Goal: Task Accomplishment & Management: Manage account settings

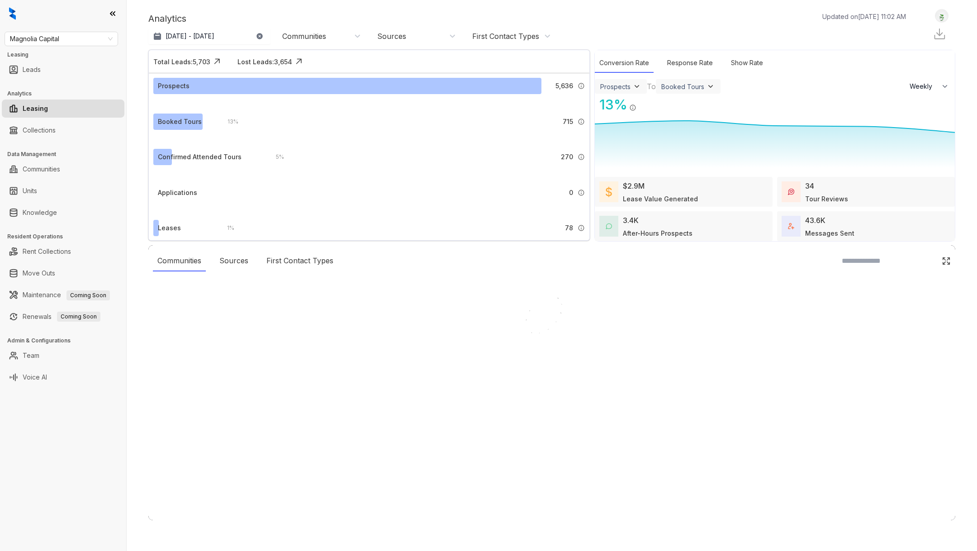
select select "******"
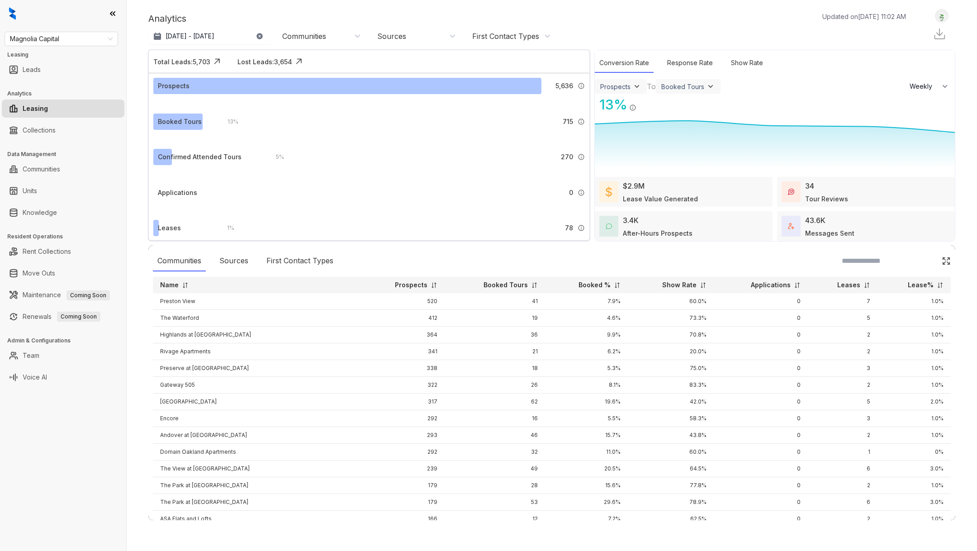
click at [60, 52] on h3 "Leasing" at bounding box center [66, 55] width 119 height 8
click at [60, 43] on span "Magnolia Capital" at bounding box center [61, 39] width 103 height 14
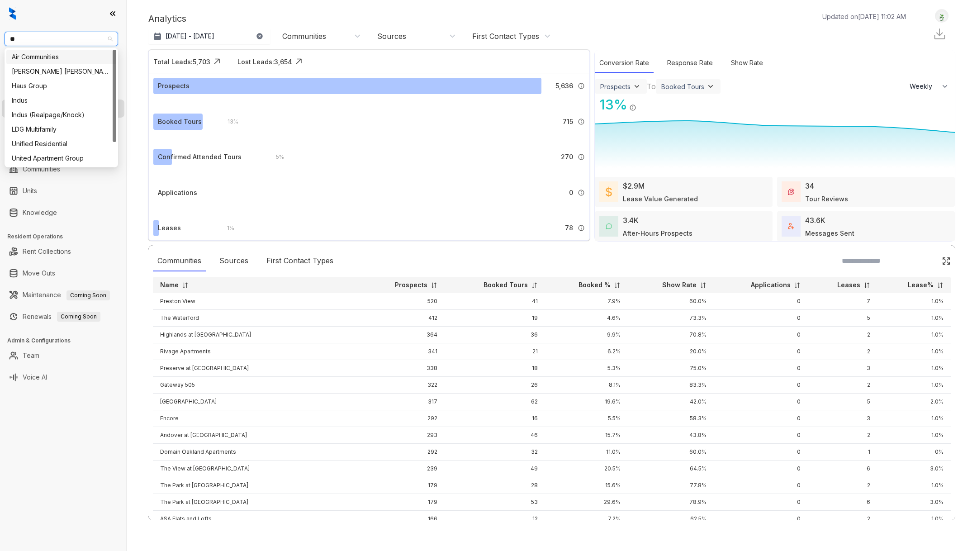
type input "***"
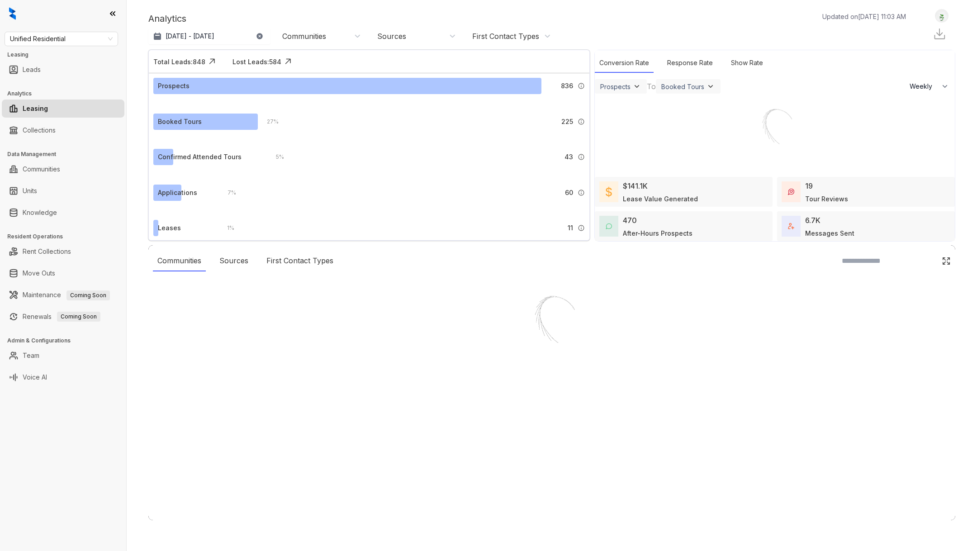
select select "******"
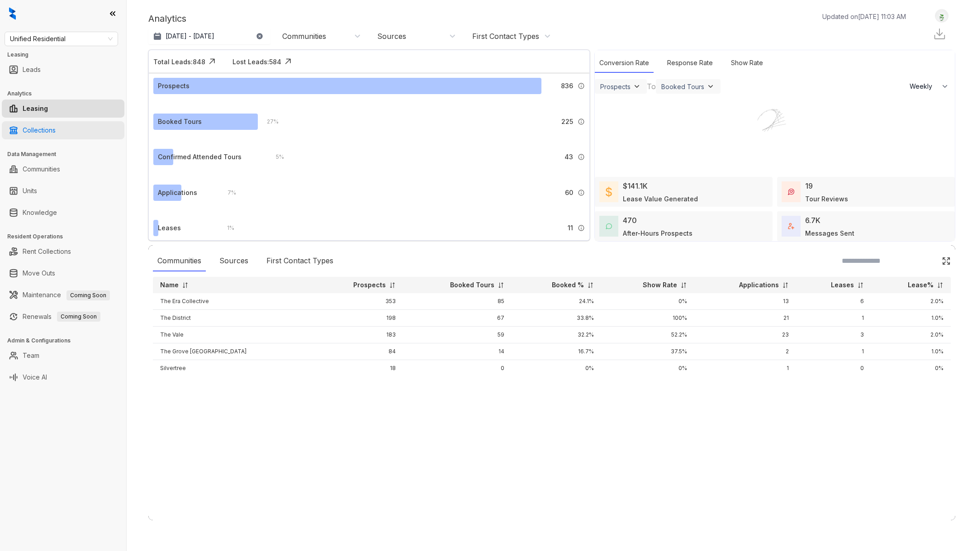
click at [56, 133] on link "Collections" at bounding box center [39, 130] width 33 height 18
click at [63, 255] on link "Rent Collections" at bounding box center [47, 251] width 48 height 18
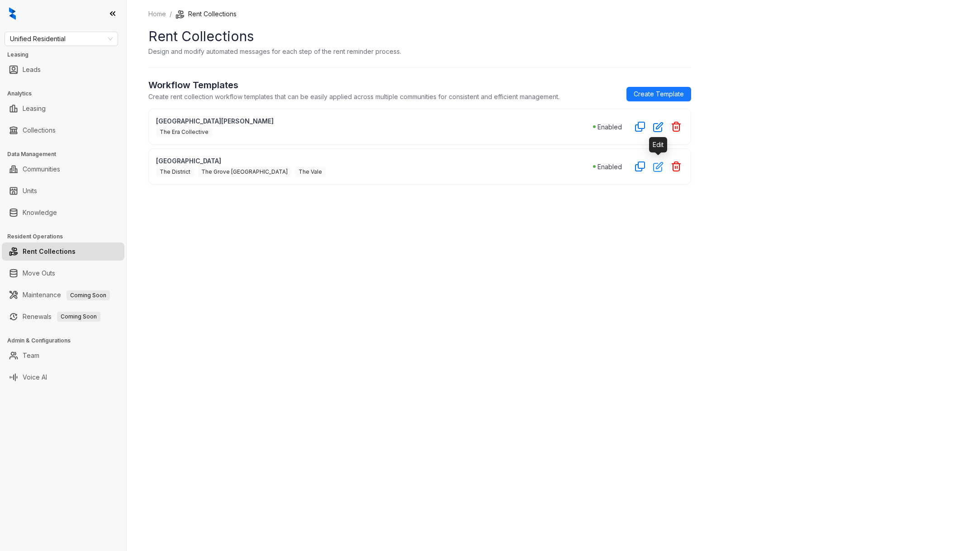
click at [655, 170] on icon "button" at bounding box center [657, 166] width 9 height 9
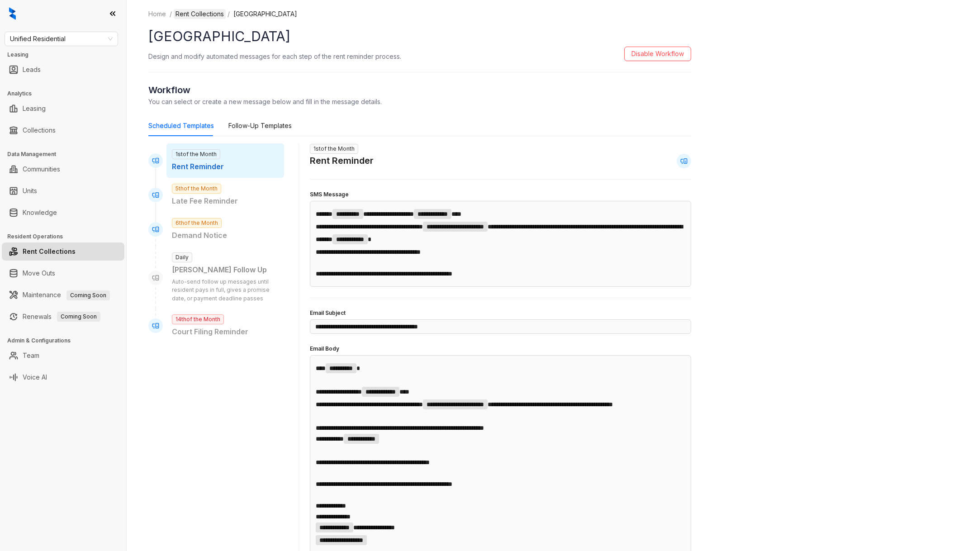
click at [212, 15] on link "Rent Collections" at bounding box center [200, 14] width 52 height 10
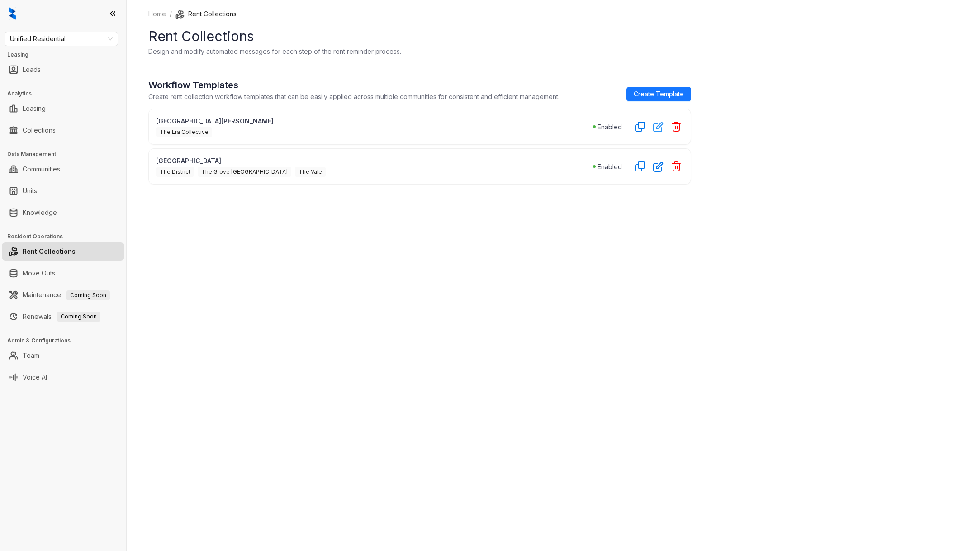
click at [661, 129] on icon "button" at bounding box center [657, 127] width 9 height 9
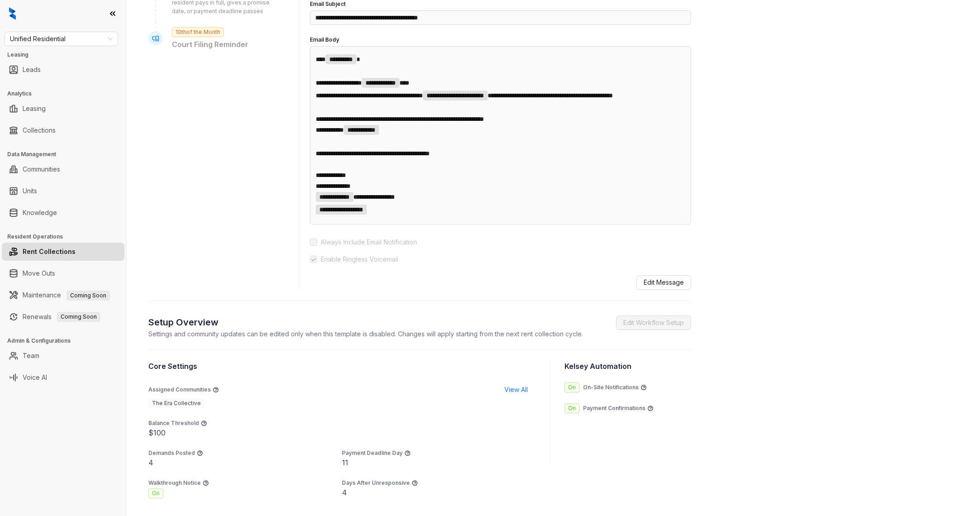
scroll to position [397, 0]
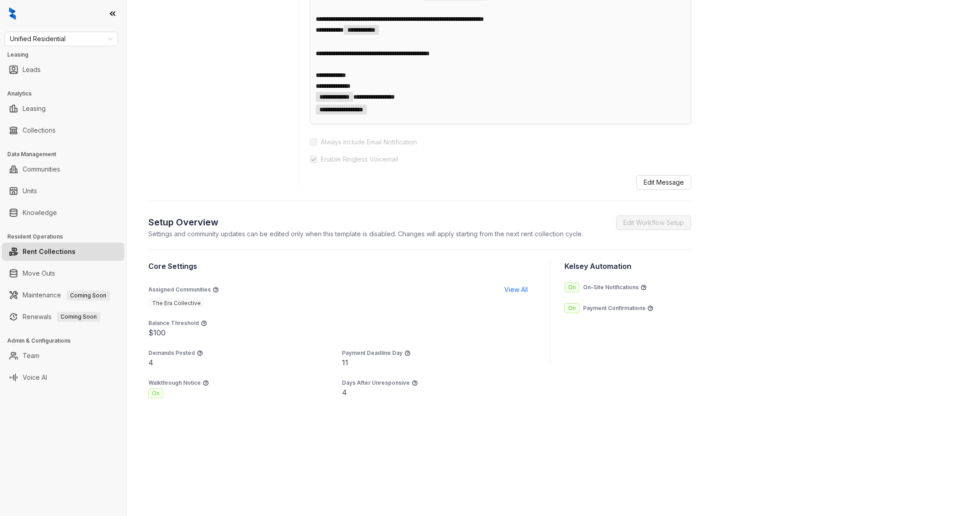
click at [155, 329] on div "$100" at bounding box center [341, 332] width 387 height 11
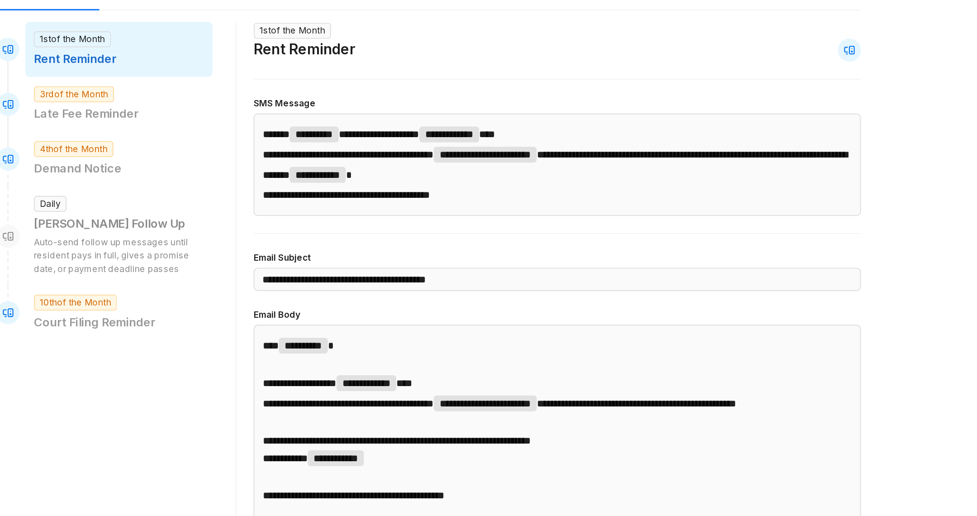
scroll to position [94, 0]
click at [224, 106] on p "Late Fee Reminder" at bounding box center [225, 107] width 107 height 11
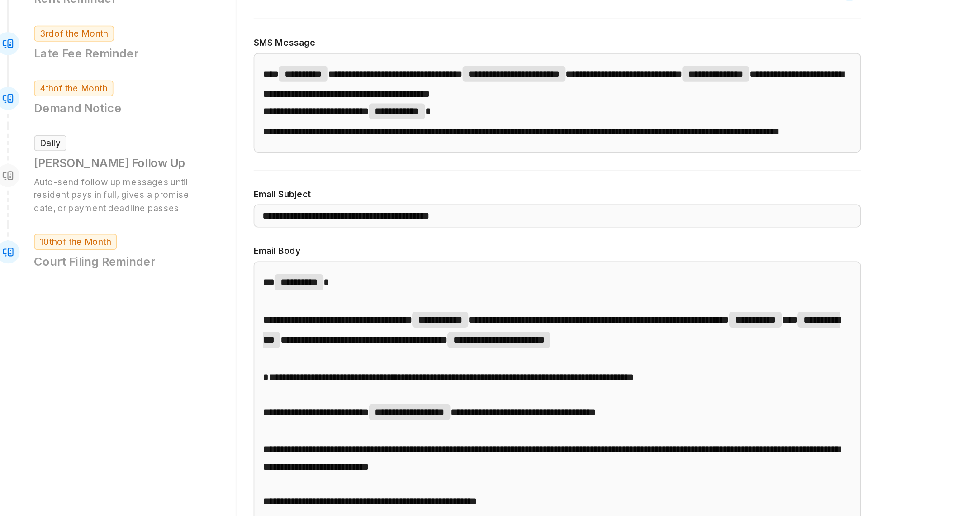
scroll to position [132, 0]
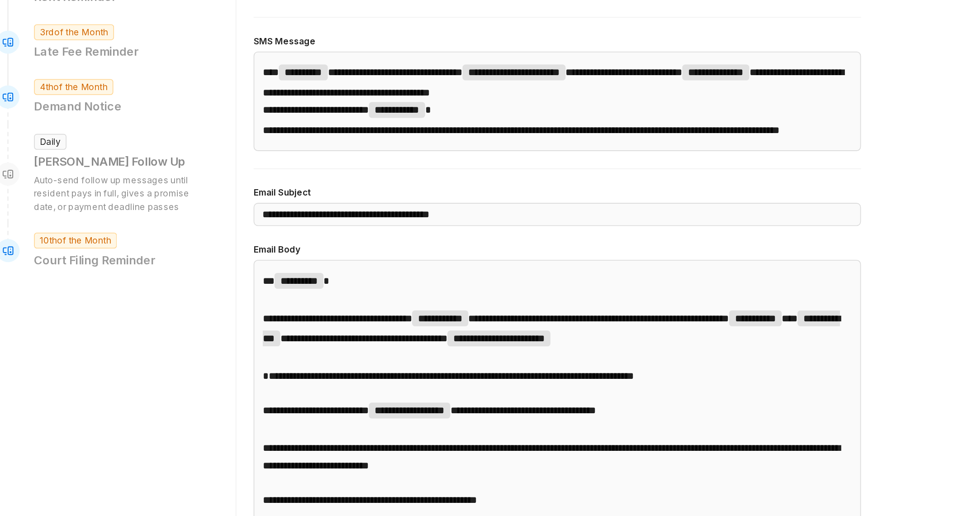
click at [250, 118] on div "Daily [PERSON_NAME] Follow Up Auto-send follow up messages until resident pays …" at bounding box center [225, 145] width 118 height 62
click at [234, 102] on p "Demand Notice" at bounding box center [225, 102] width 107 height 11
type input "**********"
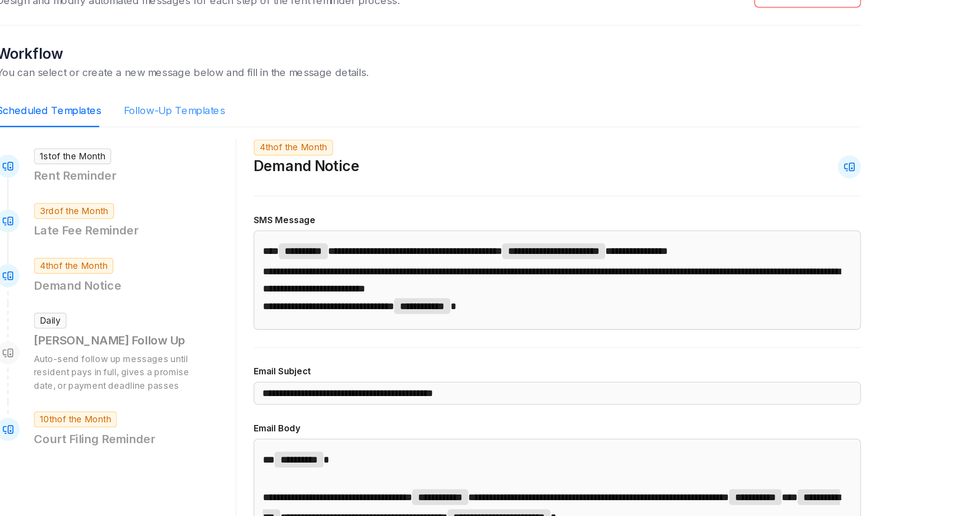
scroll to position [0, 0]
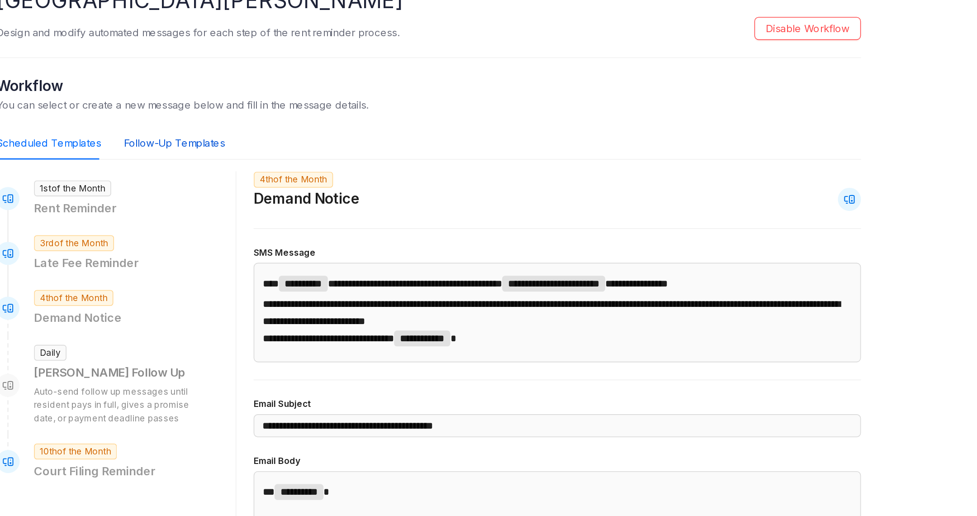
click at [246, 121] on div "Follow-Up Templates" at bounding box center [259, 126] width 63 height 10
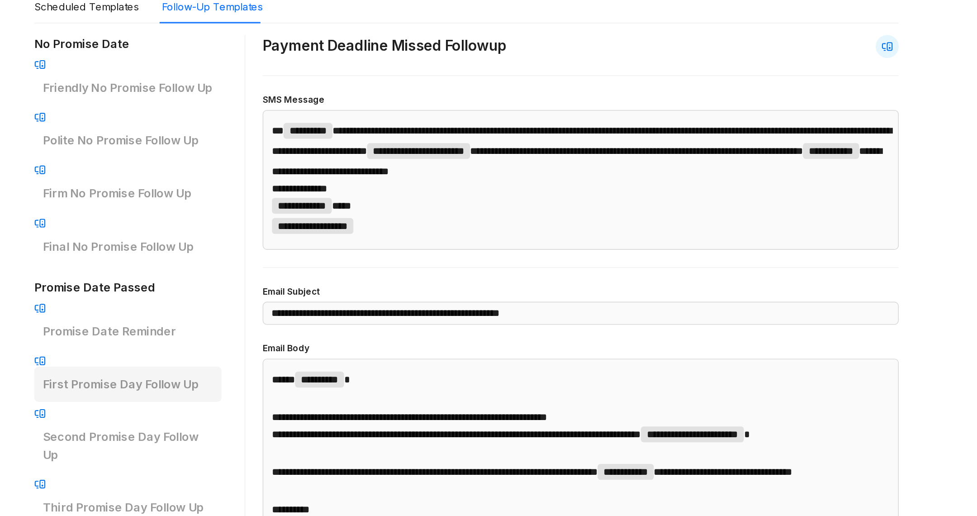
scroll to position [79, 0]
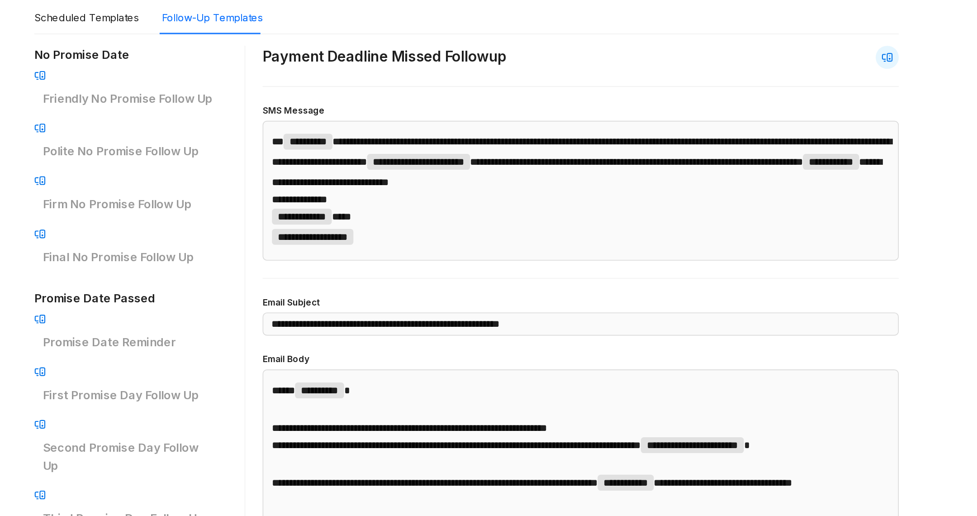
click at [213, 156] on div "No Promise Date Friendly No Promise Follow Up Polite No Promise Follow Up Firm …" at bounding box center [207, 336] width 118 height 542
click at [218, 192] on p "Final No Promise Follow Up" at bounding box center [207, 197] width 107 height 11
type input "**********"
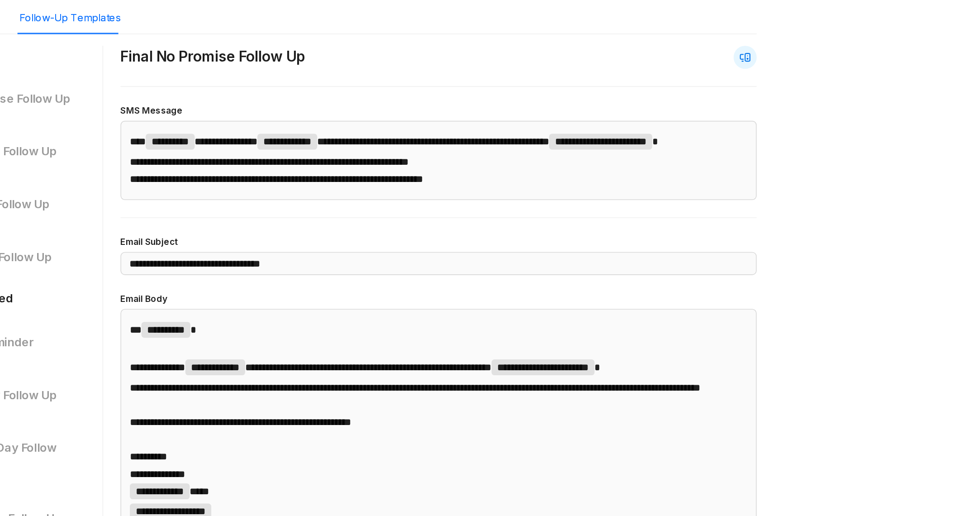
click at [360, 154] on p "**********" at bounding box center [492, 148] width 388 height 11
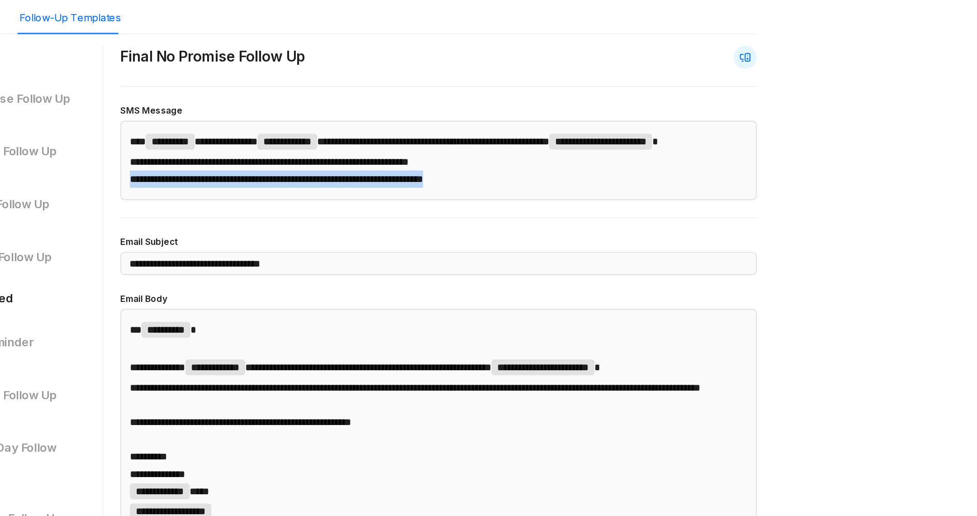
click at [360, 154] on p "**********" at bounding box center [492, 148] width 388 height 11
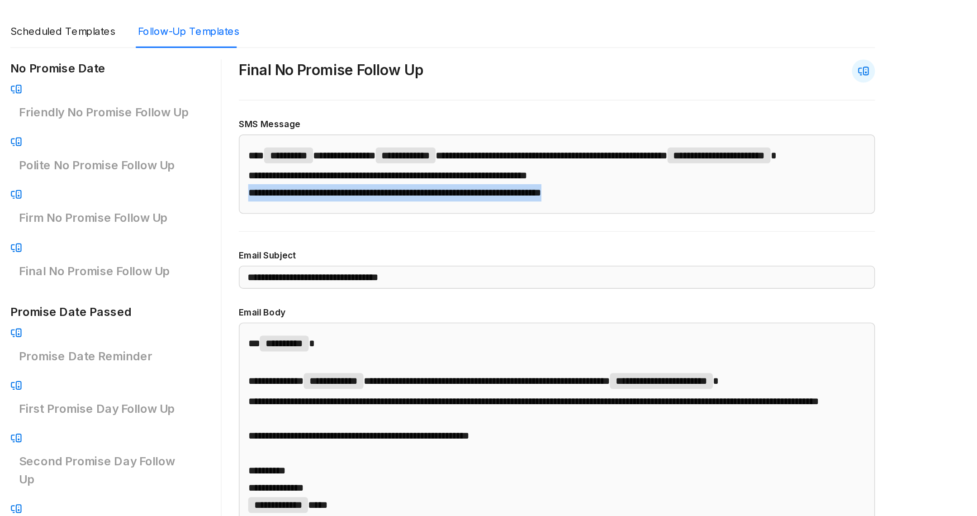
scroll to position [66, 0]
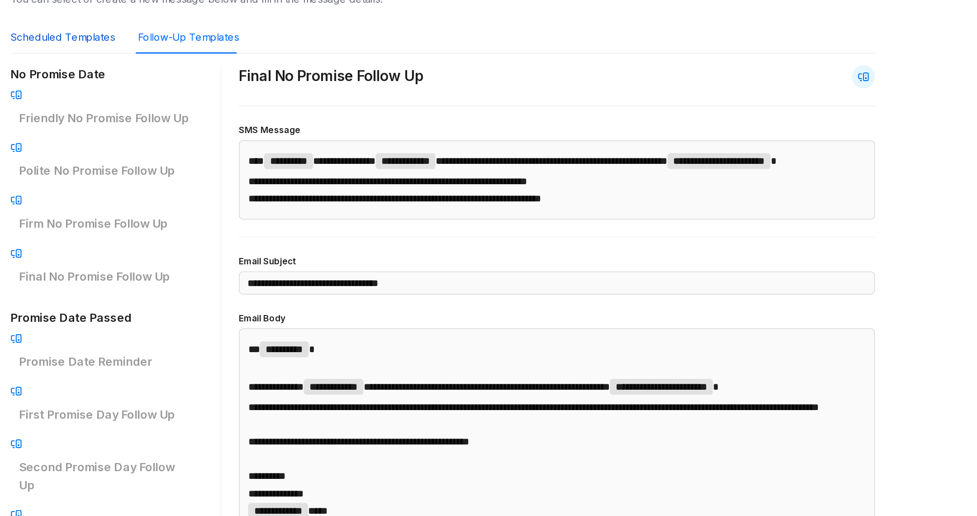
click at [193, 57] on div "Scheduled Templates" at bounding box center [181, 59] width 66 height 10
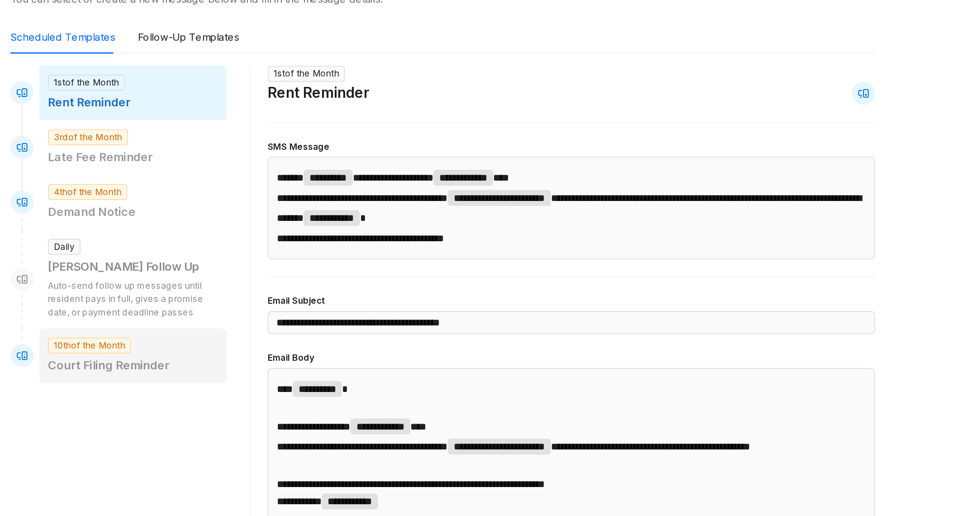
click at [217, 266] on p "Court Filing Reminder" at bounding box center [225, 265] width 107 height 11
type input "**********"
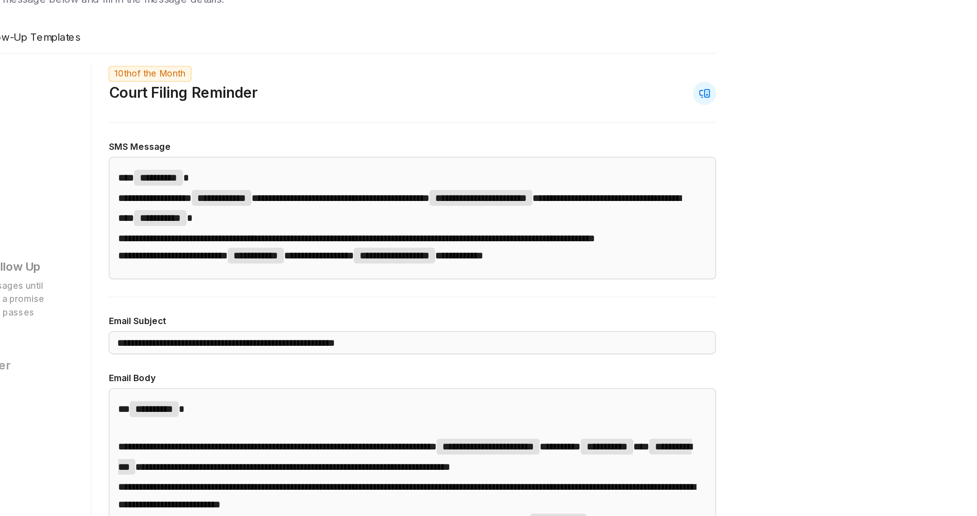
click at [334, 189] on span "**********" at bounding box center [465, 185] width 299 height 6
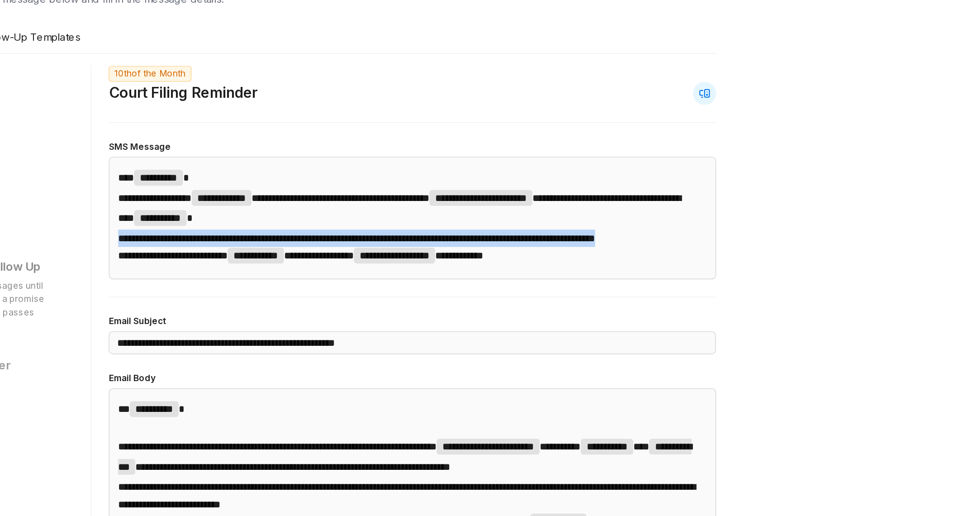
click at [334, 189] on span "**********" at bounding box center [465, 185] width 299 height 6
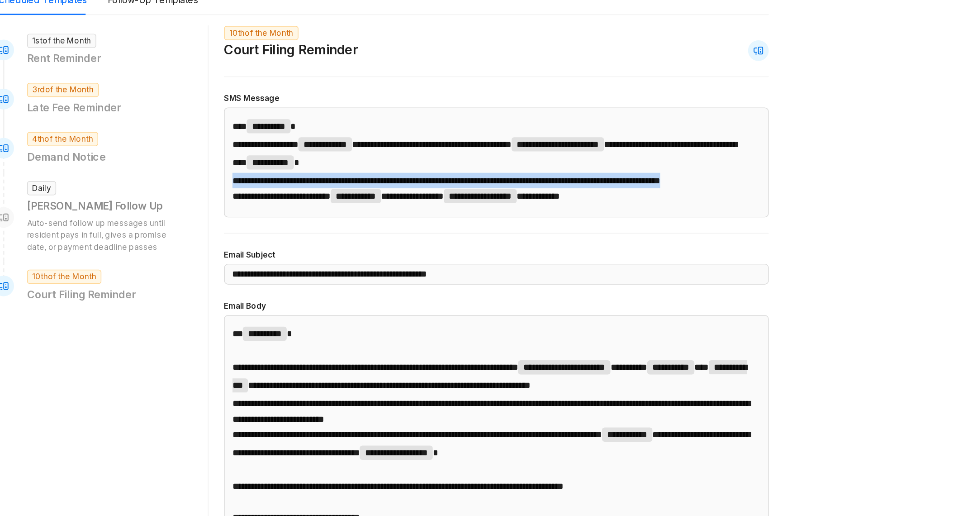
scroll to position [0, 0]
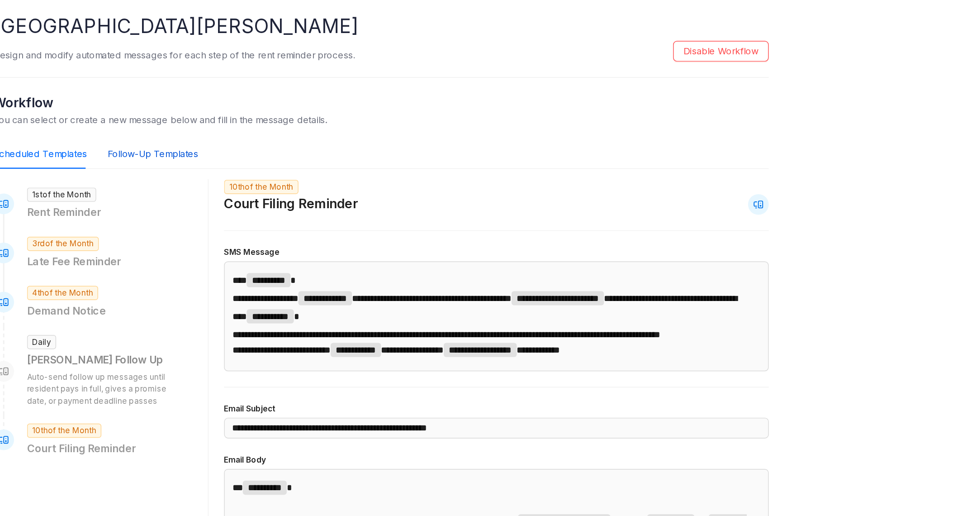
click at [272, 125] on div "Follow-Up Templates" at bounding box center [259, 126] width 63 height 10
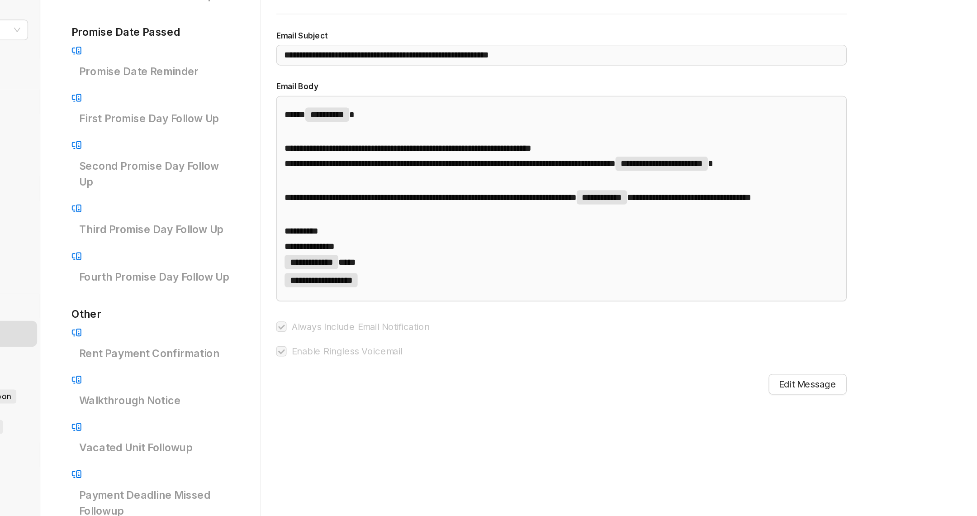
scroll to position [262, 0]
click at [198, 259] on p "Rent Payment Confirmation" at bounding box center [207, 264] width 107 height 11
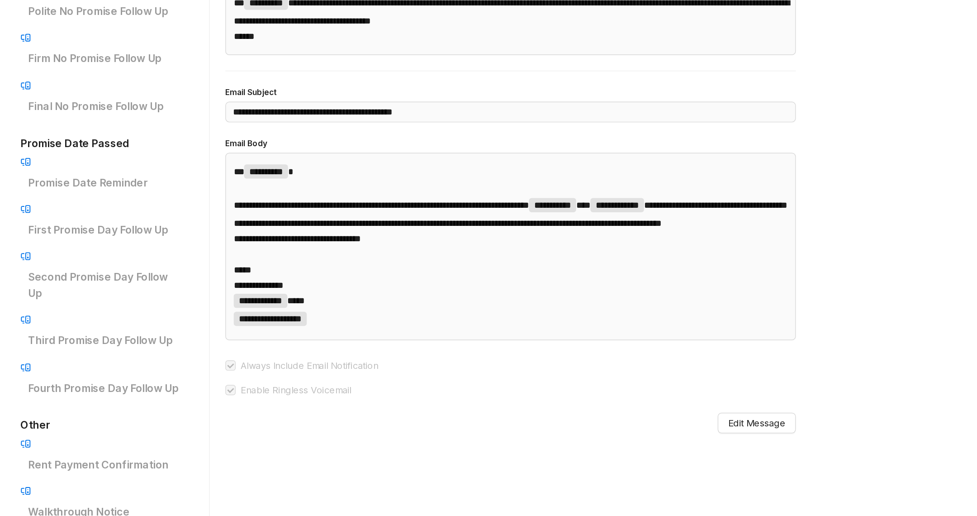
scroll to position [213, 0]
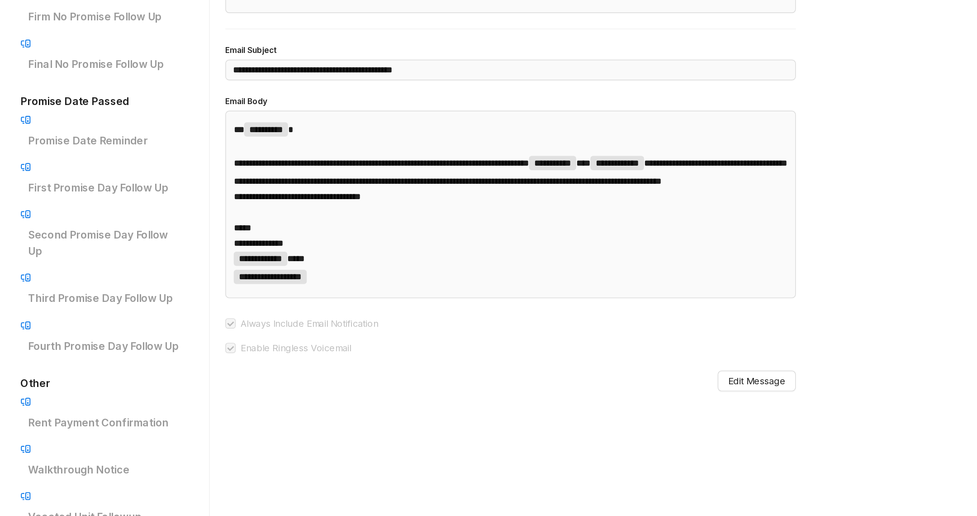
click at [222, 407] on p "Payment Deadline Missed Followup" at bounding box center [207, 418] width 107 height 23
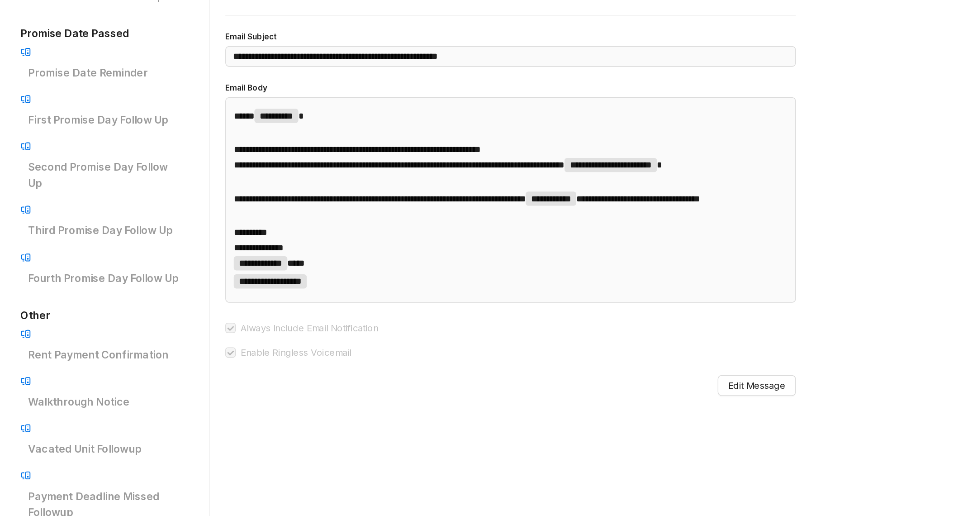
scroll to position [269, 0]
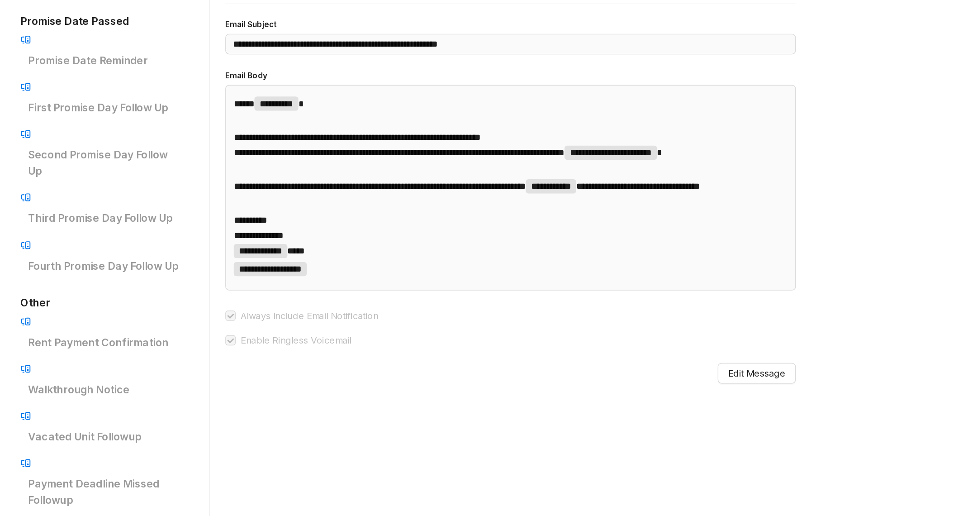
click at [206, 396] on p "NSF Followup" at bounding box center [207, 401] width 107 height 11
type input "**********"
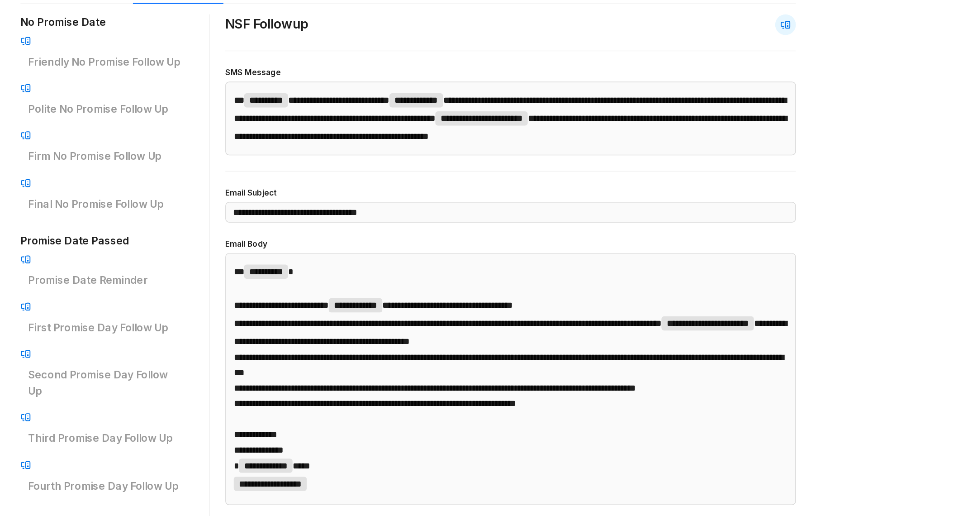
scroll to position [118, 0]
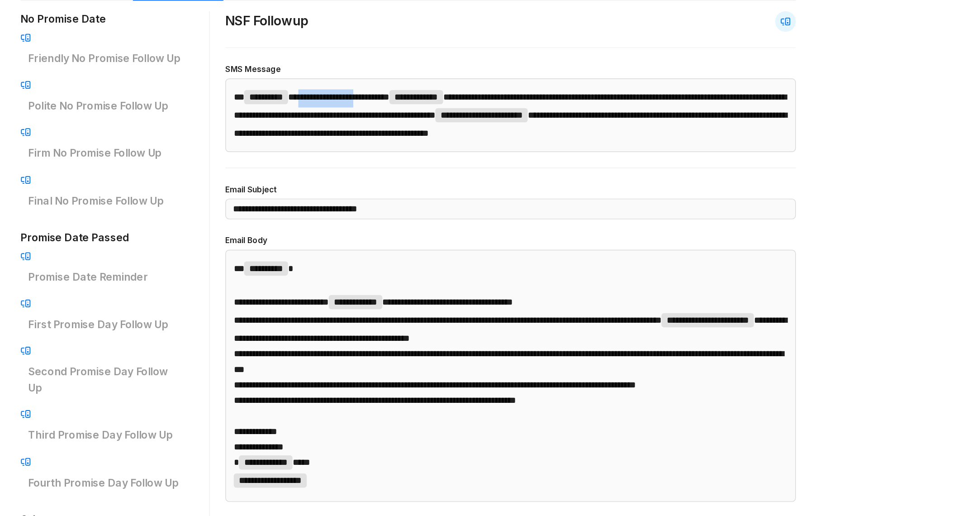
drag, startPoint x: 371, startPoint y: 81, endPoint x: 416, endPoint y: 79, distance: 45.7
click at [417, 79] on div "**********" at bounding box center [491, 99] width 399 height 52
drag, startPoint x: 514, startPoint y: 86, endPoint x: 519, endPoint y: 89, distance: 6.3
click at [519, 89] on p "**********" at bounding box center [492, 98] width 388 height 36
click at [415, 98] on span "**********" at bounding box center [491, 92] width 387 height 19
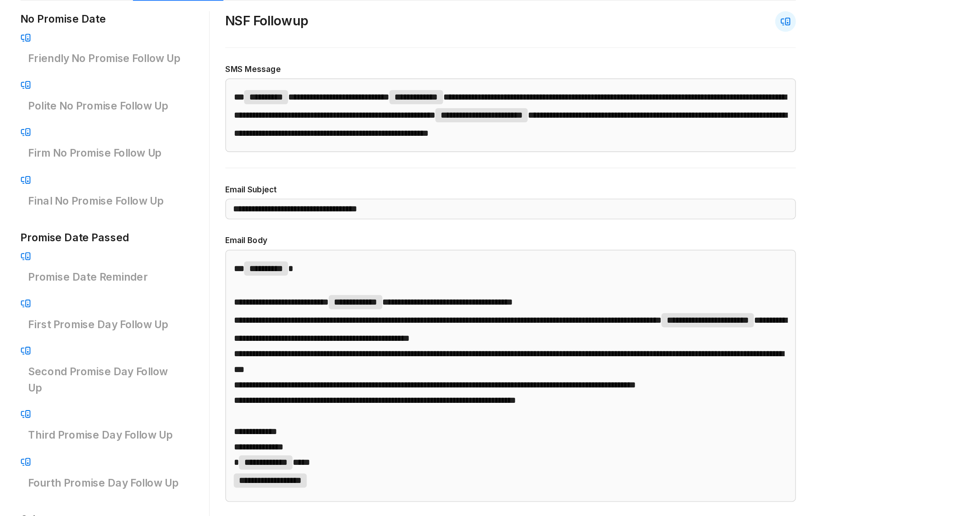
click at [546, 93] on p "**********" at bounding box center [492, 98] width 388 height 36
click at [546, 92] on p "**********" at bounding box center [492, 98] width 388 height 36
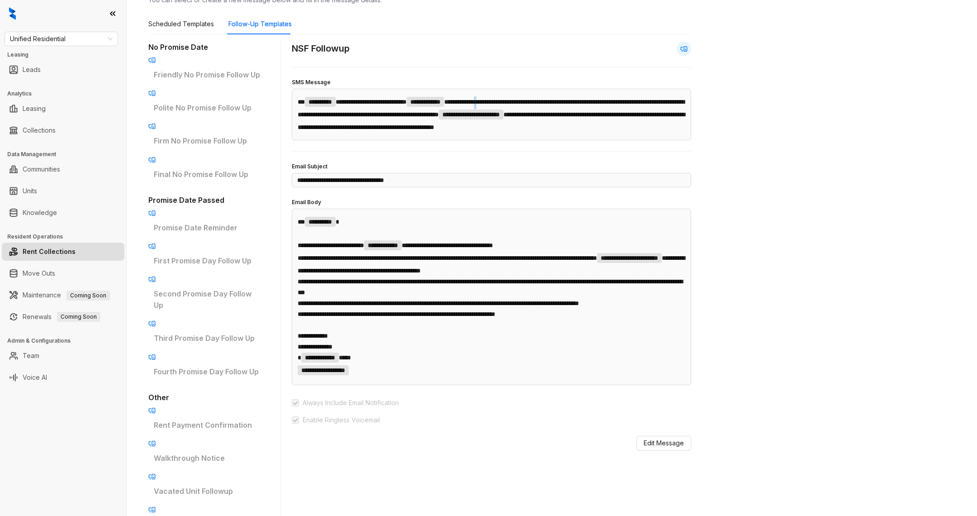
scroll to position [89, 0]
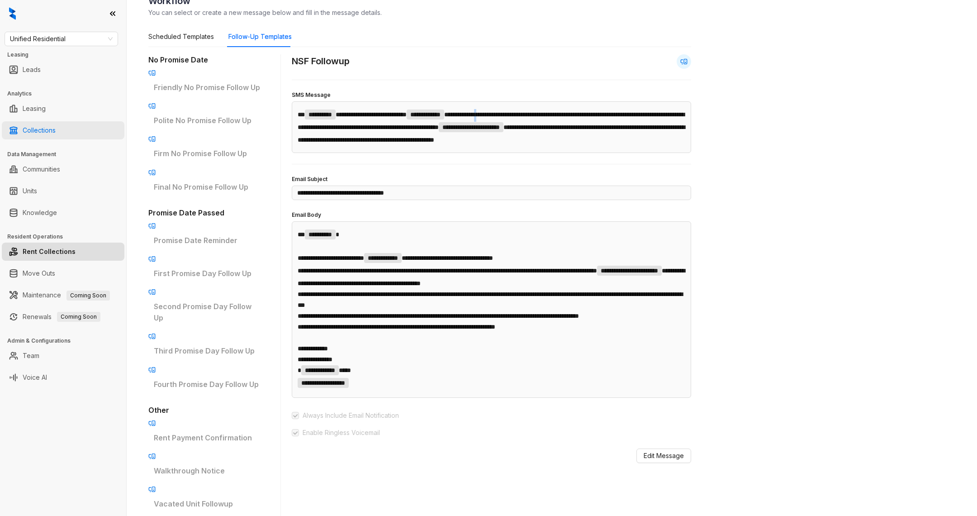
click at [43, 133] on link "Collections" at bounding box center [39, 130] width 33 height 18
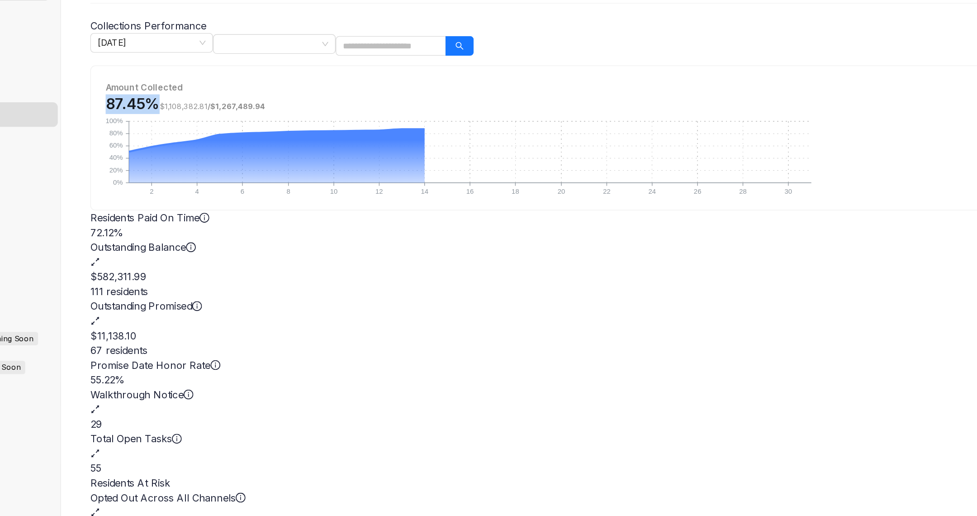
drag, startPoint x: 148, startPoint y: 118, endPoint x: 197, endPoint y: 115, distance: 48.5
click at [197, 116] on div "Amount Collected 87.45% $1,108,382.81 / $1,267,489.94 2 2 4 4 6 6 8 8 10 10 12 …" at bounding box center [552, 148] width 806 height 106
click at [137, 240] on div "Home / Collections Performance Collections Performance Collections Performance …" at bounding box center [552, 258] width 850 height 516
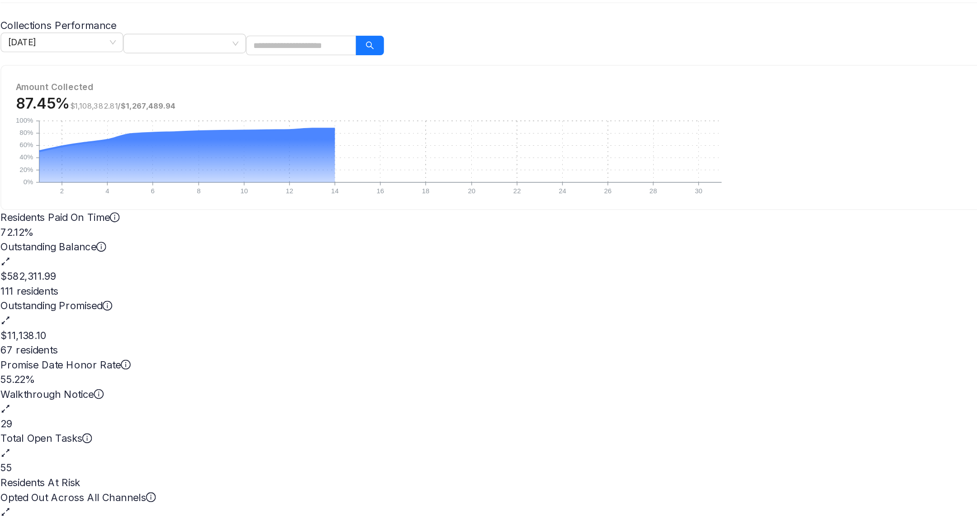
click at [437, 222] on div "Outstanding Balance" at bounding box center [551, 233] width 807 height 22
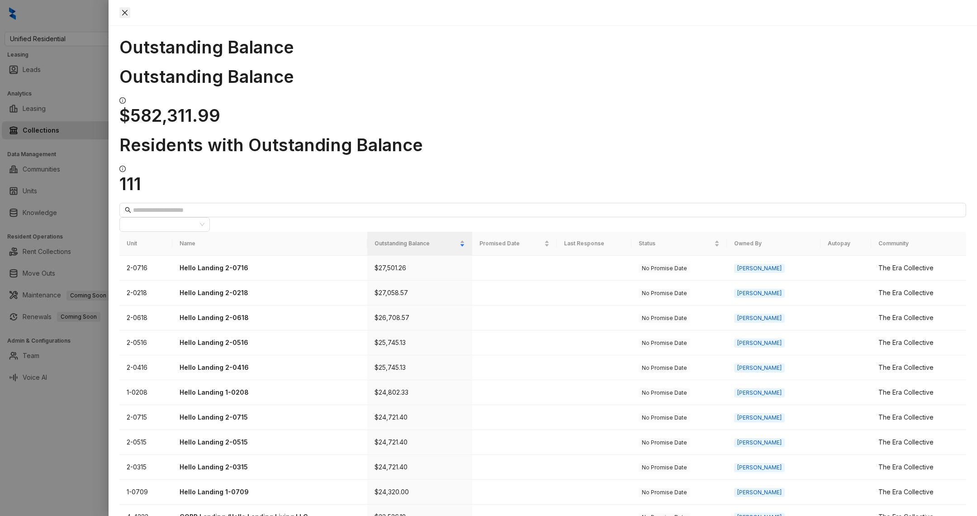
click at [128, 14] on icon "close" at bounding box center [124, 12] width 7 height 7
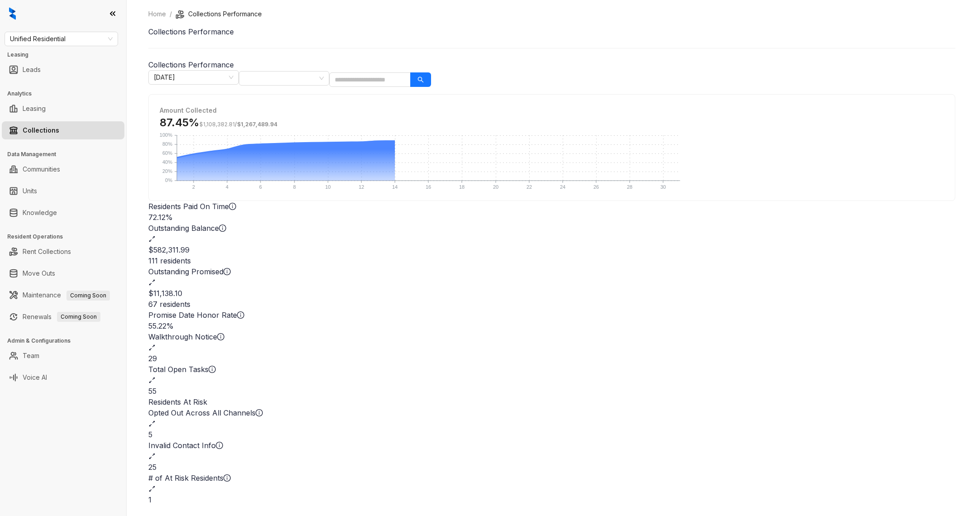
click at [573, 298] on div "67 residents" at bounding box center [551, 303] width 807 height 11
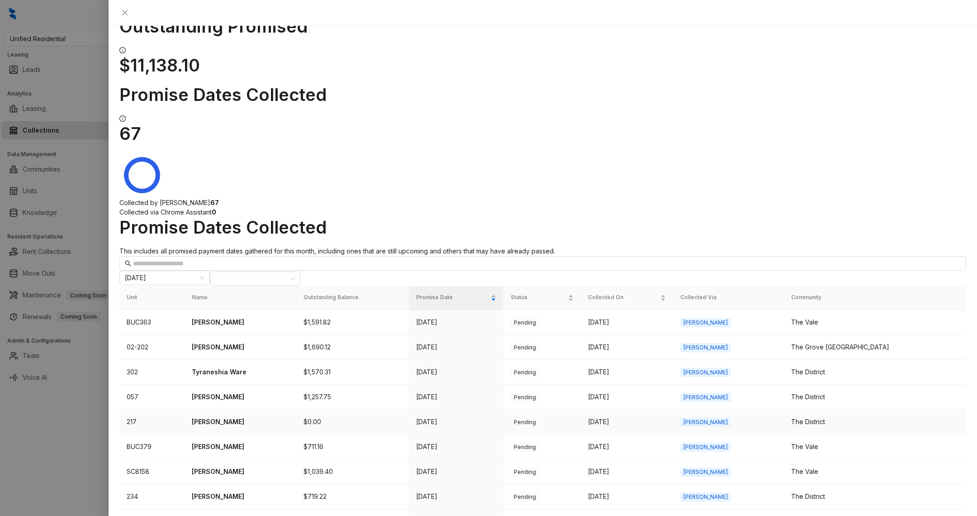
scroll to position [43, 0]
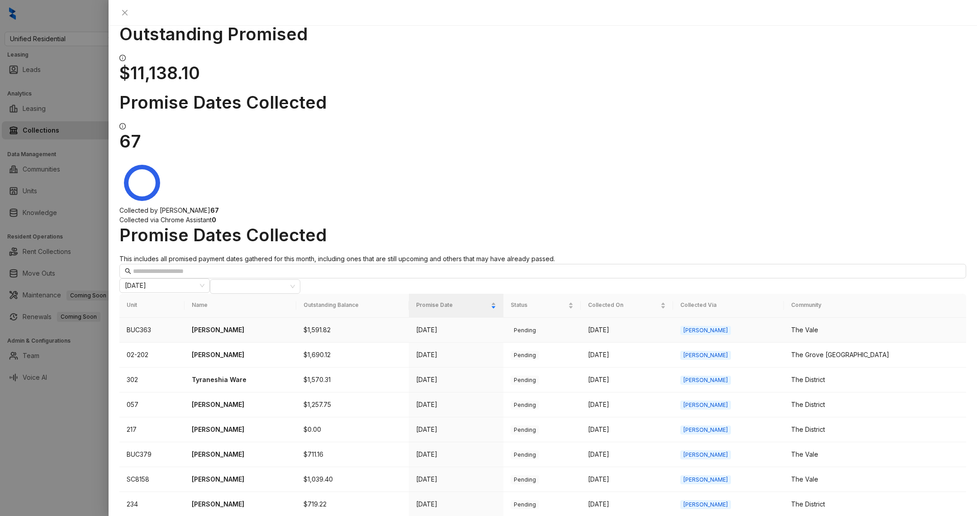
click at [235, 325] on p "[PERSON_NAME]" at bounding box center [240, 330] width 97 height 10
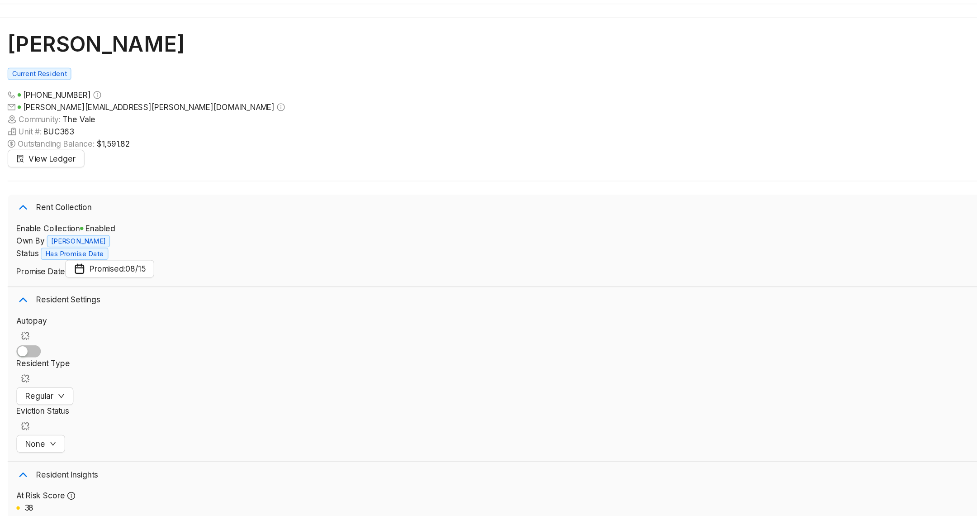
drag, startPoint x: 321, startPoint y: 49, endPoint x: 367, endPoint y: 48, distance: 46.6
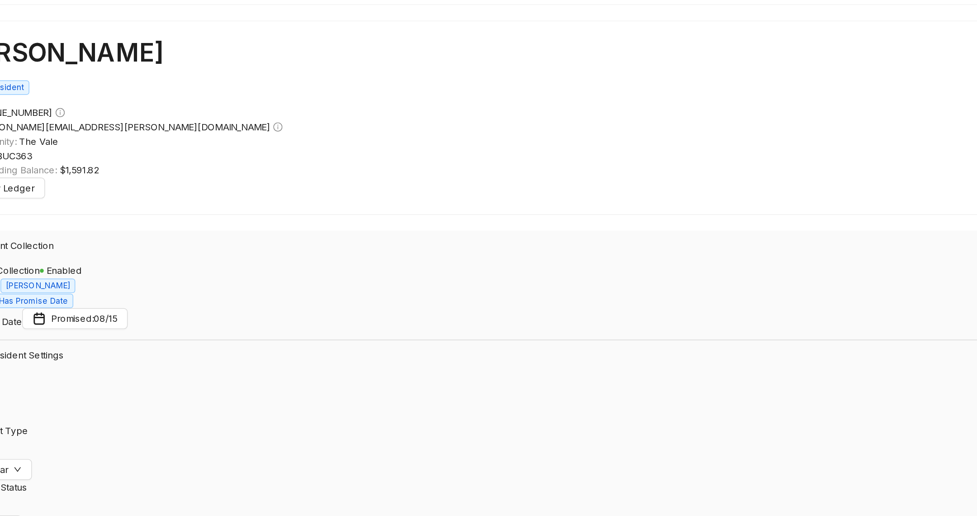
drag, startPoint x: 301, startPoint y: 142, endPoint x: 366, endPoint y: 142, distance: 65.1
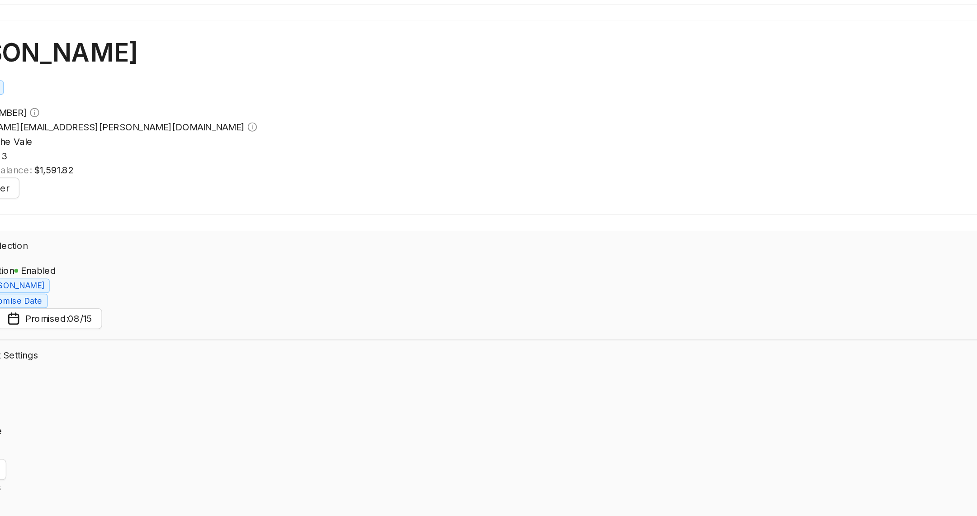
scroll to position [34, 0]
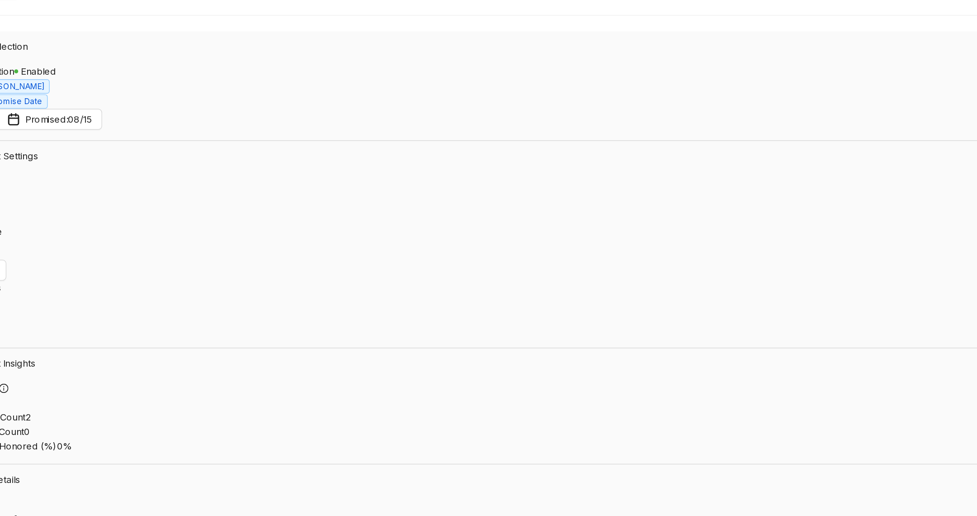
drag, startPoint x: 542, startPoint y: 216, endPoint x: 562, endPoint y: 217, distance: 19.9
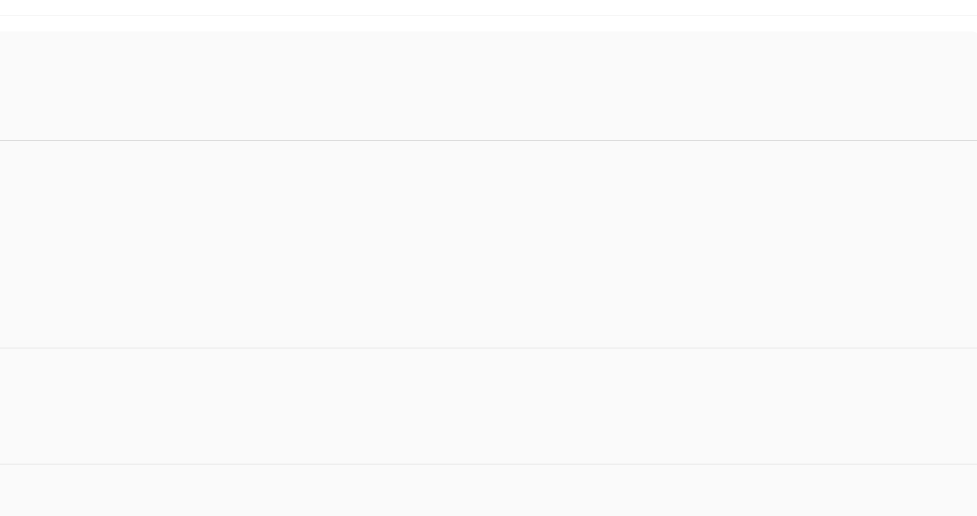
drag, startPoint x: 452, startPoint y: 227, endPoint x: 417, endPoint y: 227, distance: 34.8
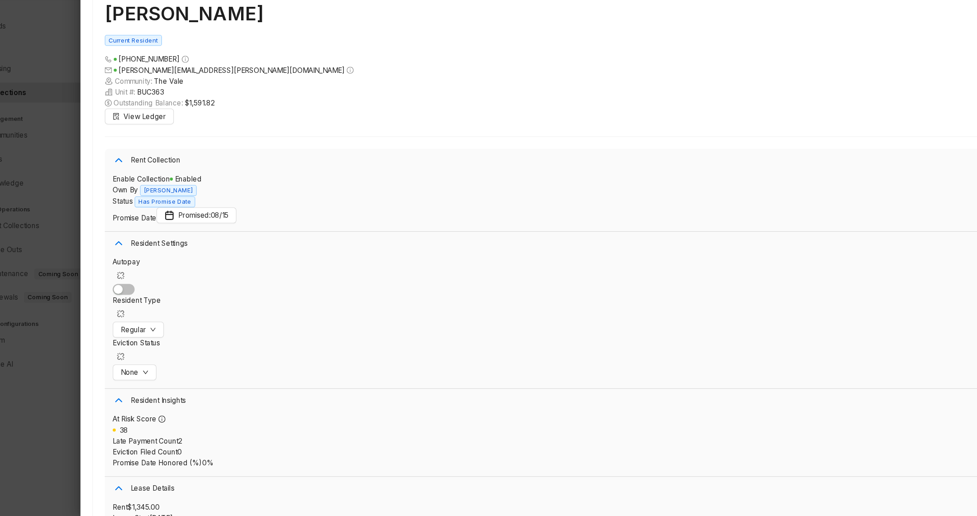
scroll to position [34, 0]
click at [94, 410] on div at bounding box center [488, 258] width 977 height 516
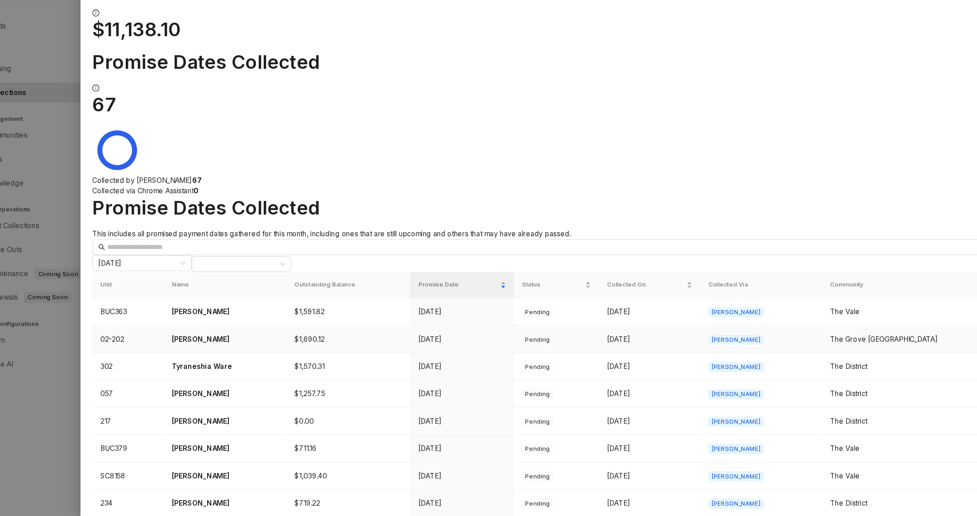
click at [218, 350] on p "[PERSON_NAME]" at bounding box center [240, 355] width 97 height 10
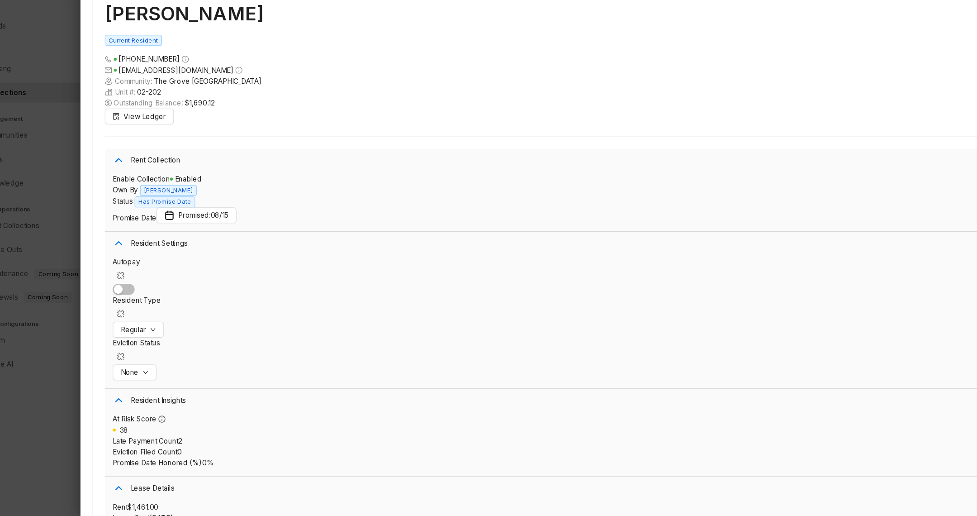
scroll to position [952, 0]
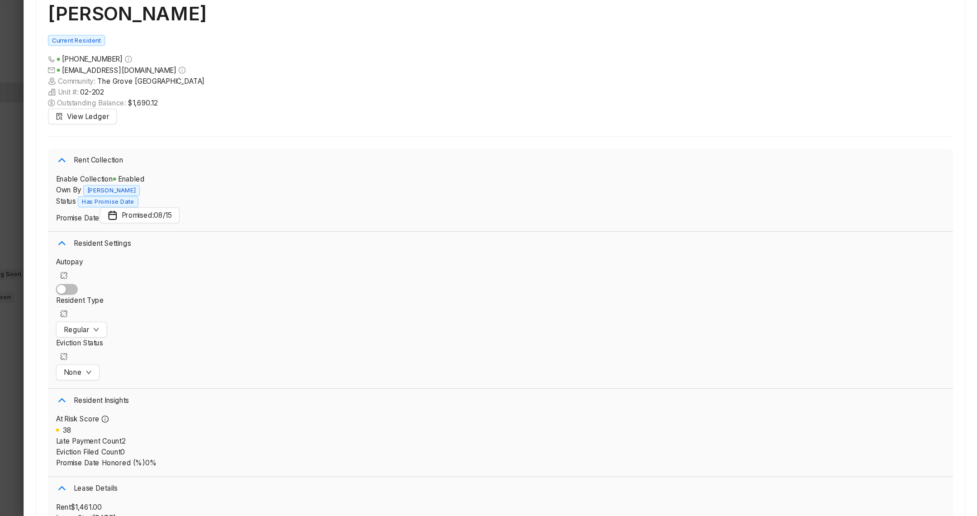
scroll to position [0, 0]
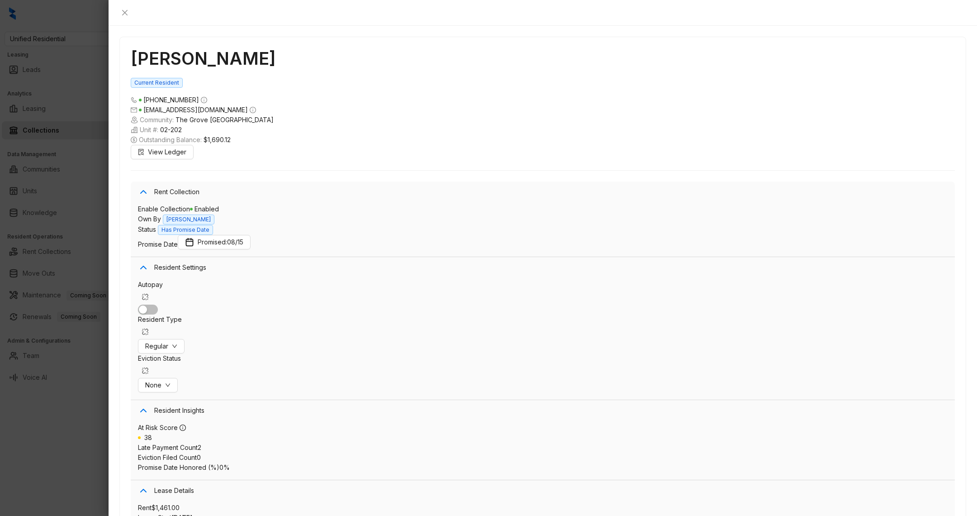
click at [57, 458] on div at bounding box center [488, 258] width 977 height 516
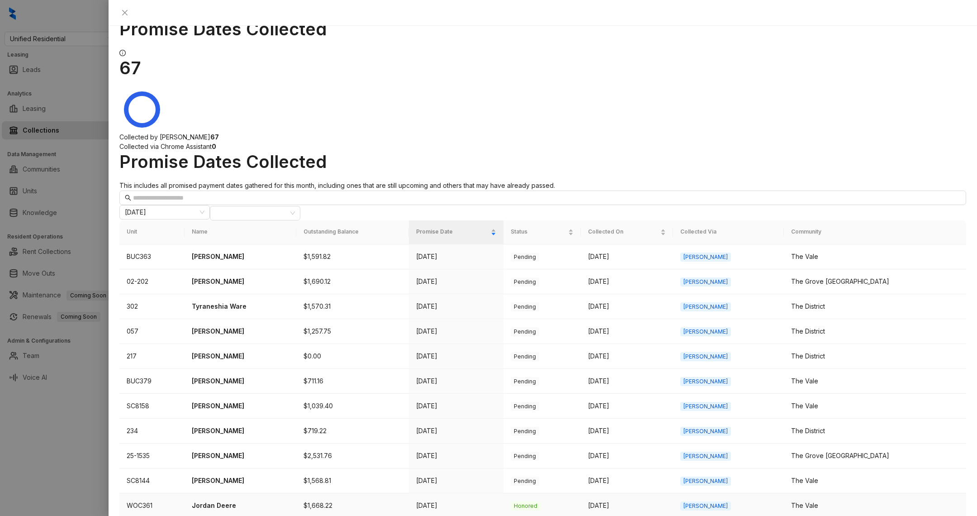
scroll to position [129, 0]
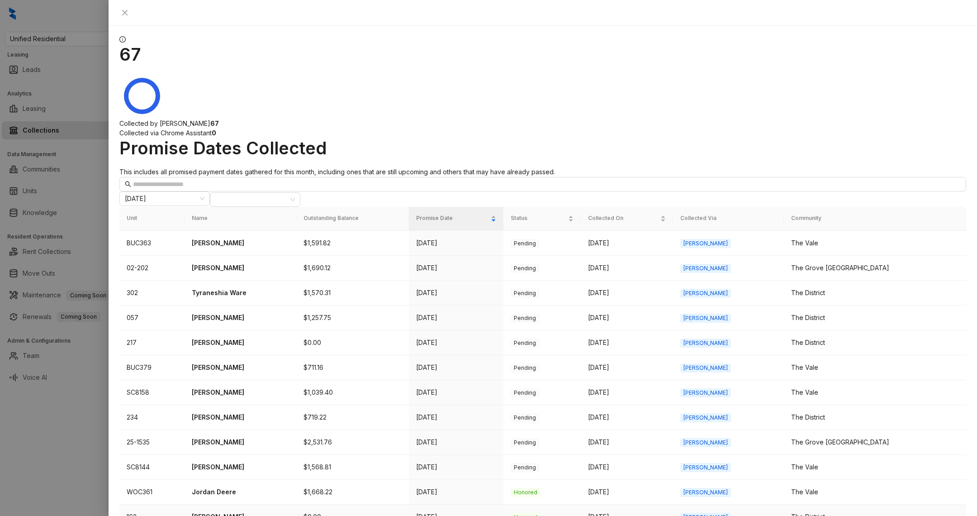
click at [234, 511] on p "[PERSON_NAME]" at bounding box center [240, 516] width 97 height 10
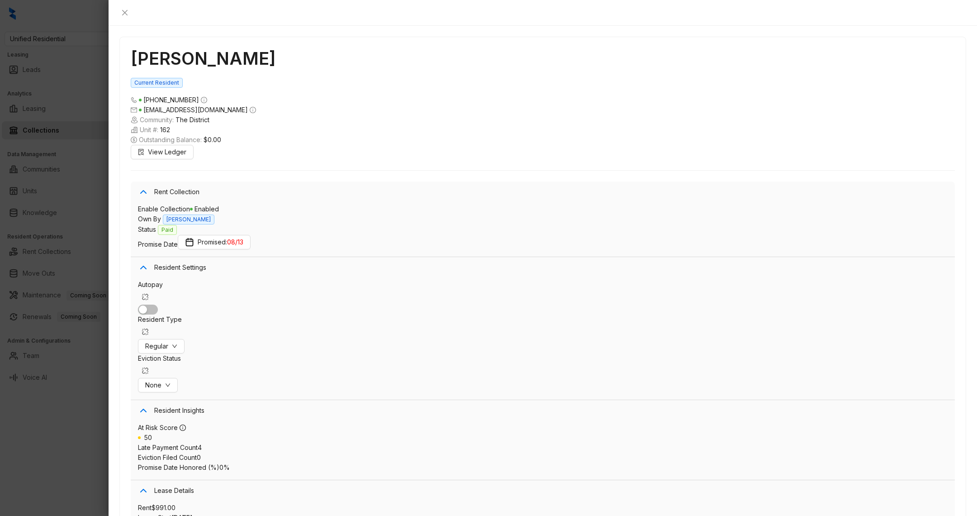
scroll to position [1010, 0]
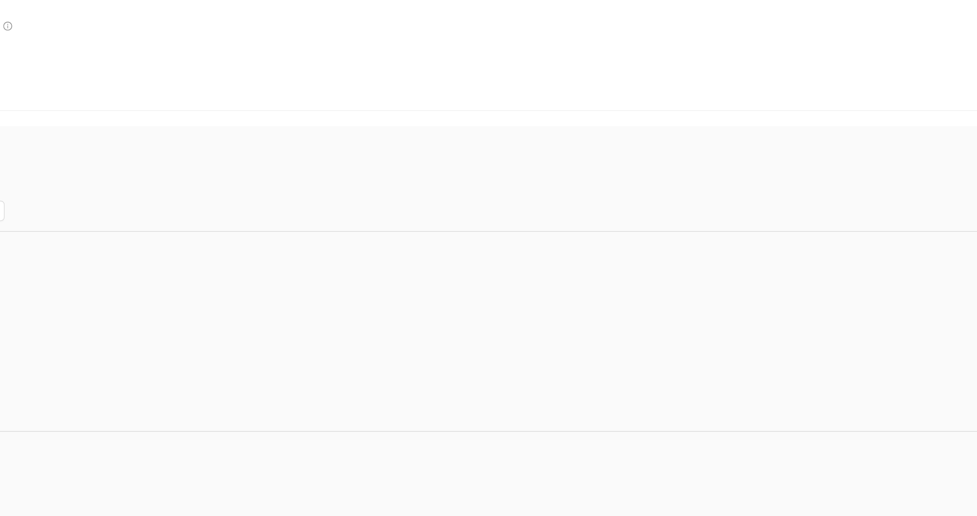
drag, startPoint x: 399, startPoint y: 294, endPoint x: 388, endPoint y: 287, distance: 13.0
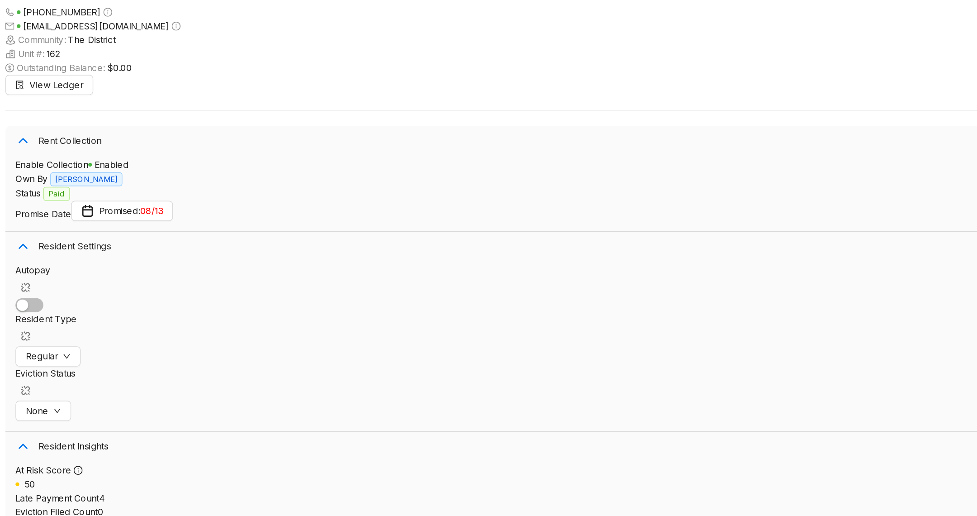
scroll to position [34, 0]
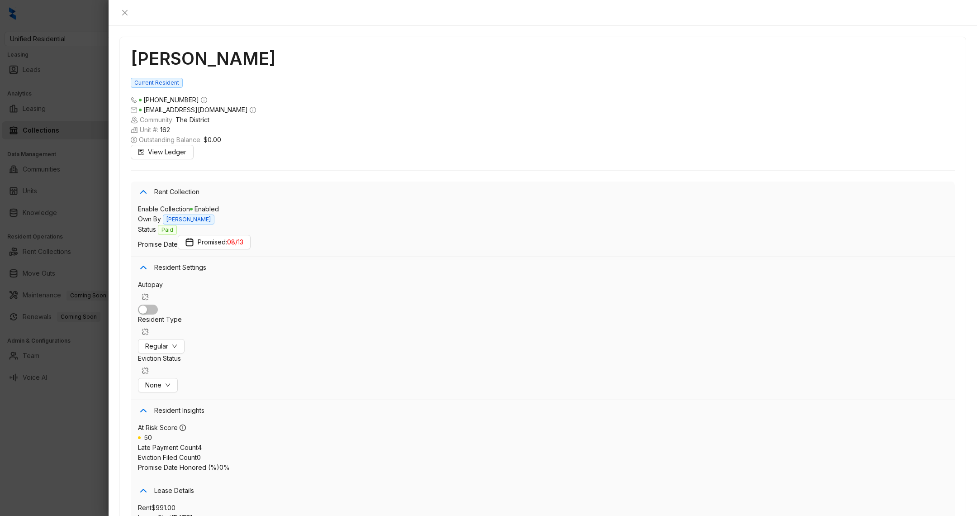
type textarea "**********"
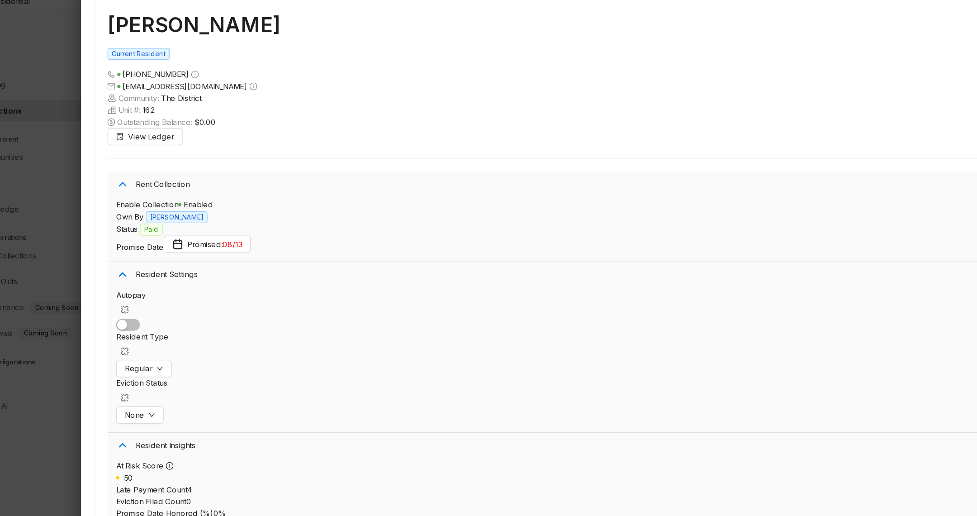
scroll to position [1, 0]
click at [59, 407] on div at bounding box center [488, 258] width 977 height 516
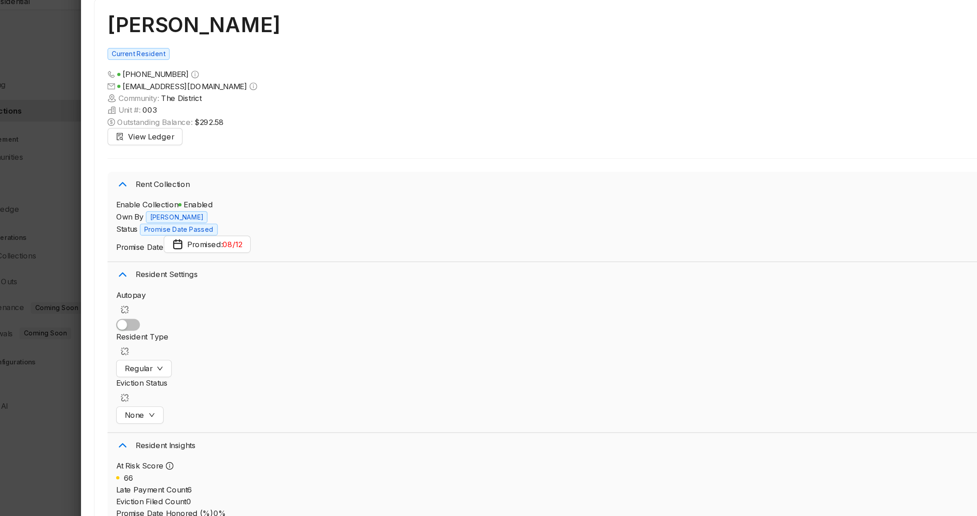
scroll to position [985, 0]
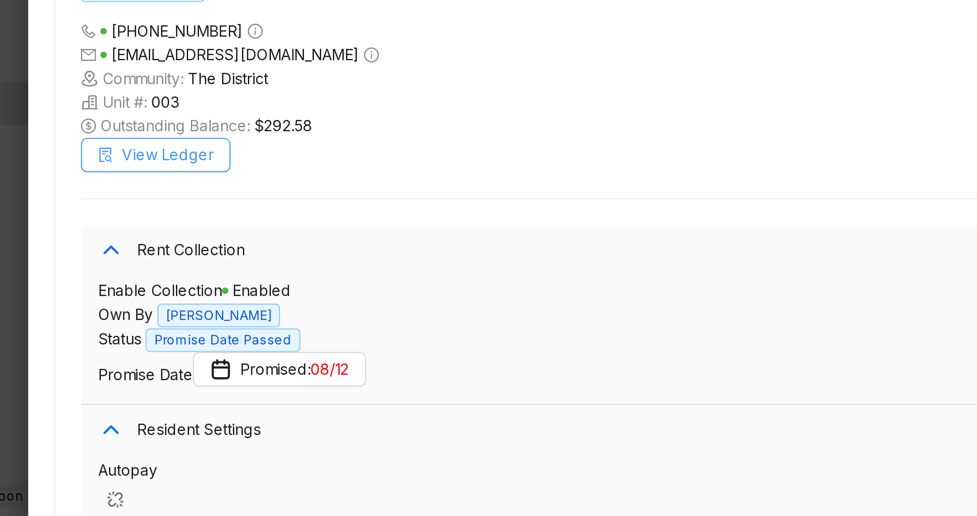
click at [153, 147] on span "View Ledger" at bounding box center [167, 152] width 38 height 10
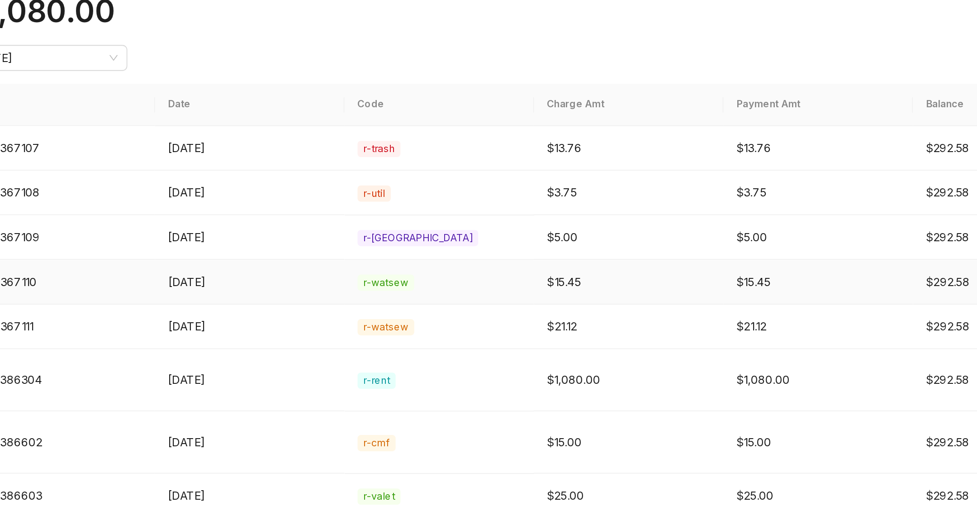
scroll to position [0, 0]
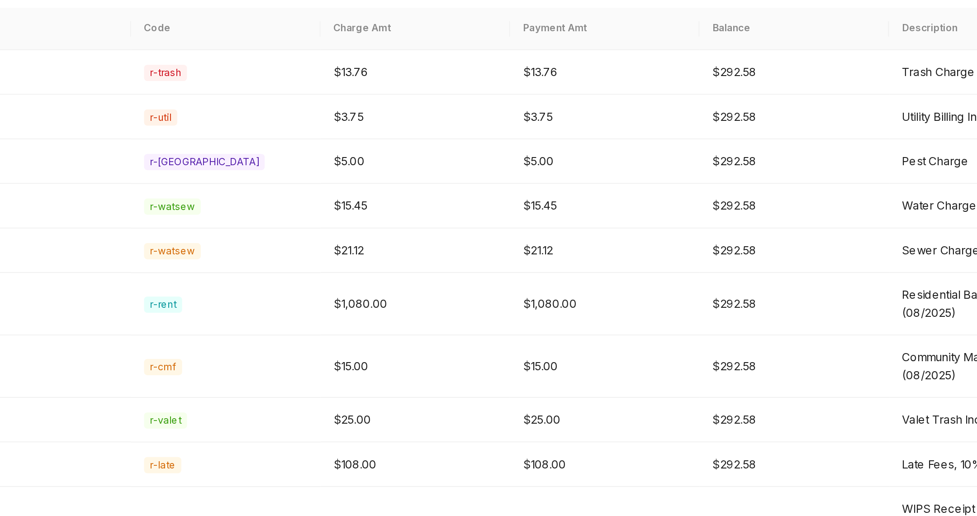
click at [355, 469] on div "Ledger for [PERSON_NAME] Outstanding Balance $292.58 Monthly Rent $1,080.00 [DA…" at bounding box center [488, 258] width 977 height 516
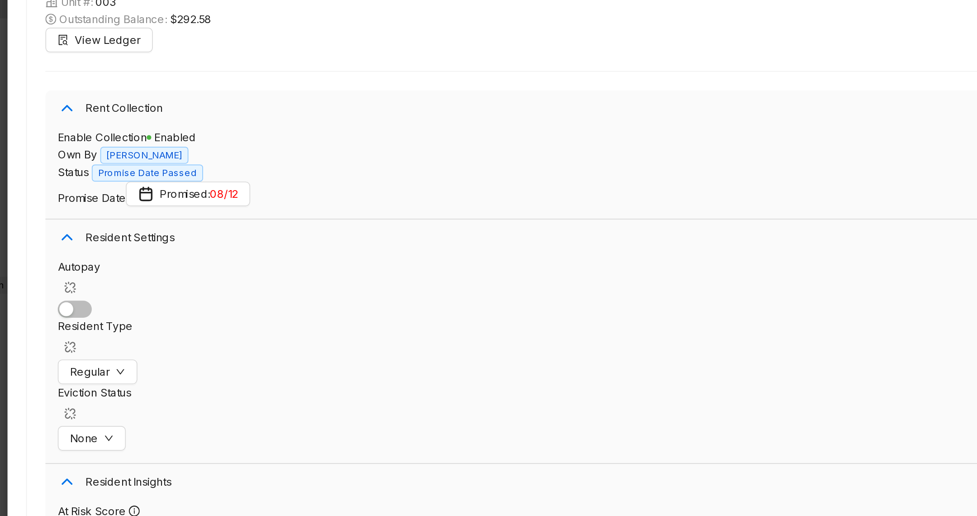
click at [109, 352] on div "[PERSON_NAME] Current Resident [PHONE_NUMBER] [EMAIL_ADDRESS][DOMAIN_NAME] Comm…" at bounding box center [543, 271] width 868 height 490
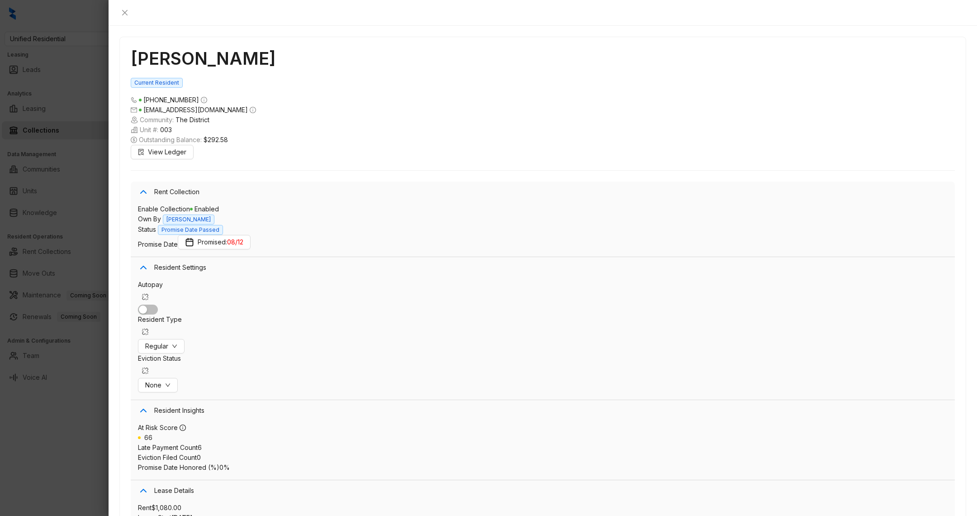
click at [45, 478] on div at bounding box center [488, 258] width 977 height 516
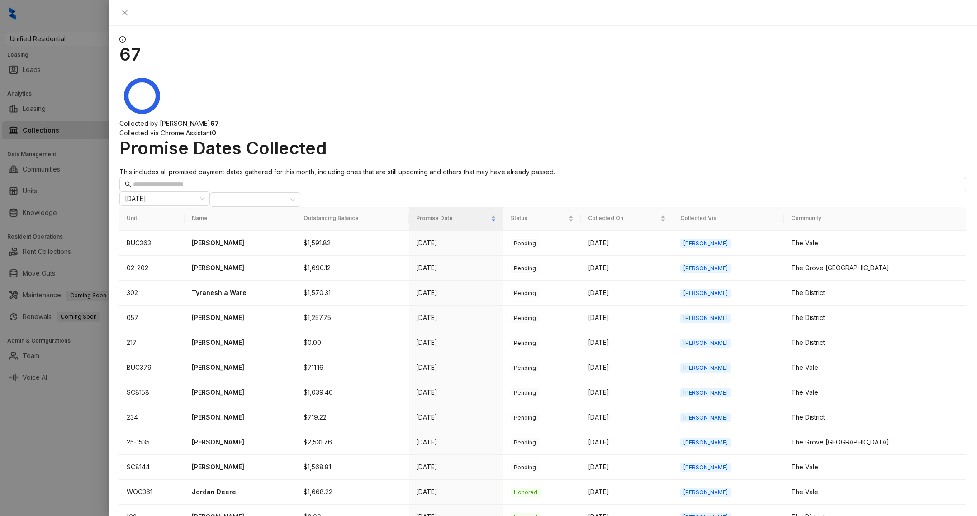
click at [45, 478] on div at bounding box center [488, 258] width 977 height 516
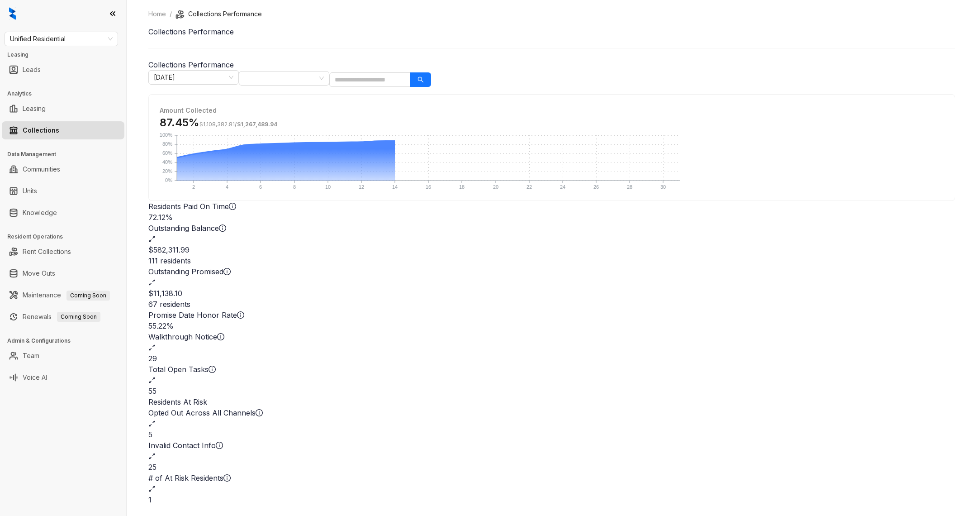
click at [206, 407] on div "Opted Out Across All Channels 5" at bounding box center [551, 423] width 807 height 33
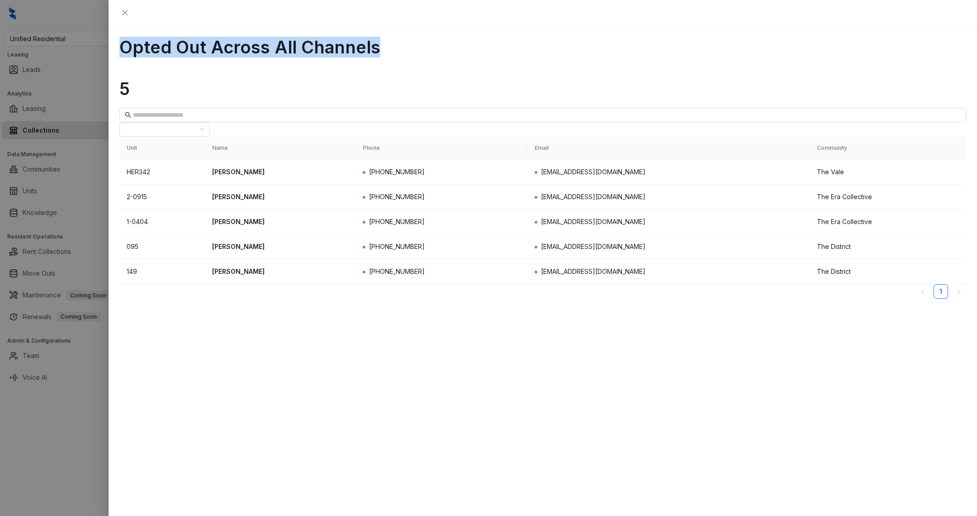
drag, startPoint x: 126, startPoint y: 19, endPoint x: 332, endPoint y: 17, distance: 205.8
click at [336, 37] on h1 "Opted Out Across All Channels" at bounding box center [542, 47] width 847 height 21
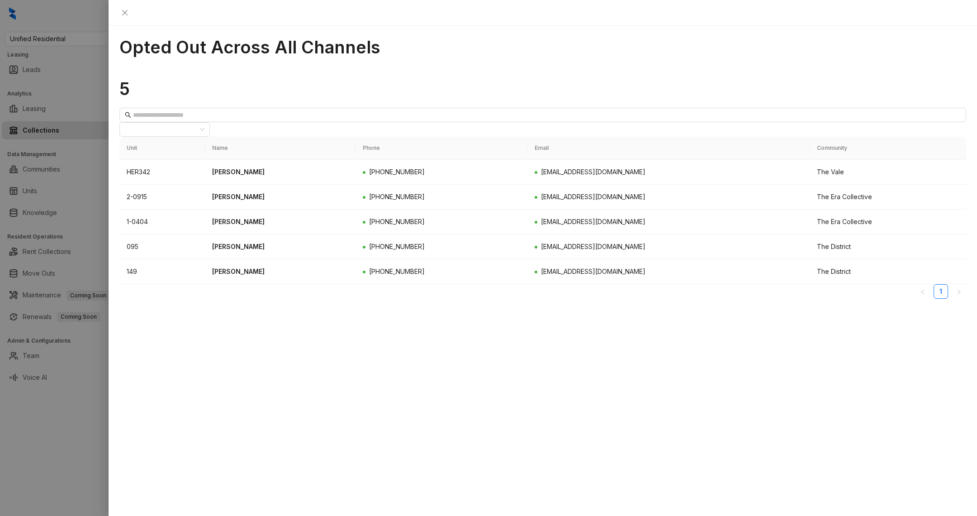
click at [72, 411] on div at bounding box center [488, 258] width 977 height 516
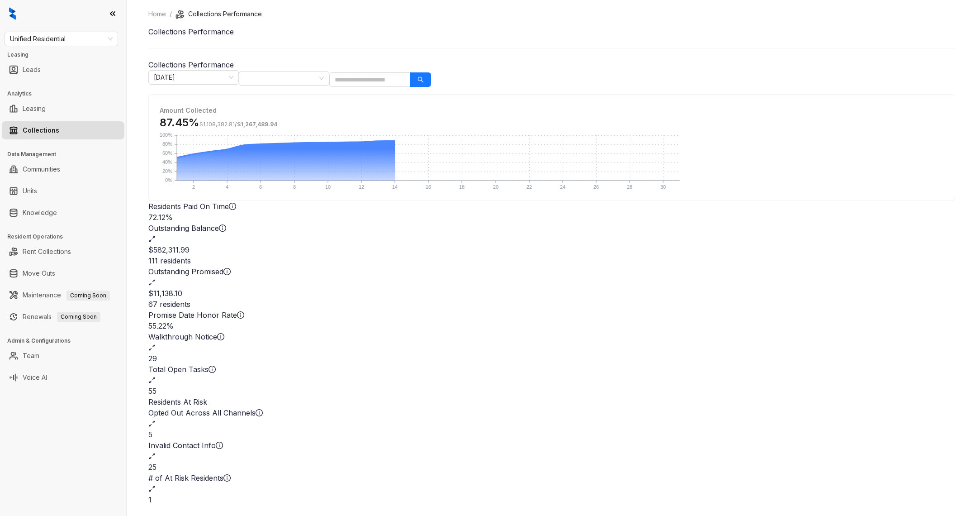
click at [257, 407] on div "Opted Out Across All Channels 5" at bounding box center [551, 423] width 807 height 33
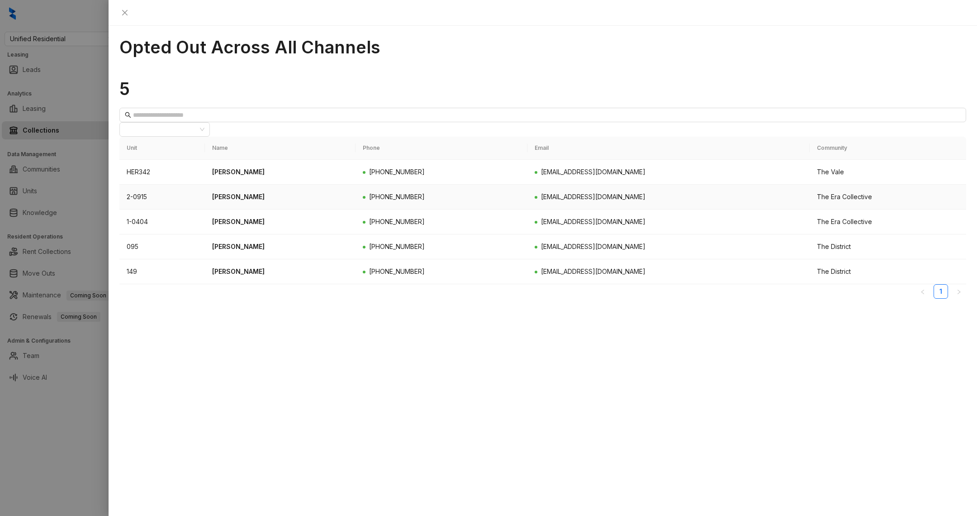
click at [241, 192] on p "[PERSON_NAME]" at bounding box center [280, 197] width 136 height 10
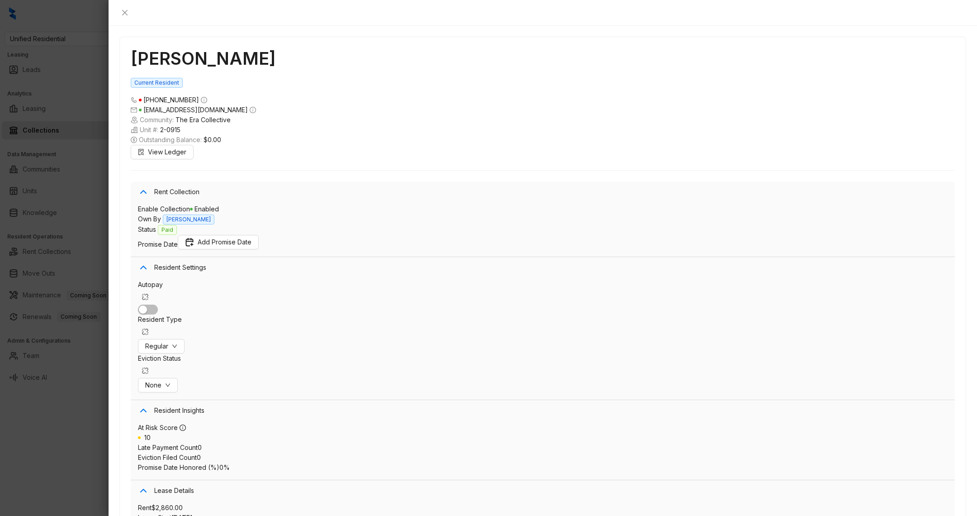
click at [34, 468] on div at bounding box center [488, 258] width 977 height 516
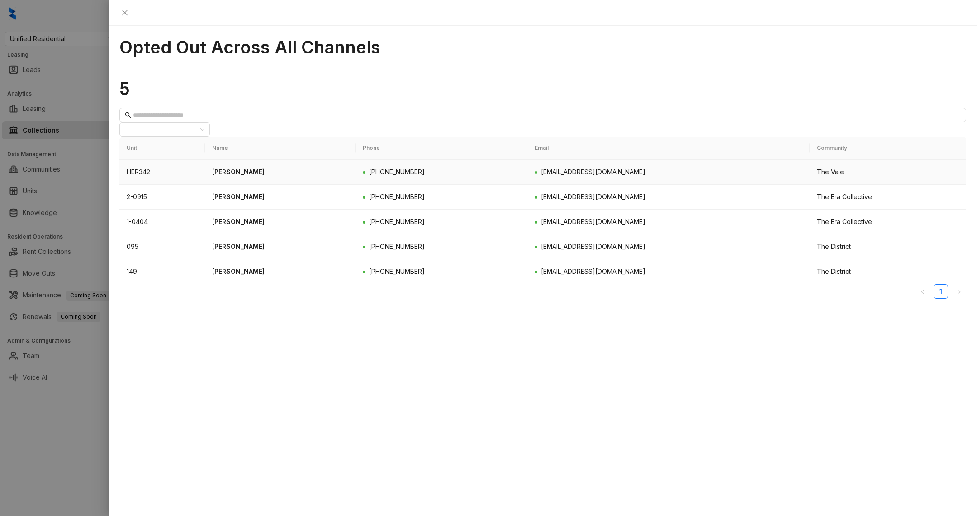
click at [249, 160] on td "[PERSON_NAME]" at bounding box center [280, 172] width 151 height 25
click at [249, 167] on p "[PERSON_NAME]" at bounding box center [280, 172] width 136 height 10
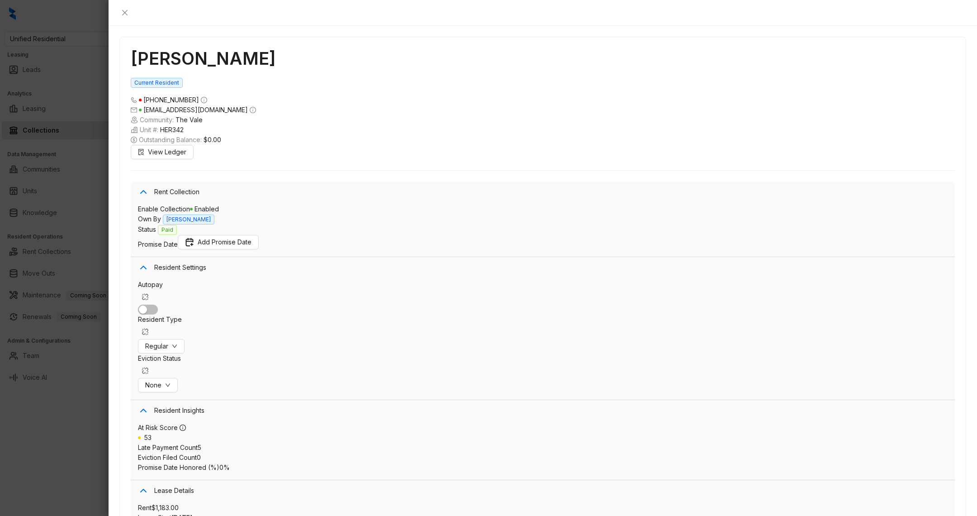
click at [177, 225] on span "Paid" at bounding box center [167, 230] width 19 height 10
drag, startPoint x: 296, startPoint y: 202, endPoint x: 313, endPoint y: 221, distance: 26.0
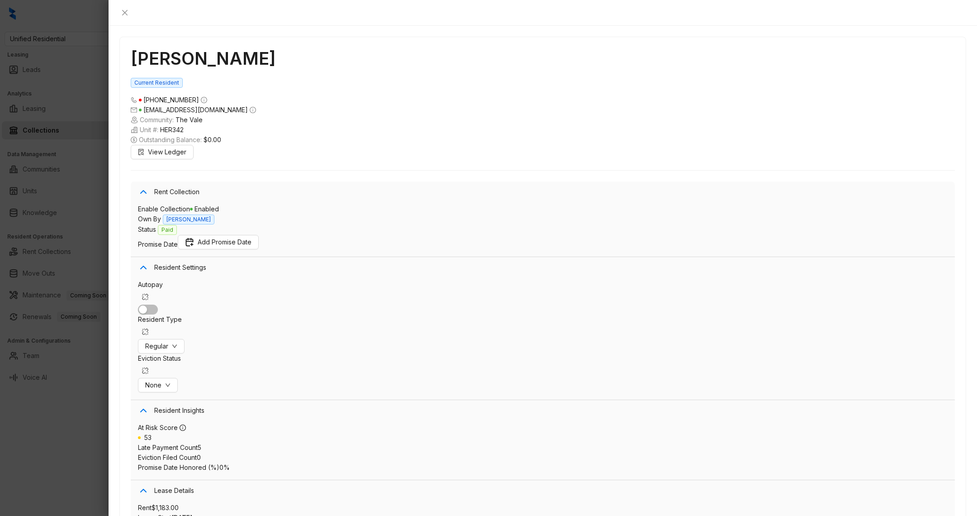
click at [92, 454] on div at bounding box center [488, 258] width 977 height 516
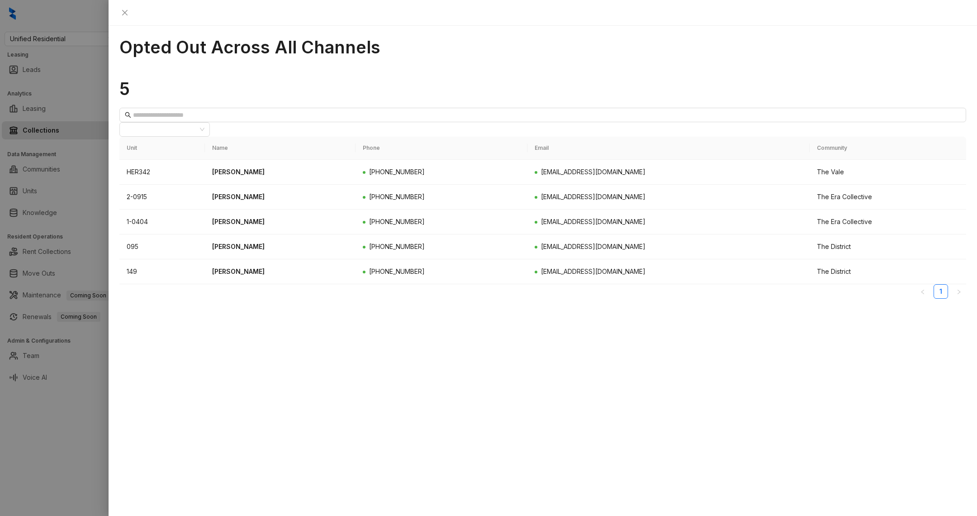
click at [65, 430] on div at bounding box center [488, 258] width 977 height 516
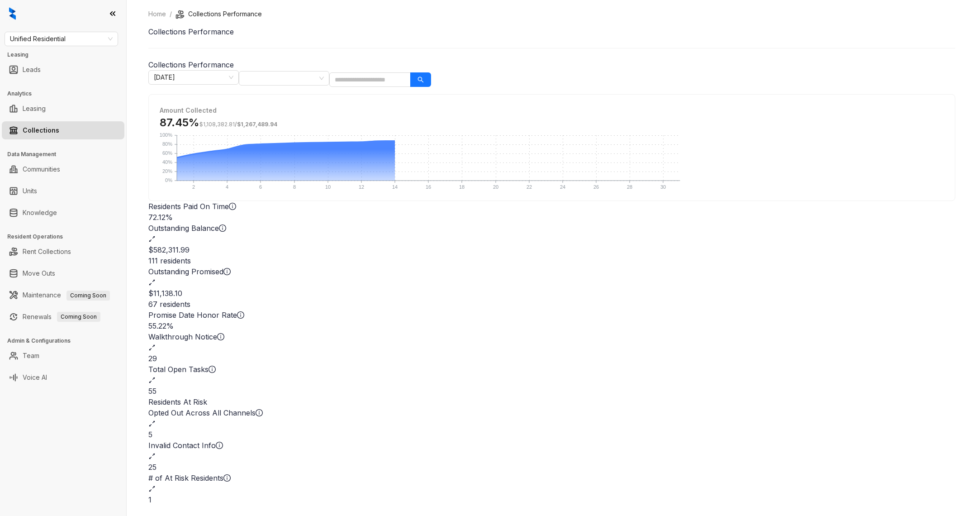
click at [185, 407] on div "Opted Out Across All Channels 5" at bounding box center [551, 423] width 807 height 33
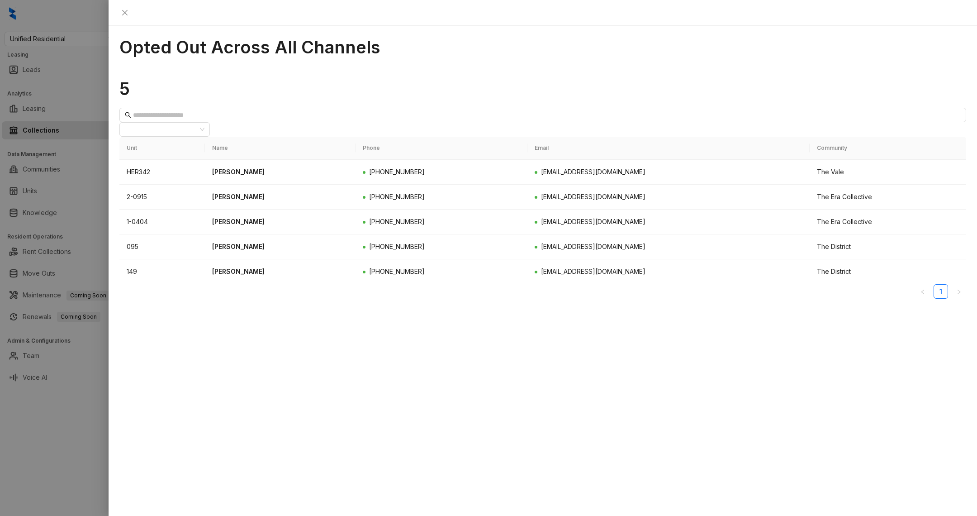
click at [109, 411] on div "Opted Out Across All Channels 5 All Communities Unit Name Phone Email Community…" at bounding box center [543, 271] width 868 height 490
click at [67, 450] on div at bounding box center [488, 258] width 977 height 516
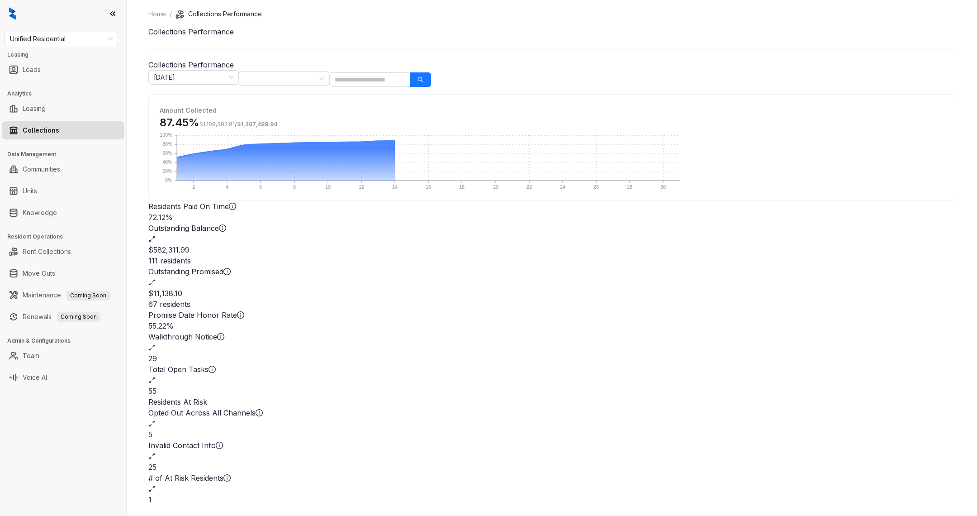
click at [542, 364] on div "Total Open Tasks 55" at bounding box center [551, 380] width 807 height 33
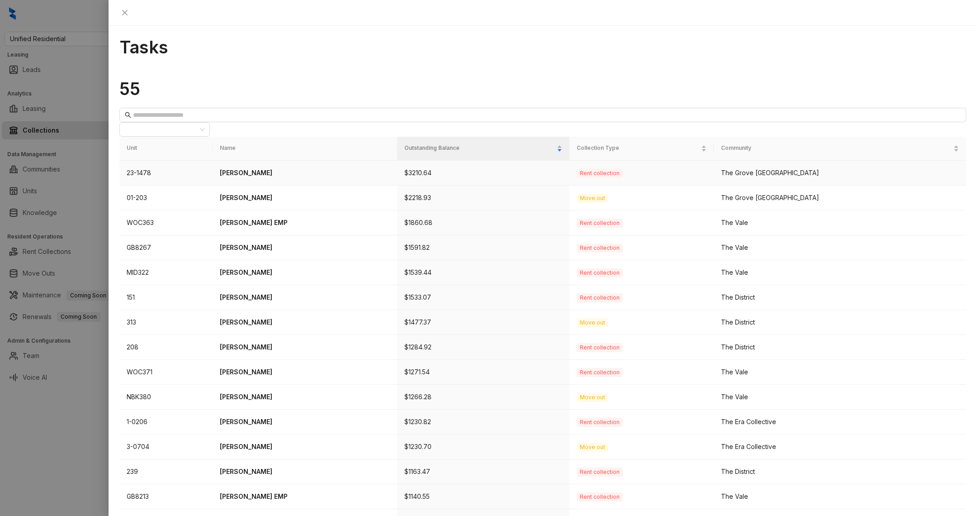
click at [262, 168] on p "[PERSON_NAME]" at bounding box center [305, 173] width 170 height 10
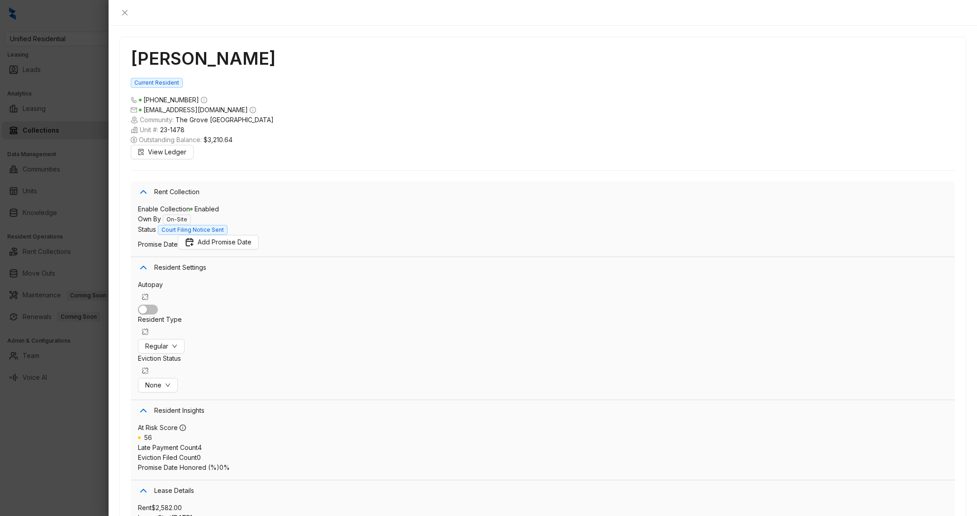
scroll to position [34, 0]
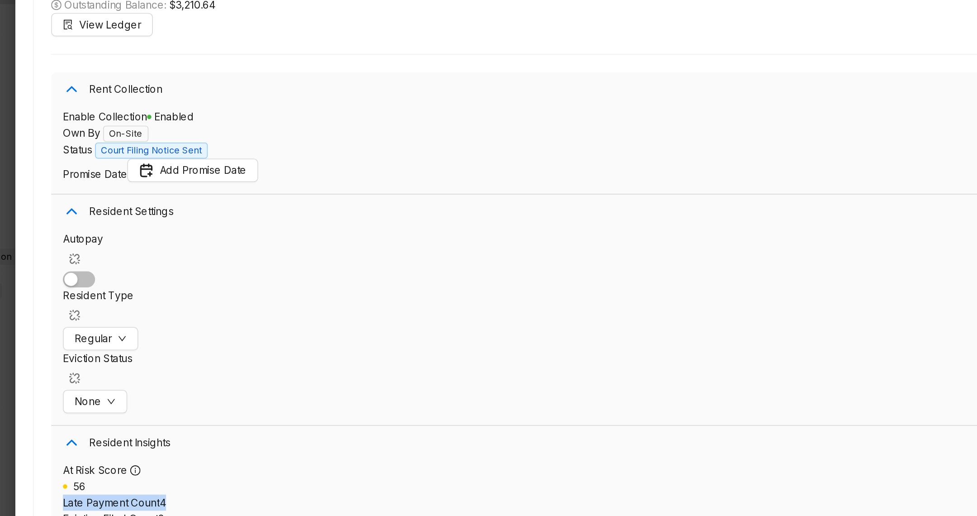
drag, startPoint x: 262, startPoint y: 303, endPoint x: 122, endPoint y: 305, distance: 140.2
click at [122, 305] on div "[PERSON_NAME] Current Resident [PHONE_NUMBER] [EMAIL_ADDRESS][DOMAIN_NAME] Comm…" at bounding box center [543, 271] width 868 height 490
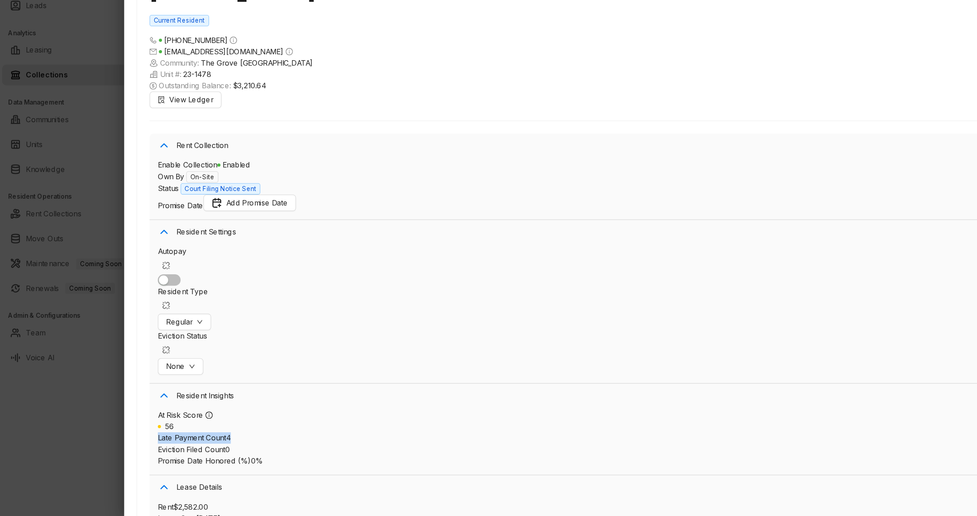
scroll to position [788, 0]
click at [76, 457] on div at bounding box center [488, 258] width 977 height 516
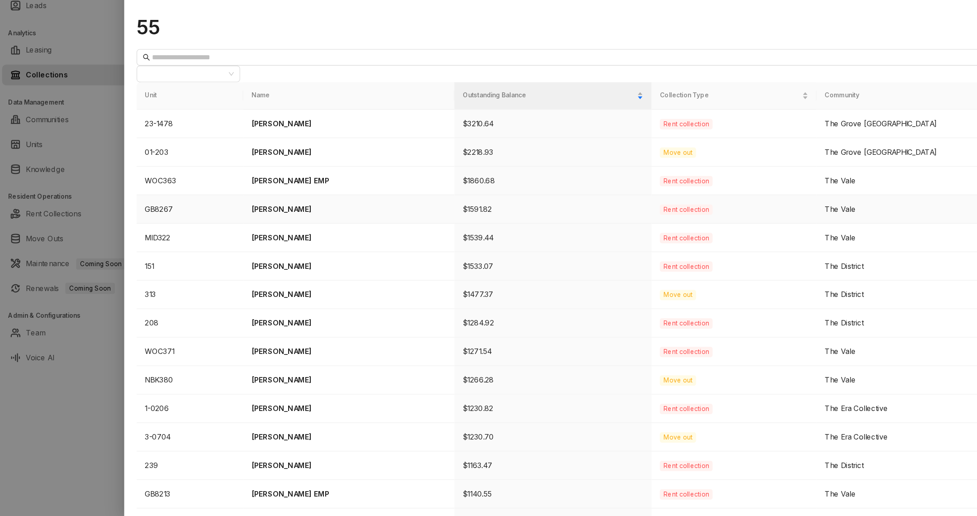
click at [250, 242] on p "[PERSON_NAME]" at bounding box center [305, 247] width 170 height 10
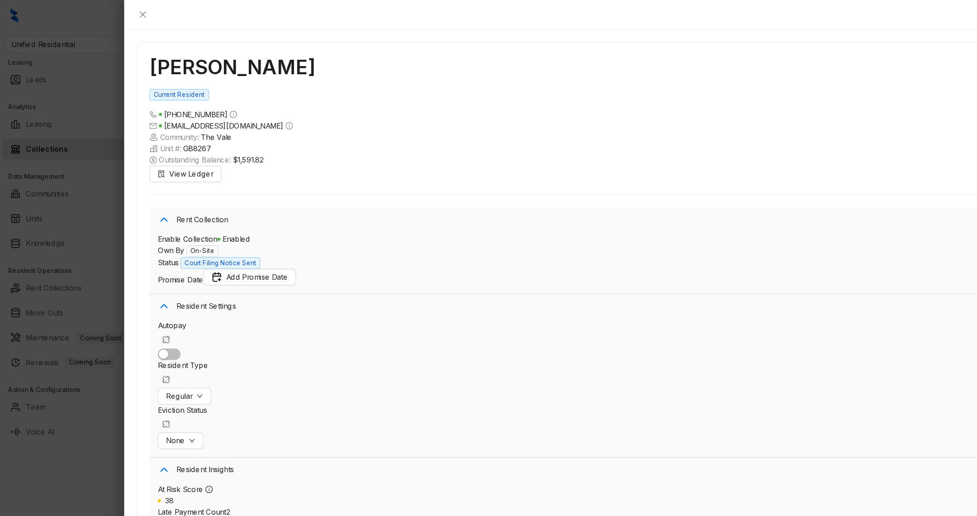
click at [63, 437] on div at bounding box center [488, 258] width 977 height 516
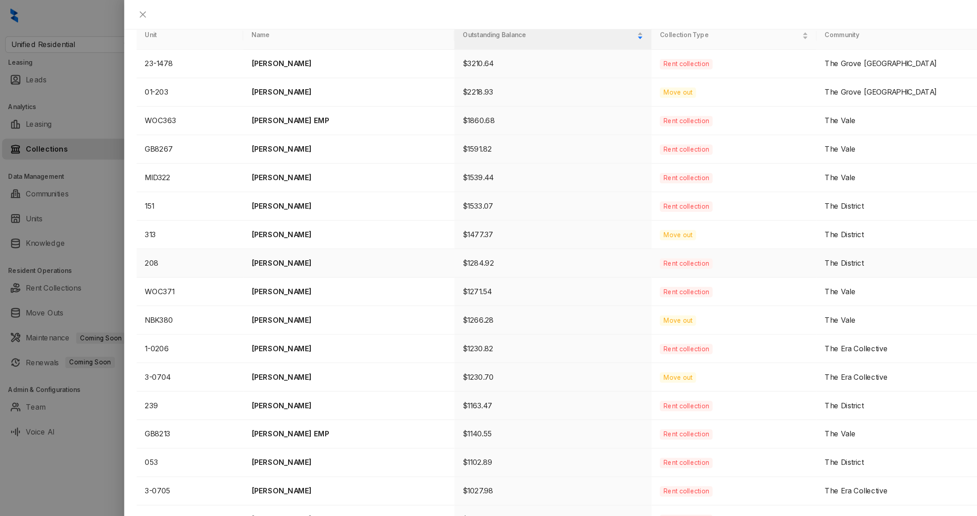
scroll to position [127, 0]
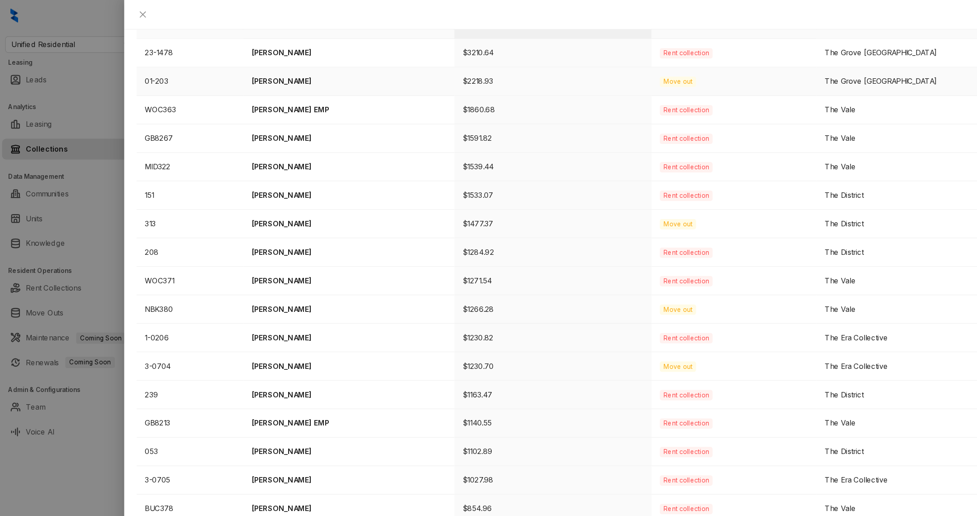
click at [274, 66] on p "[PERSON_NAME]" at bounding box center [305, 71] width 170 height 10
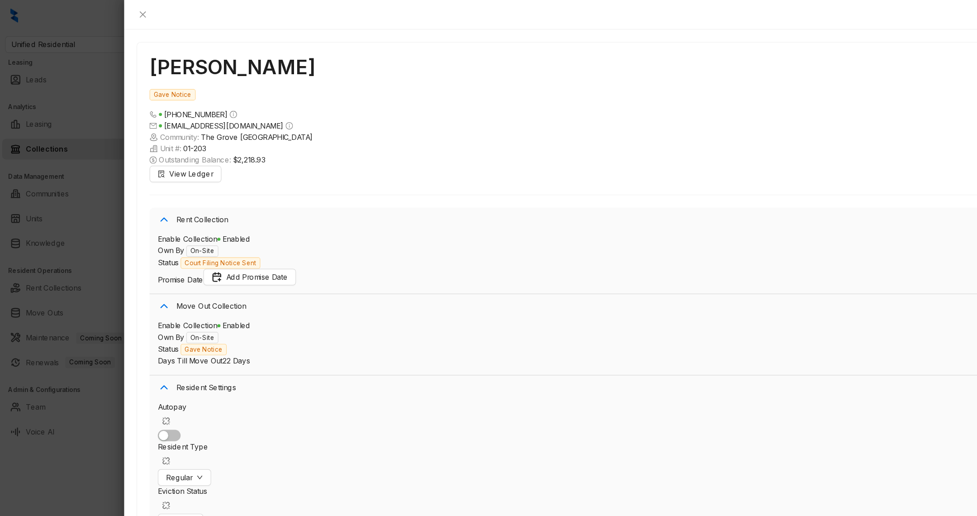
scroll to position [232, 0]
drag, startPoint x: 299, startPoint y: 101, endPoint x: 368, endPoint y: 103, distance: 69.2
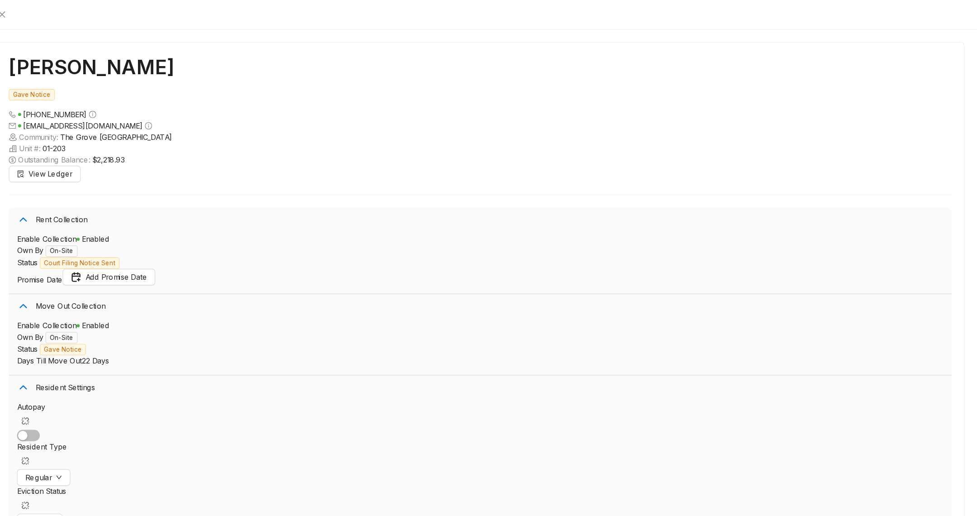
scroll to position [171, 0]
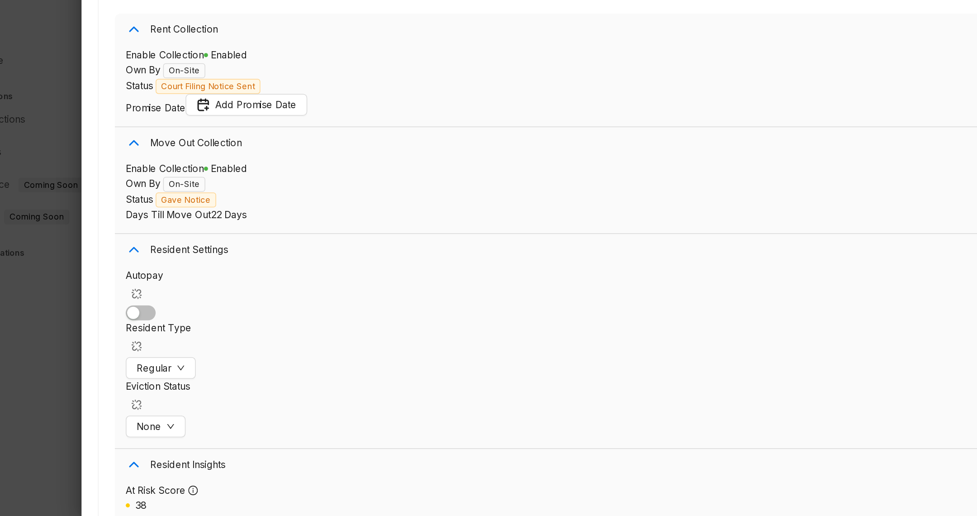
scroll to position [0, 0]
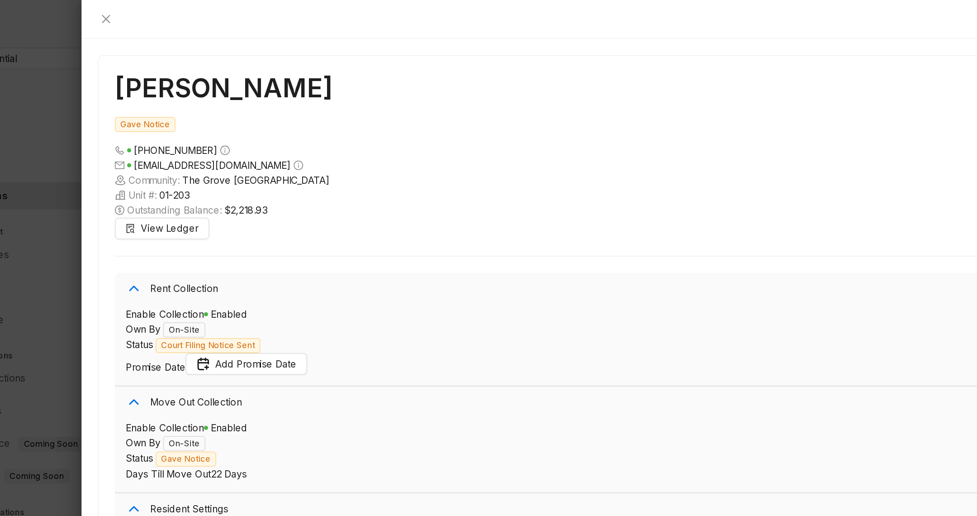
click at [209, 135] on span "$2,218.93" at bounding box center [217, 140] width 28 height 10
click at [164, 147] on span "View Ledger" at bounding box center [167, 152] width 38 height 10
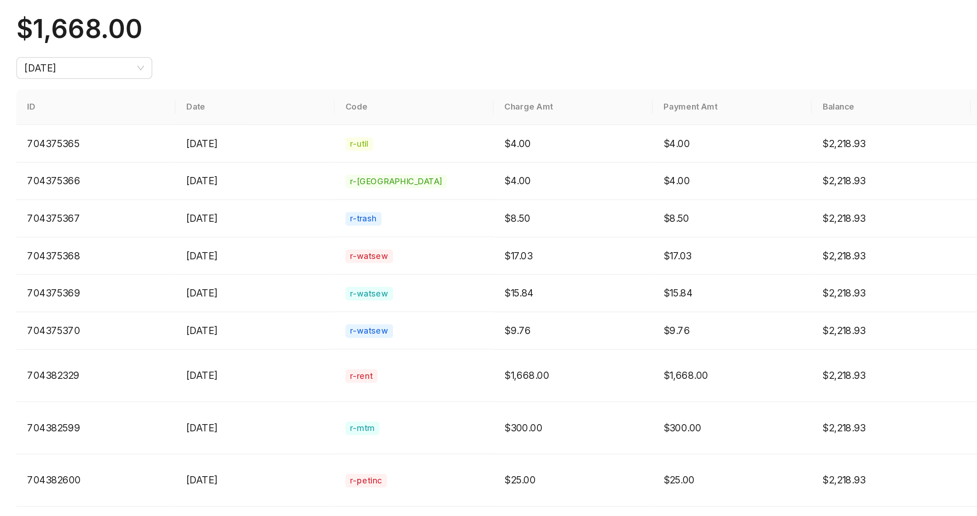
click at [113, 478] on div "Ledger for [PERSON_NAME] Outstanding Balance $2,218.93 Monthly Rent $1,668.00 […" at bounding box center [488, 258] width 977 height 516
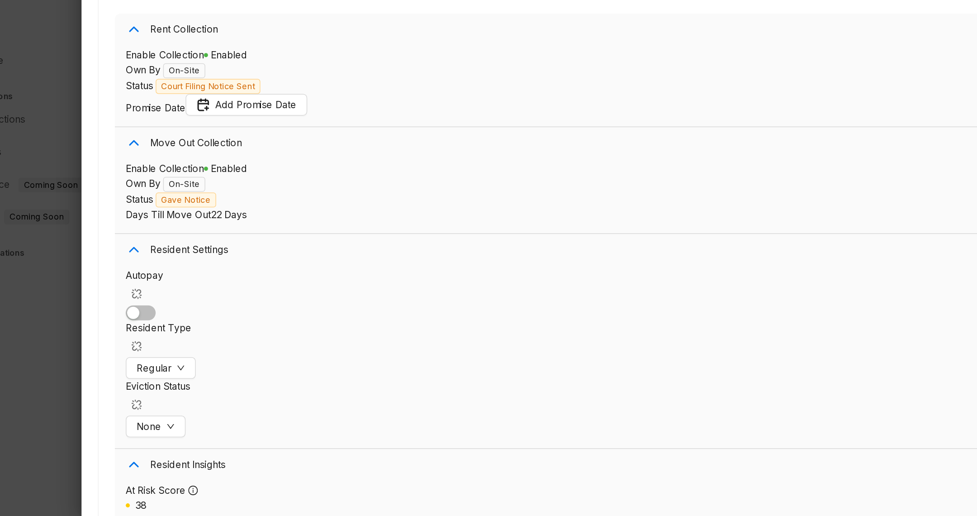
click at [173, 311] on span "Days Till Move Out" at bounding box center [166, 315] width 57 height 8
drag, startPoint x: 173, startPoint y: 294, endPoint x: 241, endPoint y: 303, distance: 68.8
click at [242, 303] on div "Move Out Collection Enable Collection Enabled Own By On-Site Status Gave Notice…" at bounding box center [543, 292] width 824 height 71
click at [218, 311] on span "22 Days" at bounding box center [206, 315] width 24 height 8
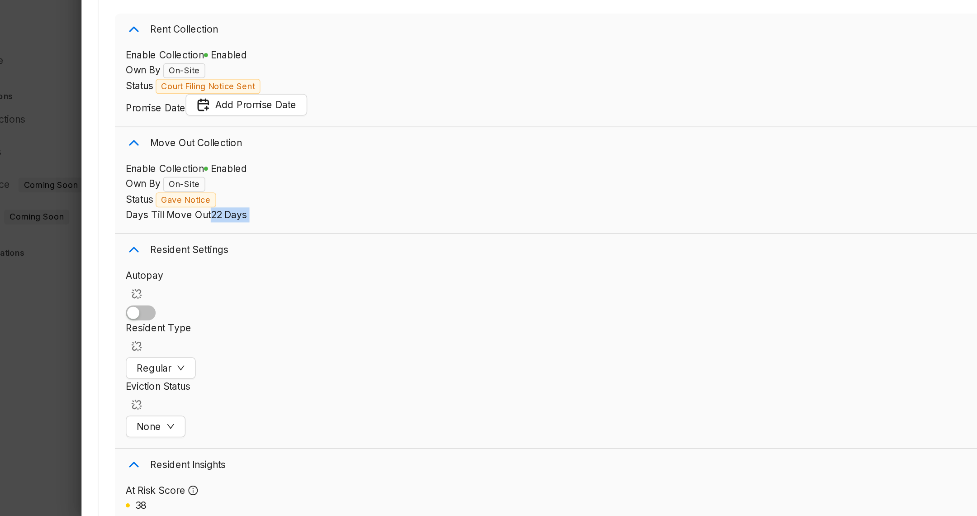
click at [218, 311] on span "22 Days" at bounding box center [206, 315] width 24 height 8
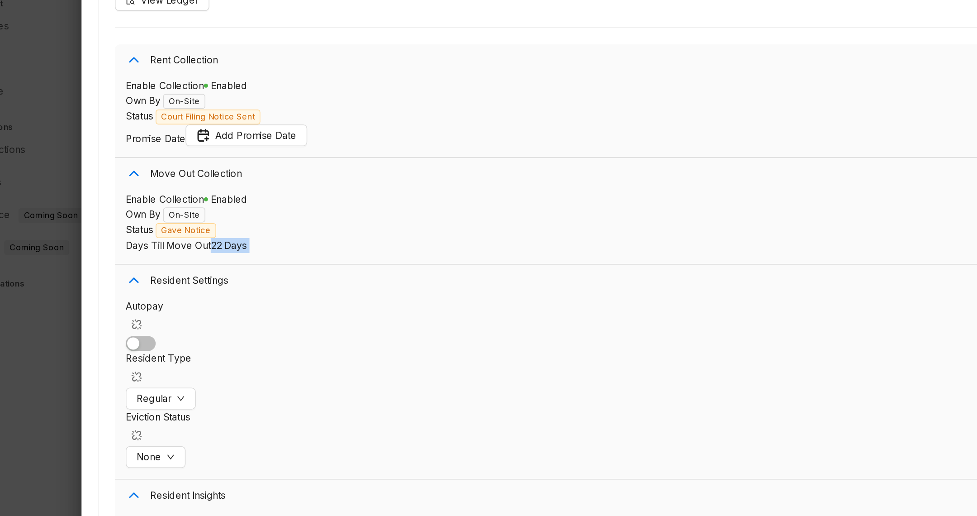
scroll to position [116, 0]
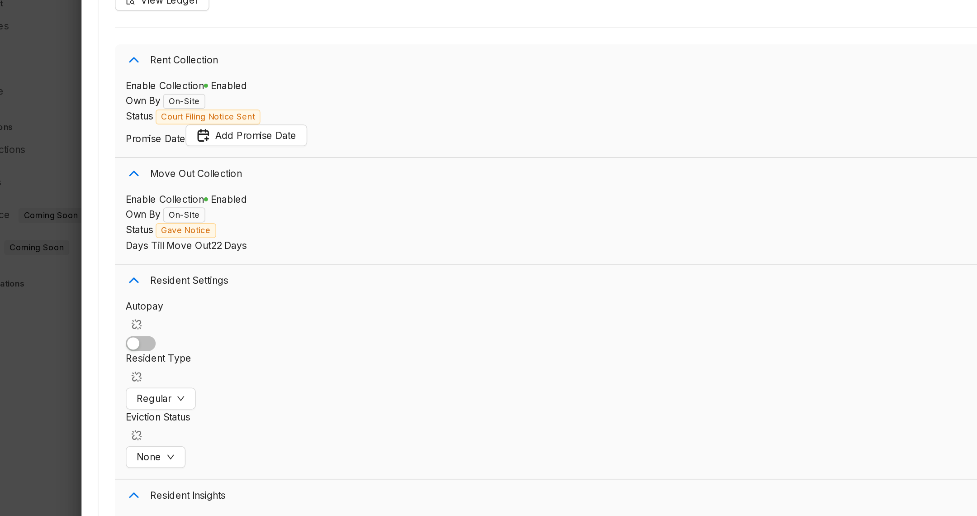
scroll to position [521, 0]
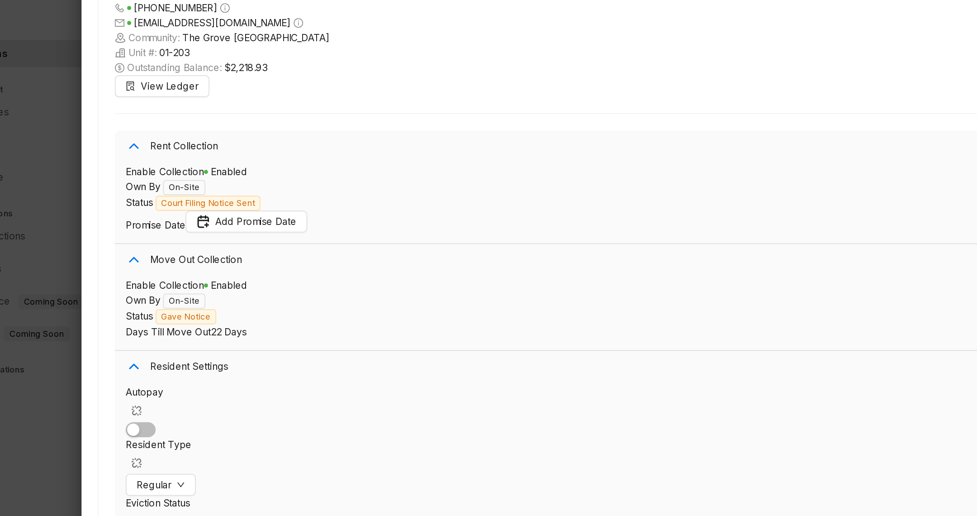
click at [100, 384] on div at bounding box center [488, 258] width 977 height 516
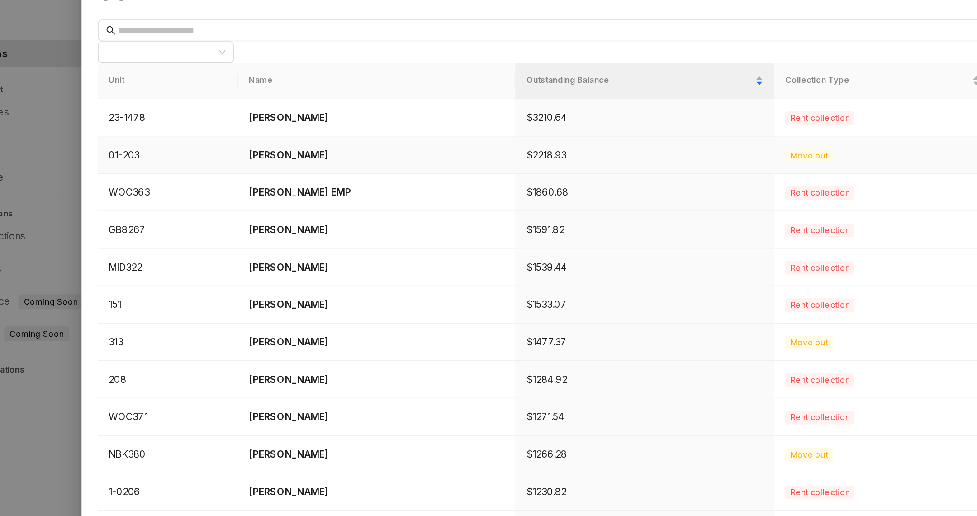
scroll to position [2, 0]
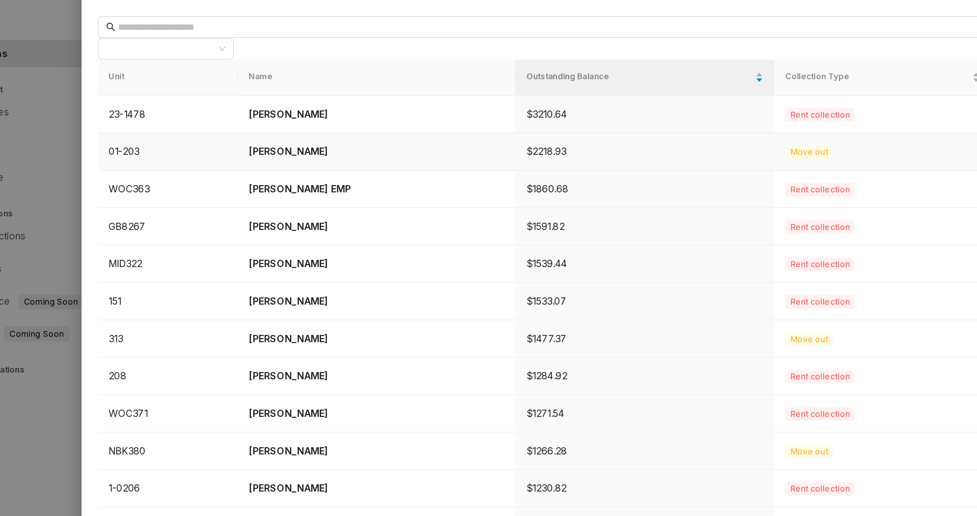
click at [265, 190] on p "[PERSON_NAME]" at bounding box center [305, 195] width 170 height 10
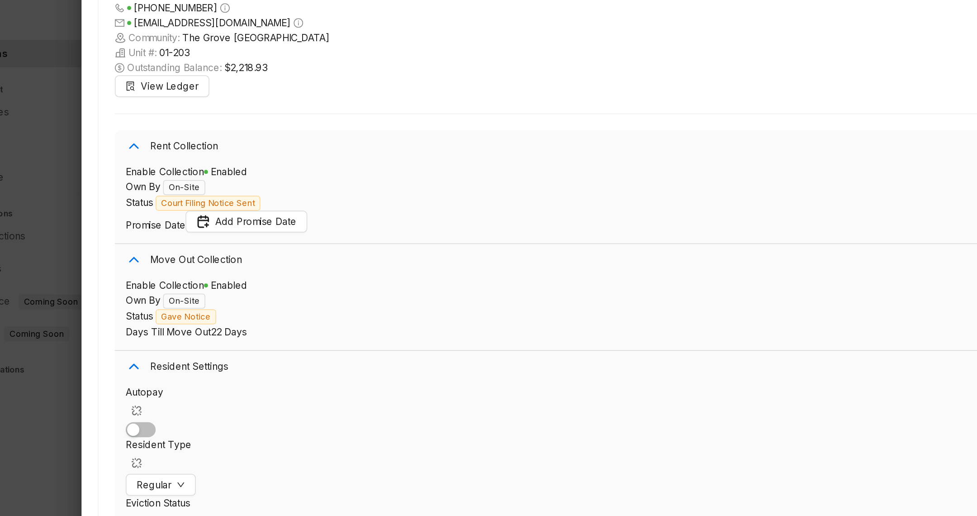
scroll to position [209, 0]
click at [99, 368] on div at bounding box center [488, 258] width 977 height 516
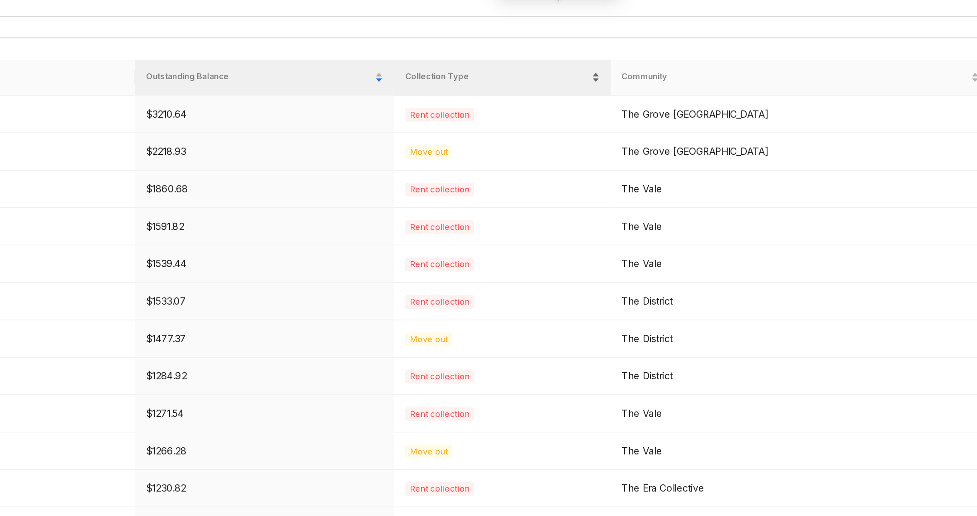
click at [706, 142] on div "Collection Type" at bounding box center [641, 146] width 129 height 9
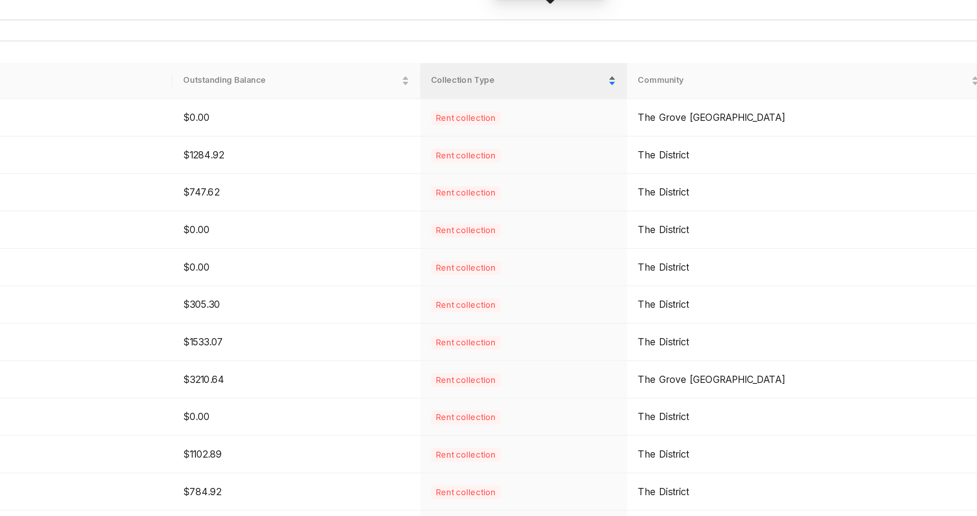
click at [717, 144] on div "Collection Type" at bounding box center [655, 148] width 123 height 9
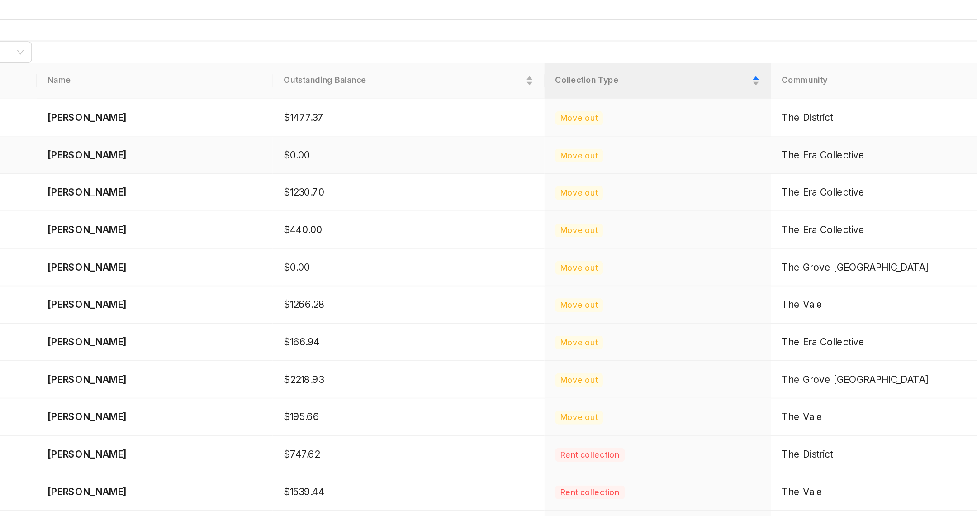
click at [247, 185] on td "[PERSON_NAME]" at bounding box center [291, 197] width 157 height 25
click at [274, 193] on p "[PERSON_NAME]" at bounding box center [291, 198] width 143 height 10
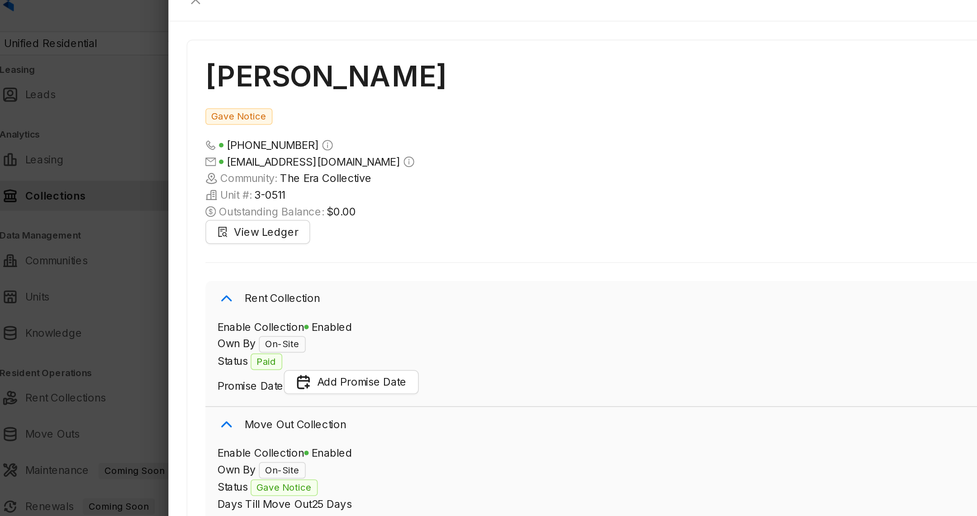
scroll to position [71, 0]
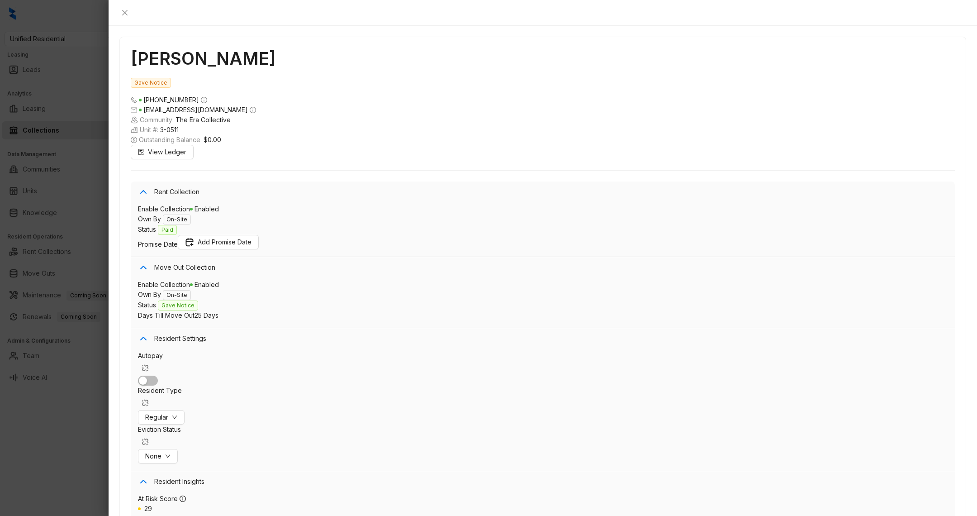
scroll to position [166, 0]
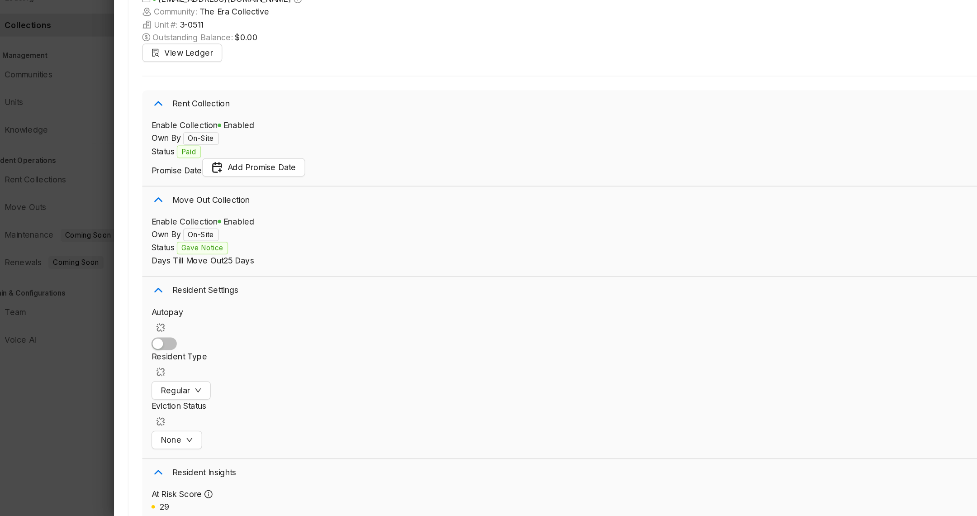
scroll to position [111, 0]
drag, startPoint x: 219, startPoint y: 171, endPoint x: 256, endPoint y: 173, distance: 36.7
click at [202, 301] on span "Gave Notice" at bounding box center [180, 305] width 44 height 8
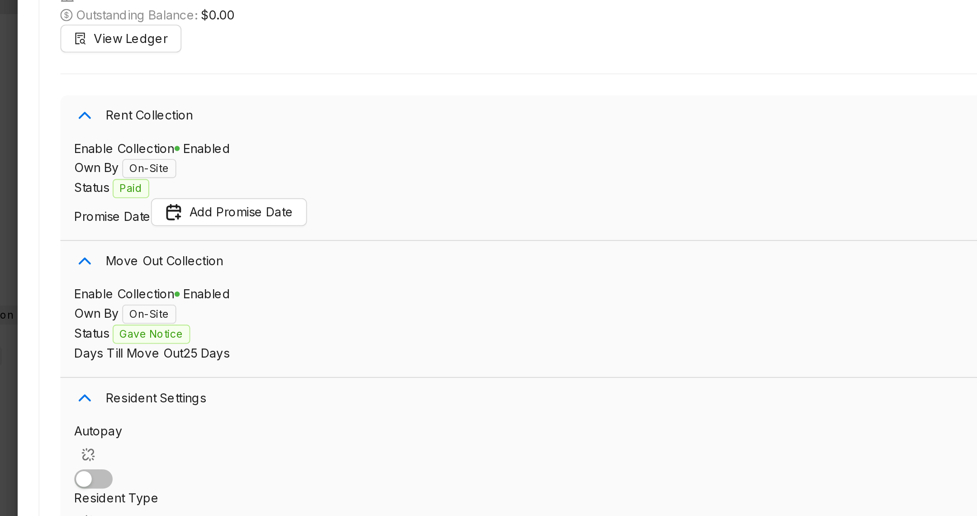
click at [218, 311] on span "25 Days" at bounding box center [206, 315] width 24 height 8
drag, startPoint x: 236, startPoint y: 186, endPoint x: 257, endPoint y: 185, distance: 21.3
click at [218, 311] on span "25 Days" at bounding box center [206, 315] width 24 height 8
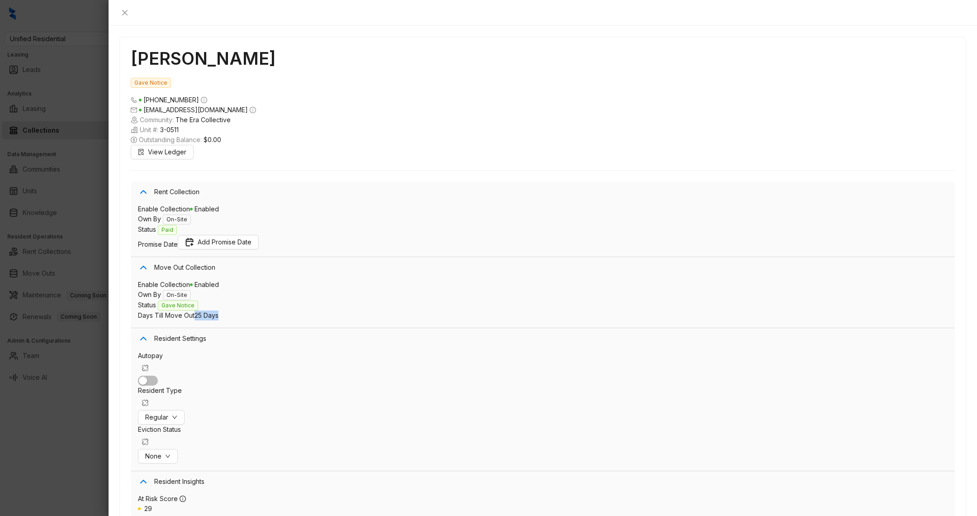
scroll to position [135, 0]
click at [38, 435] on div at bounding box center [488, 258] width 977 height 516
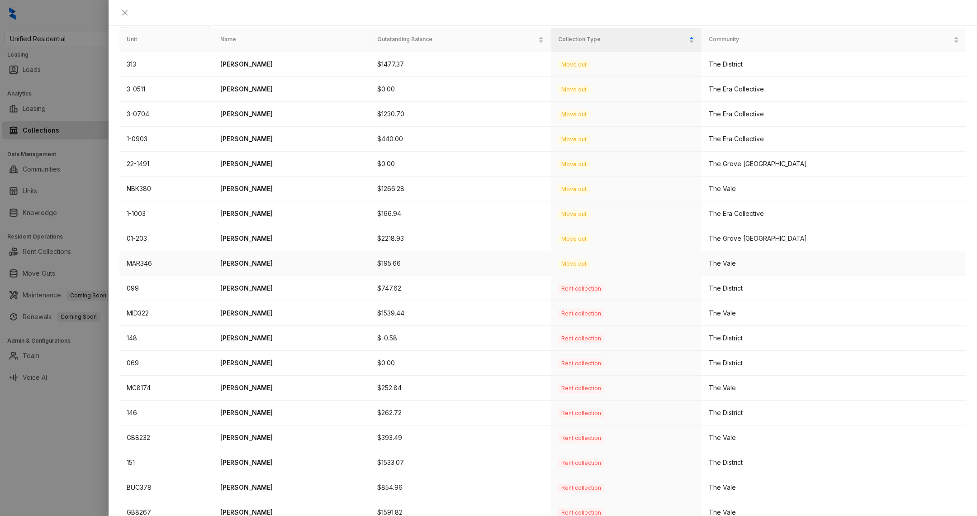
scroll to position [106, 0]
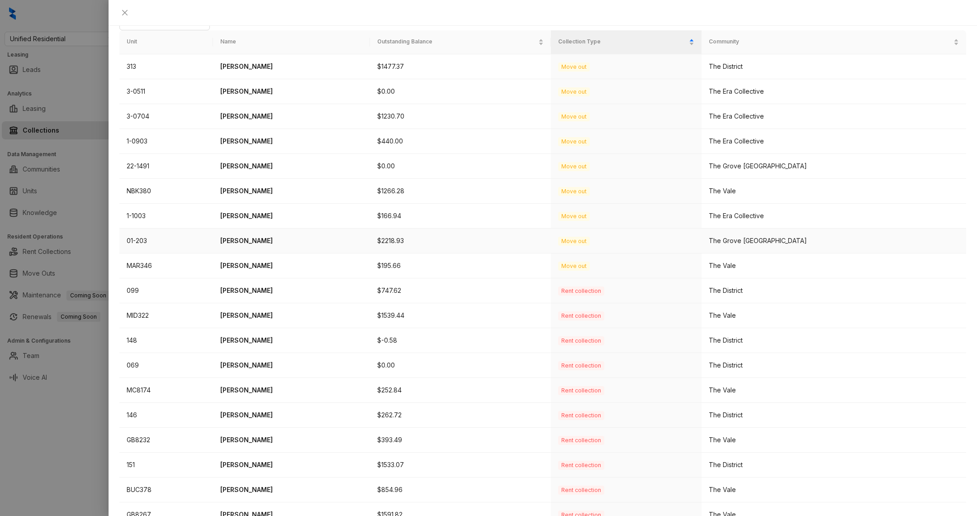
click at [248, 236] on p "[PERSON_NAME]" at bounding box center [291, 241] width 143 height 10
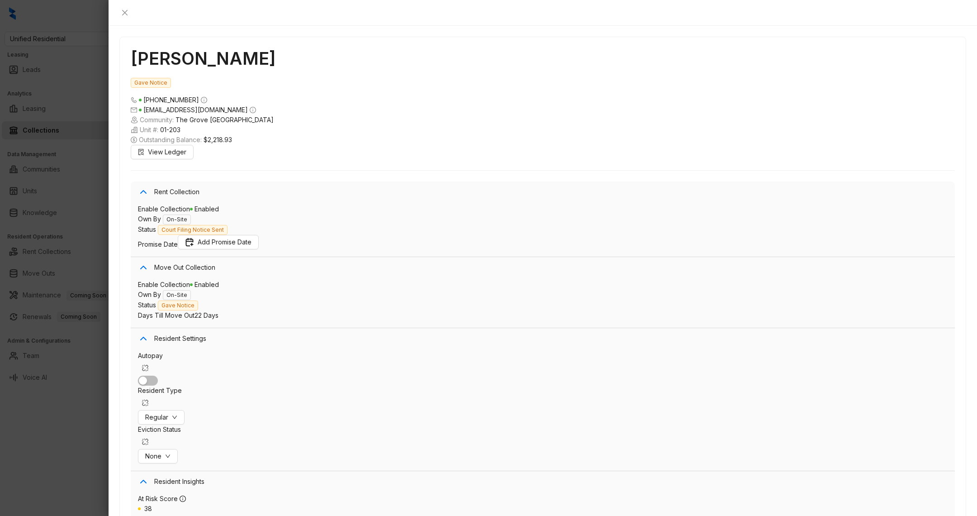
scroll to position [217, 0]
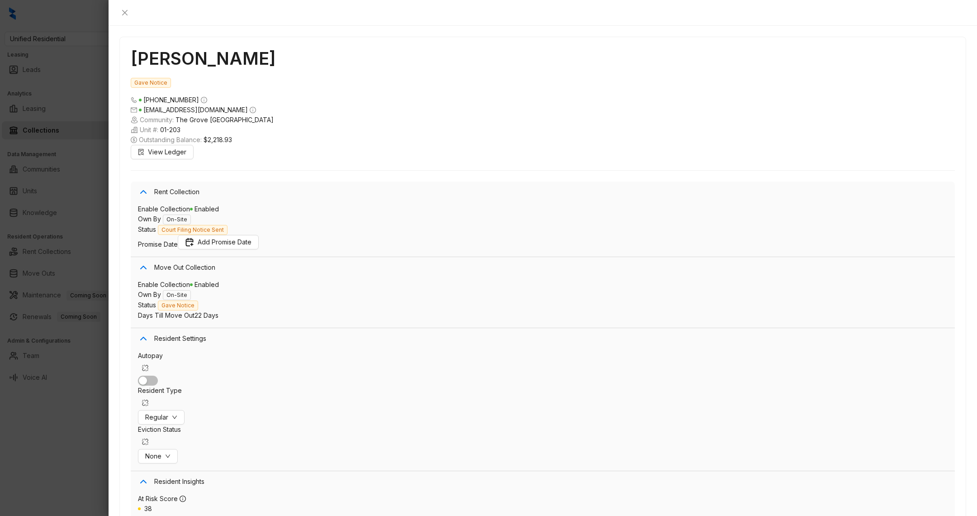
scroll to position [126, 0]
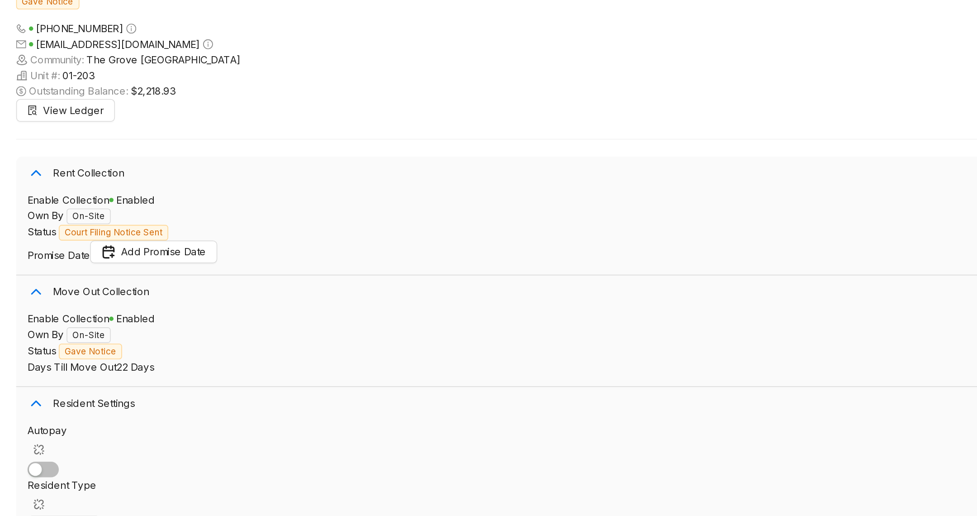
scroll to position [91, 0]
click at [218, 311] on span "22 Days" at bounding box center [206, 315] width 24 height 8
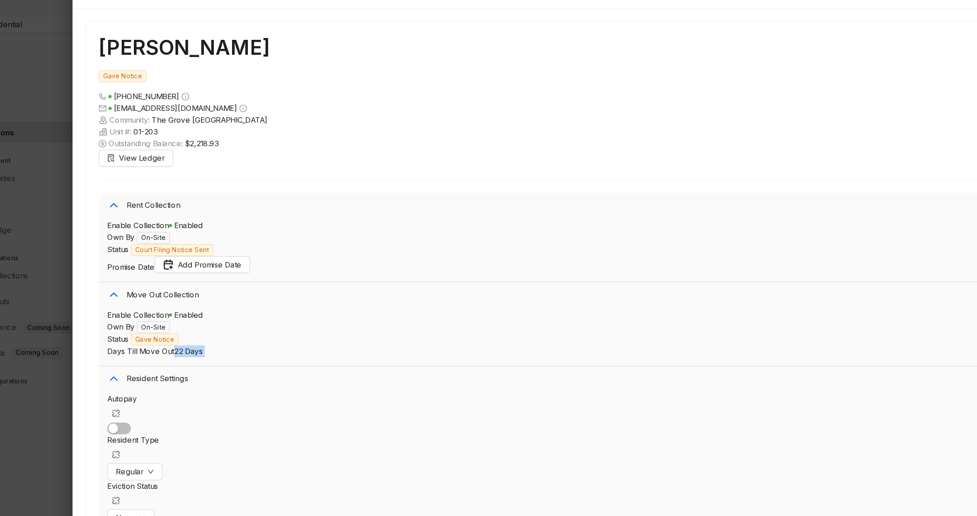
scroll to position [653, 0]
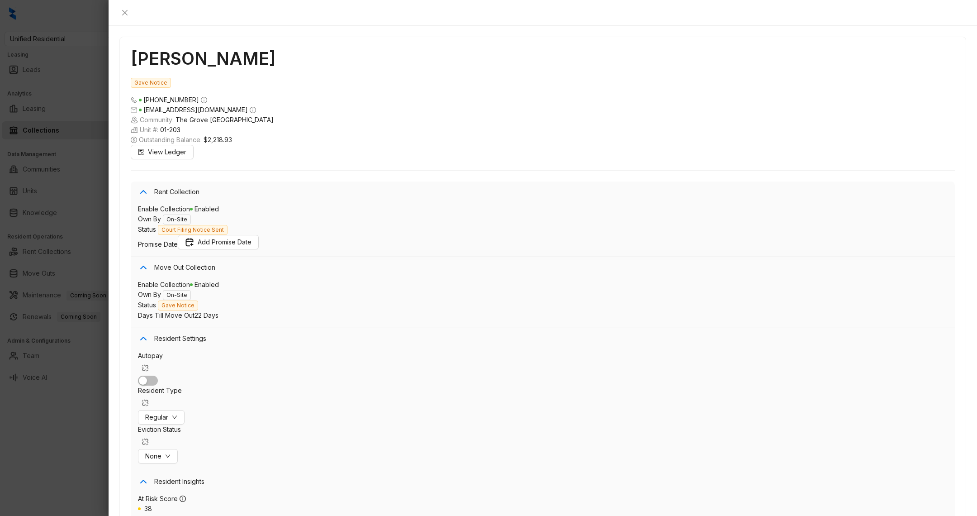
click at [72, 431] on div at bounding box center [488, 258] width 977 height 516
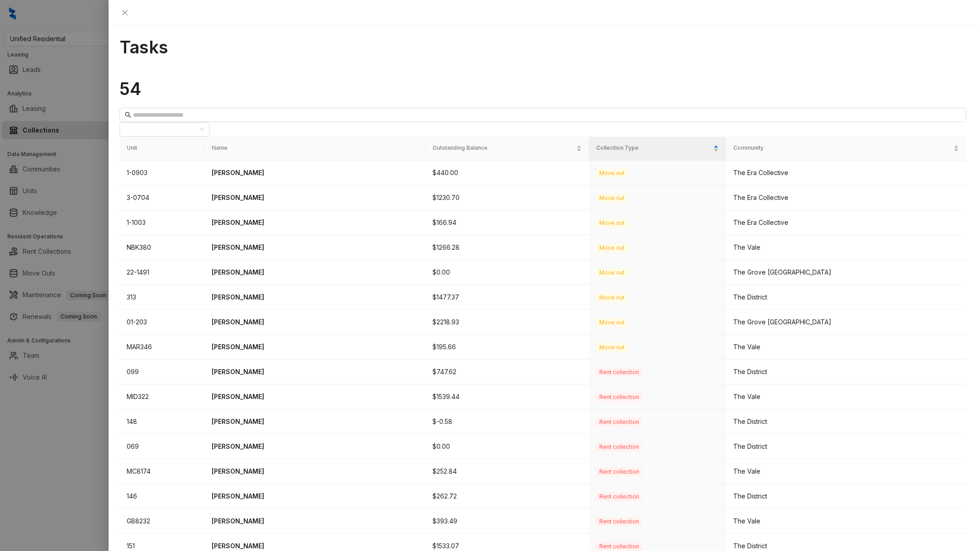
click at [65, 459] on div at bounding box center [488, 275] width 977 height 551
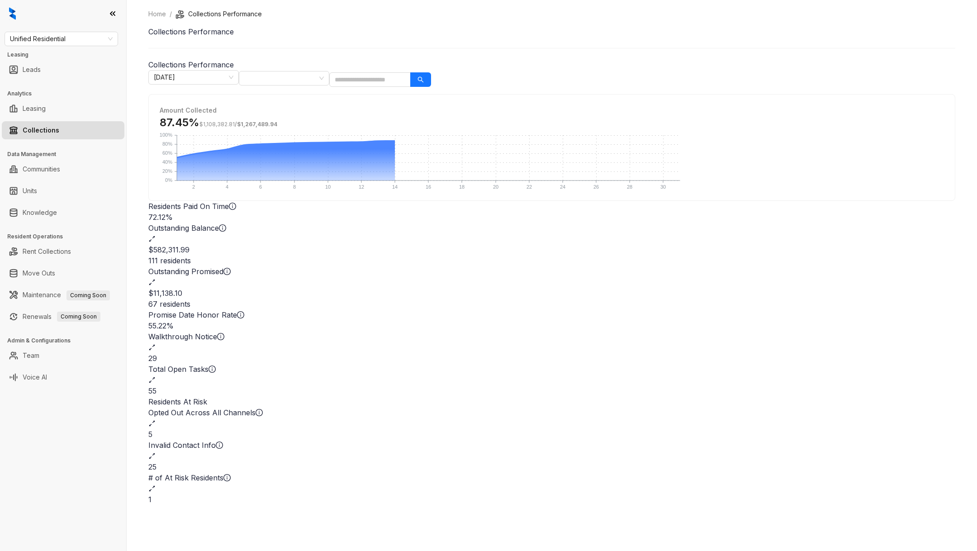
click at [553, 472] on div "# of At Risk Residents" at bounding box center [551, 477] width 807 height 11
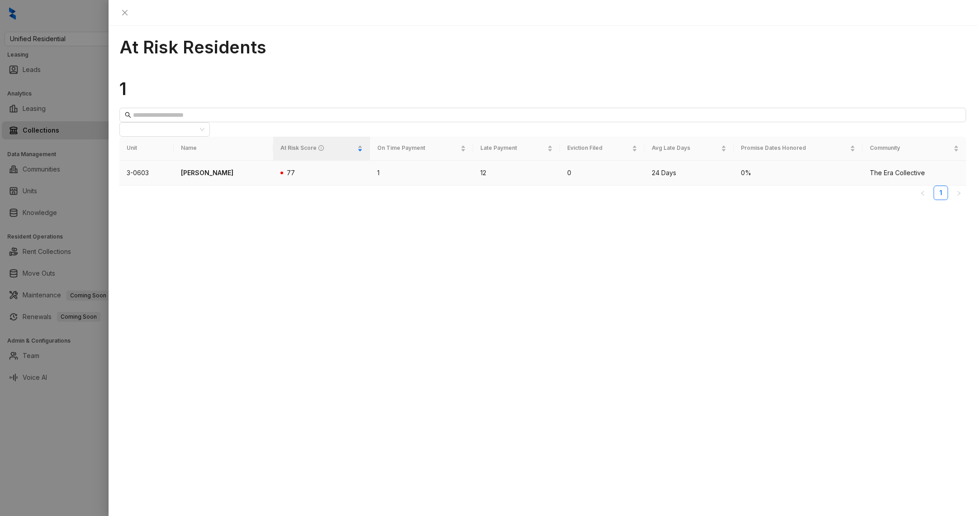
click at [292, 161] on td "77" at bounding box center [321, 173] width 97 height 25
click at [283, 168] on span at bounding box center [281, 173] width 3 height 10
click at [216, 168] on p "[PERSON_NAME]" at bounding box center [223, 173] width 85 height 10
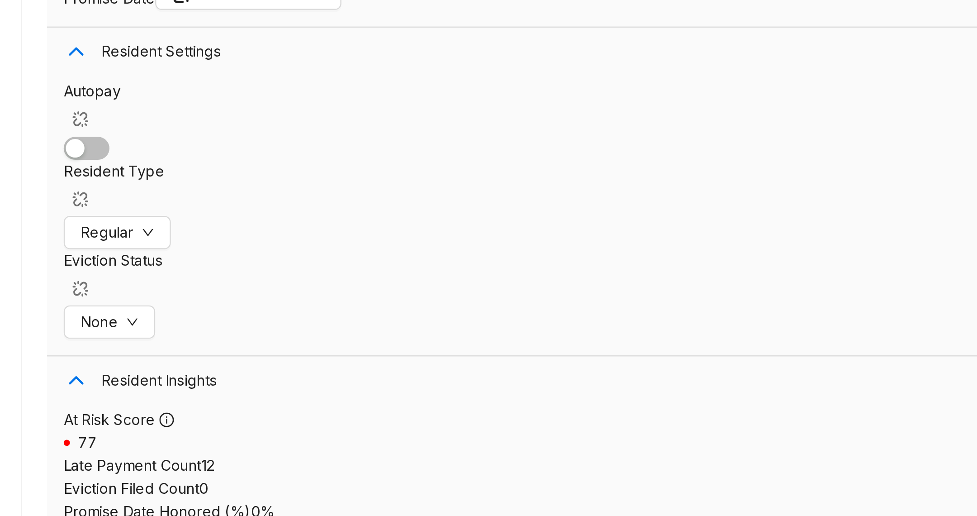
click at [203, 443] on span "12" at bounding box center [201, 447] width 6 height 8
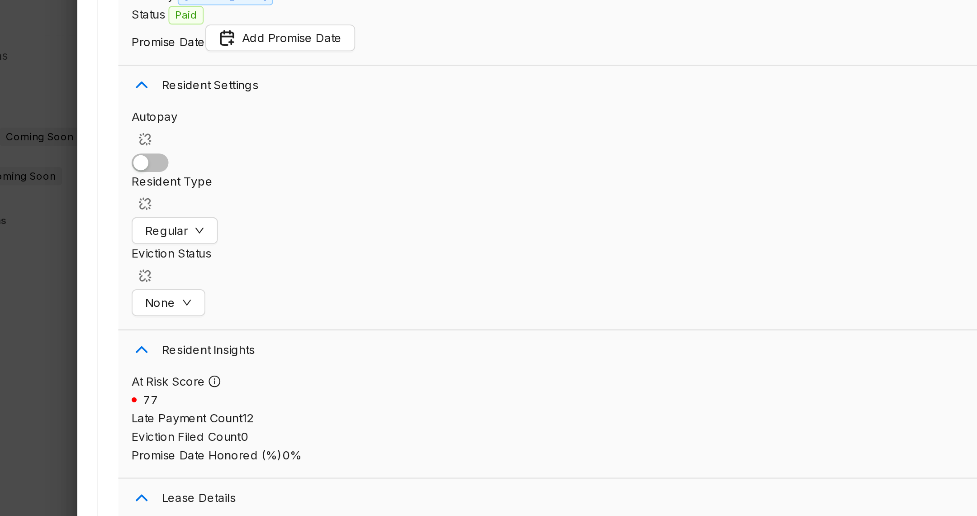
click at [80, 472] on div at bounding box center [488, 258] width 977 height 516
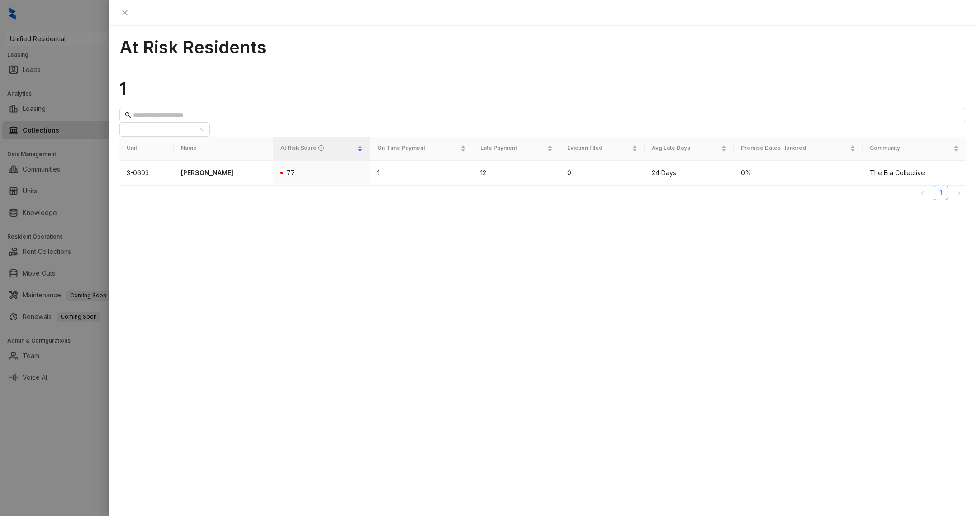
click at [116, 456] on div "At Risk Residents 1 All Communities Unit Name At Risk Score On Time Payment Lat…" at bounding box center [543, 271] width 868 height 490
click at [63, 458] on div at bounding box center [488, 258] width 977 height 516
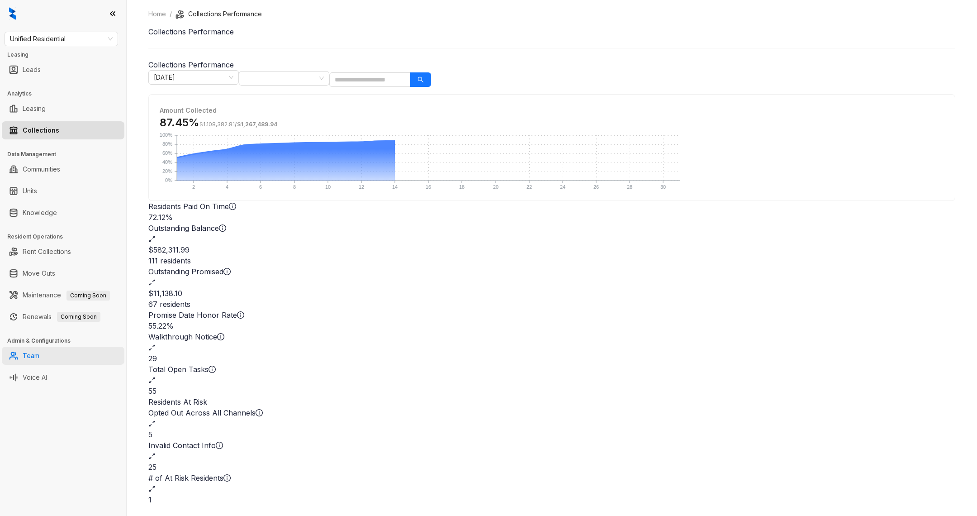
click at [39, 359] on link "Team" at bounding box center [31, 355] width 17 height 18
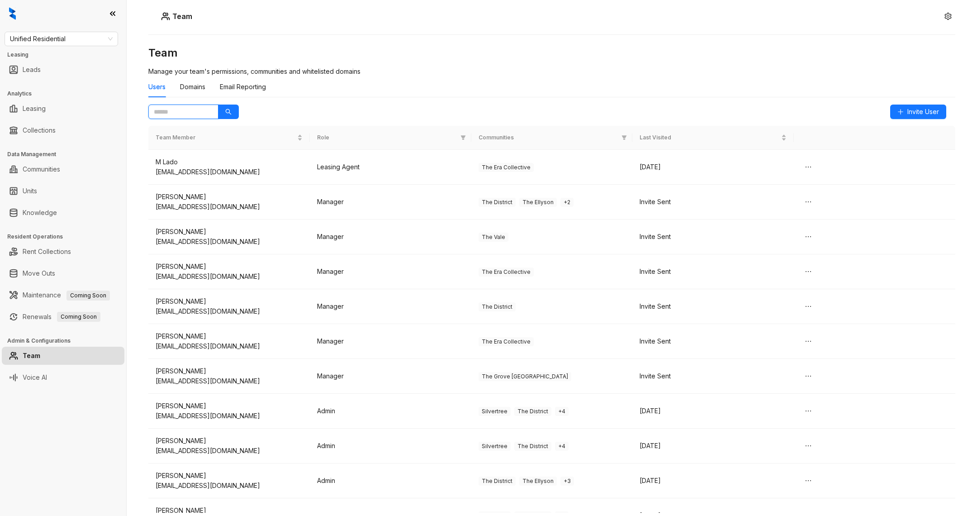
click at [194, 113] on input "text" at bounding box center [180, 112] width 52 height 10
type input "*****"
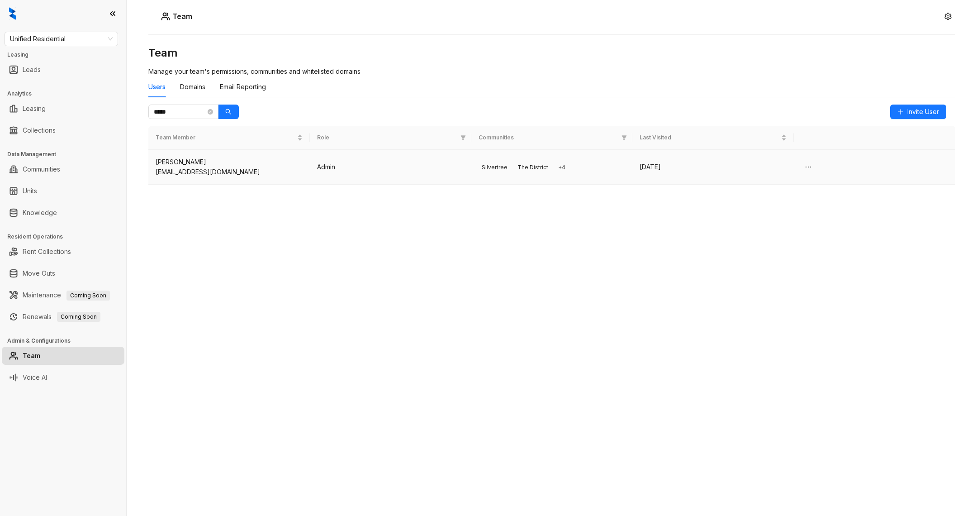
click at [729, 175] on td "[DATE]" at bounding box center [712, 167] width 161 height 35
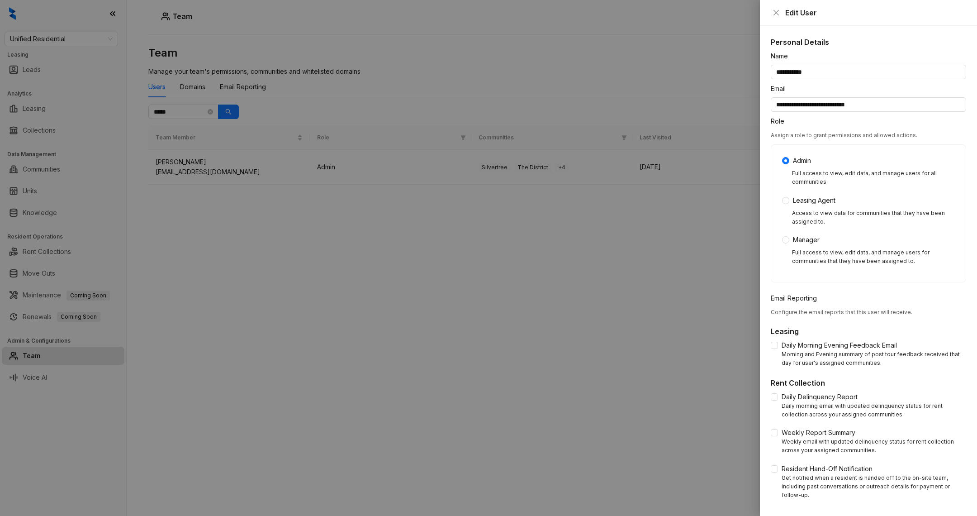
scroll to position [66, 0]
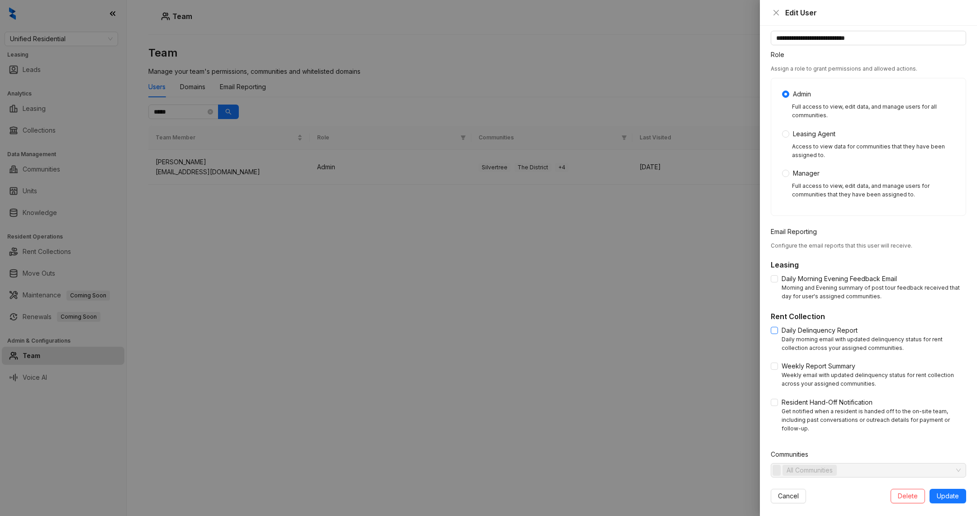
click at [778, 333] on span "Daily Delinquency Report" at bounding box center [819, 330] width 83 height 10
click at [775, 408] on div "Resident Hand-Off Notification Get notified when a resident is handed off to th…" at bounding box center [868, 415] width 195 height 36
click at [948, 491] on span "Update" at bounding box center [948, 496] width 22 height 10
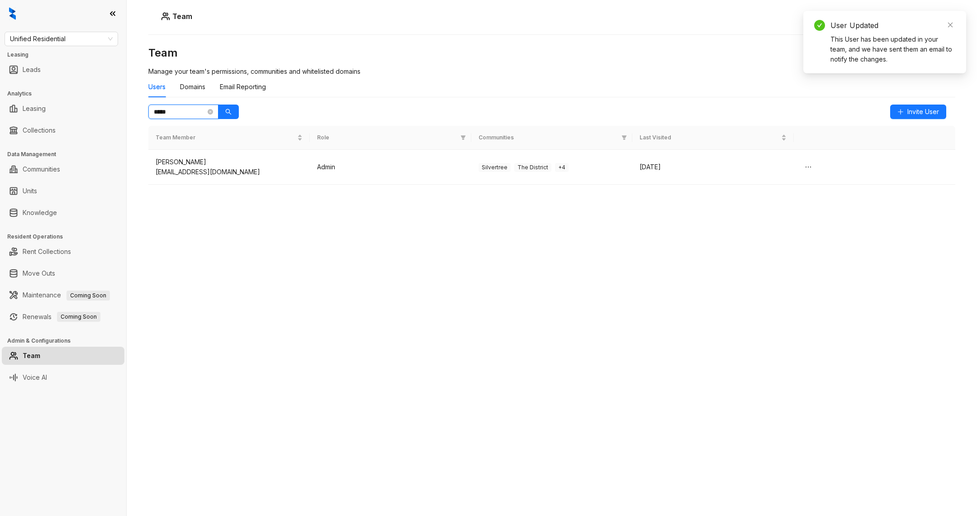
click at [178, 112] on input "*****" at bounding box center [180, 112] width 52 height 10
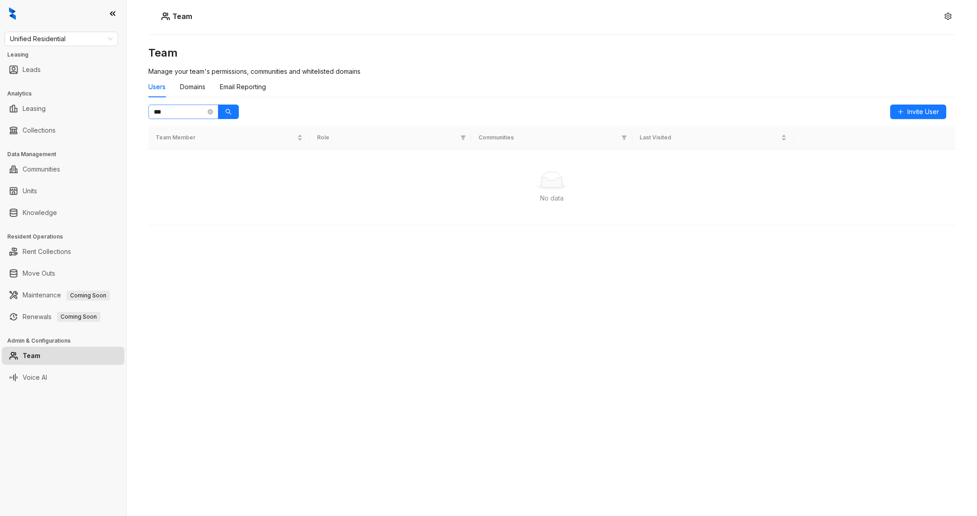
click at [189, 105] on span "***" at bounding box center [183, 111] width 70 height 14
type input "*"
click at [234, 101] on div "Users Domains Email Reporting" at bounding box center [551, 90] width 807 height 28
click at [234, 107] on button "button" at bounding box center [228, 111] width 21 height 14
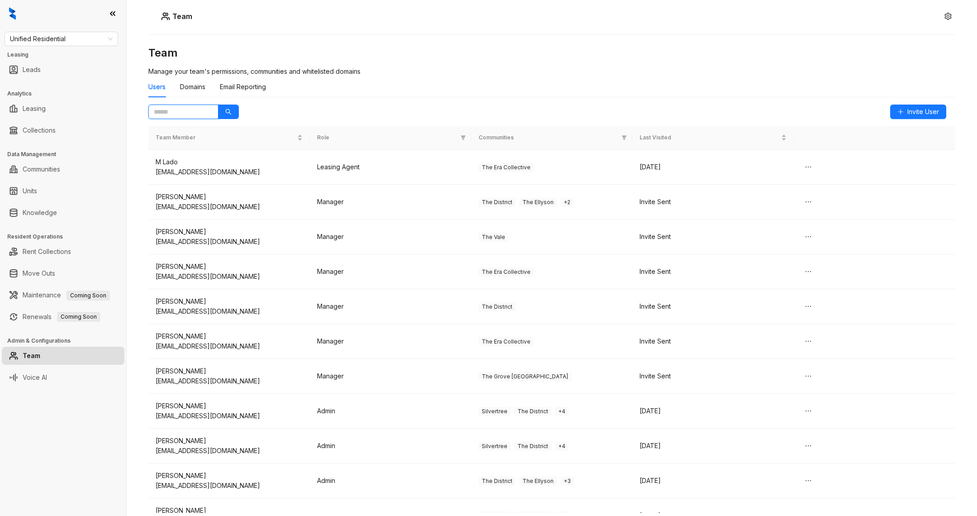
click at [186, 109] on input "text" at bounding box center [180, 112] width 52 height 10
type input "******"
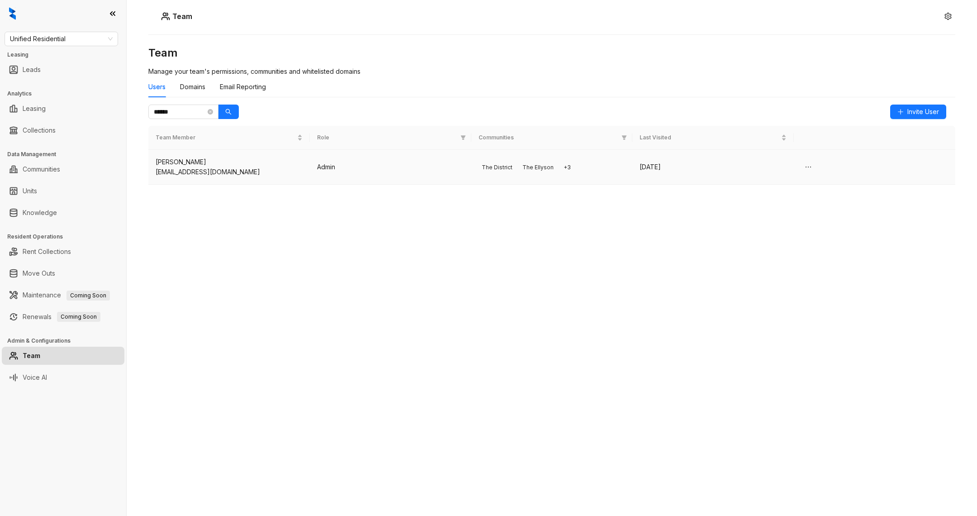
click at [200, 169] on div "[EMAIL_ADDRESS][DOMAIN_NAME]" at bounding box center [229, 172] width 147 height 10
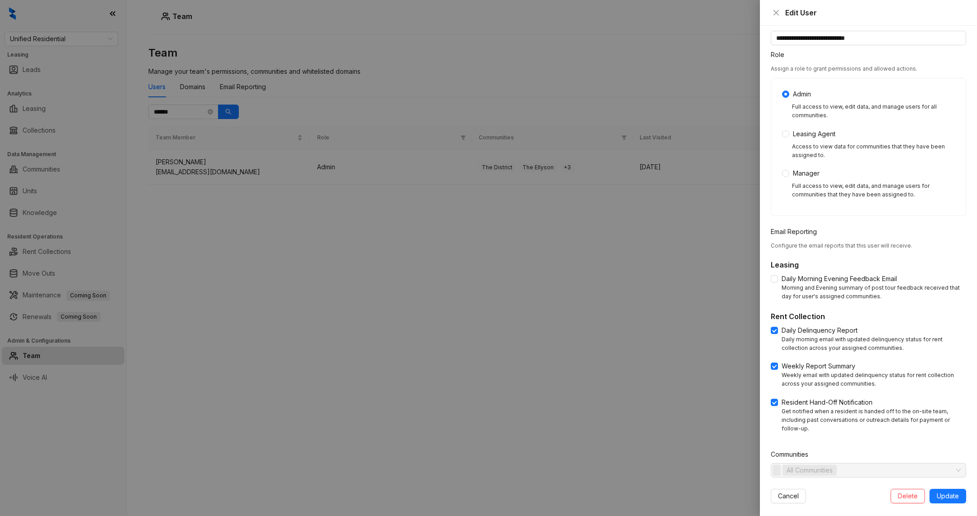
click at [660, 393] on div at bounding box center [488, 258] width 977 height 516
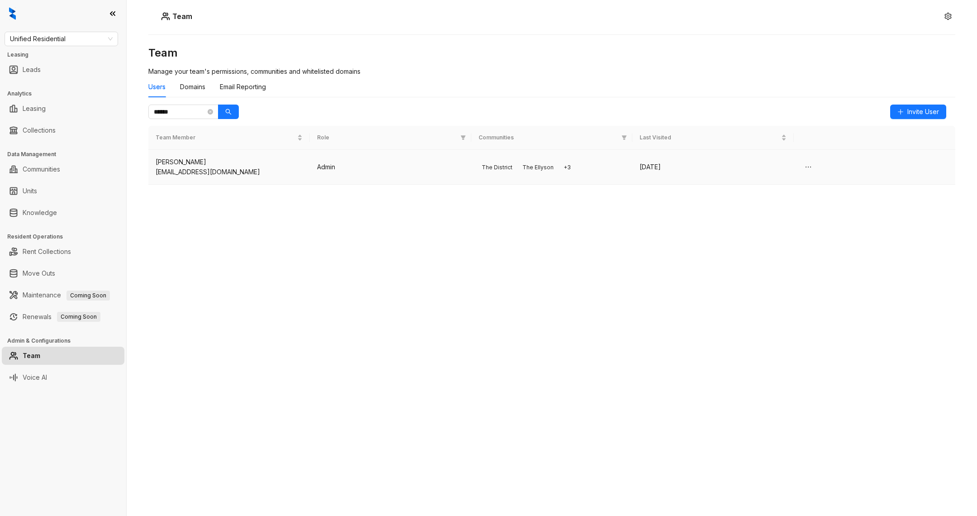
click at [735, 177] on td "[DATE]" at bounding box center [712, 167] width 161 height 35
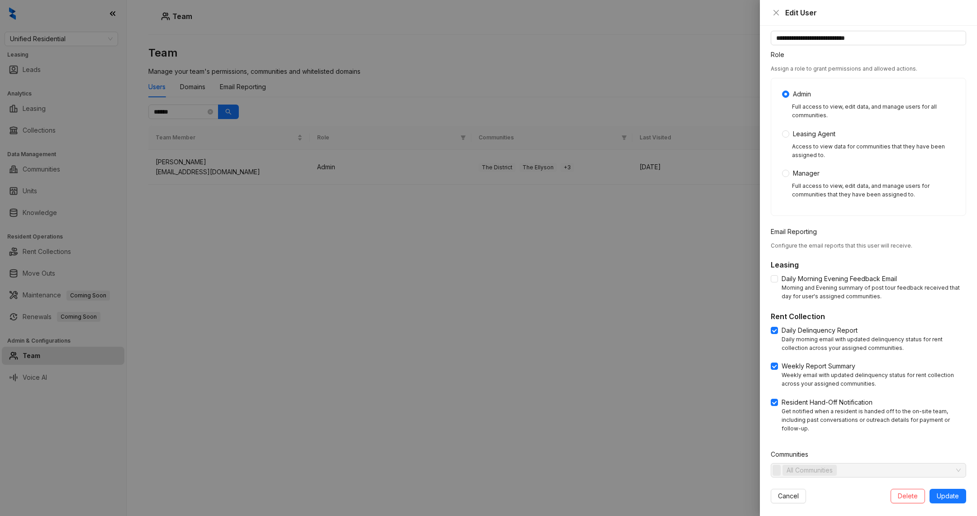
click at [646, 280] on div at bounding box center [488, 258] width 977 height 516
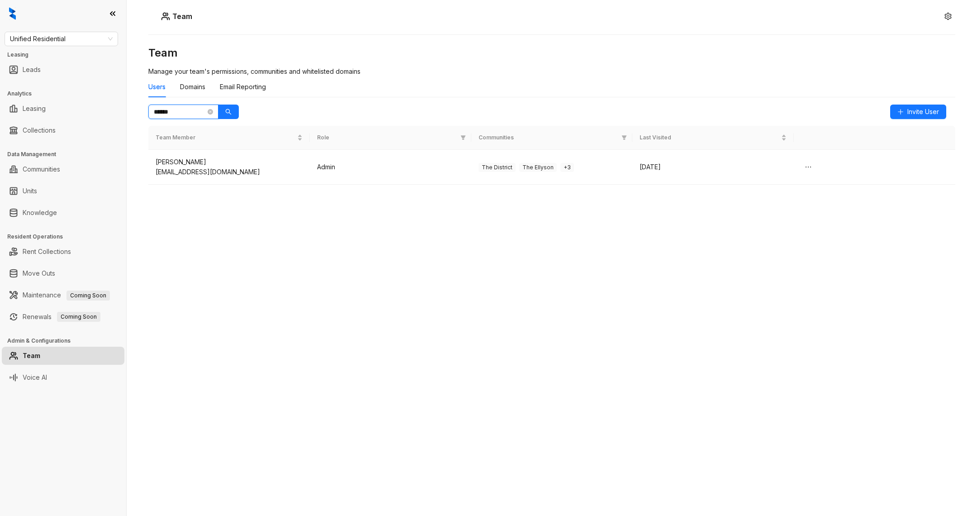
click at [187, 114] on input "******" at bounding box center [180, 112] width 52 height 10
click at [185, 114] on input "******" at bounding box center [180, 112] width 52 height 10
click at [185, 113] on input "******" at bounding box center [180, 112] width 52 height 10
type input "*"
type input "*******"
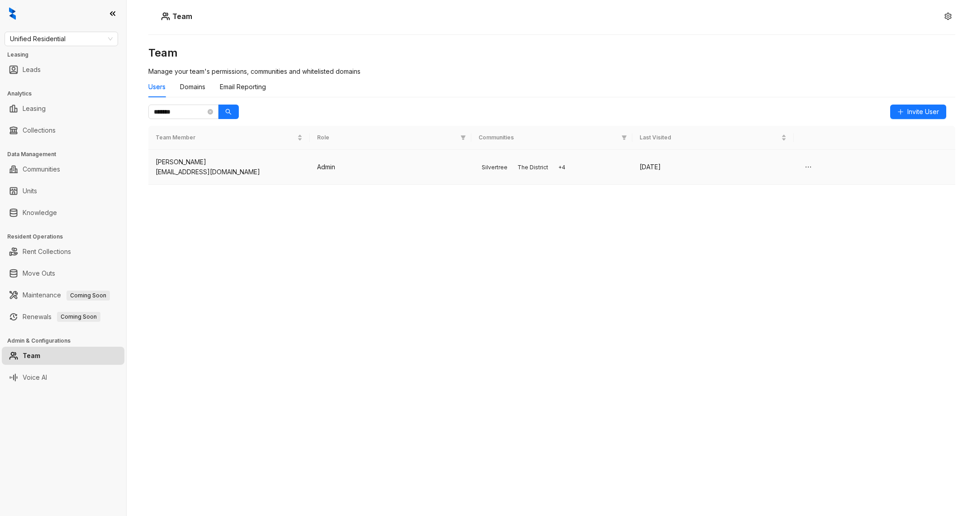
click at [202, 152] on td "[PERSON_NAME] [EMAIL_ADDRESS][DOMAIN_NAME]" at bounding box center [228, 167] width 161 height 35
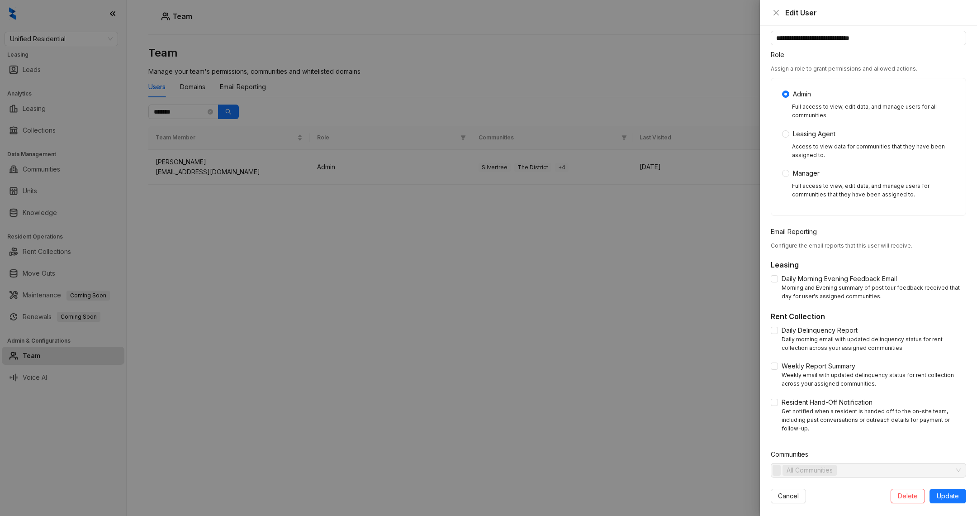
scroll to position [0, 0]
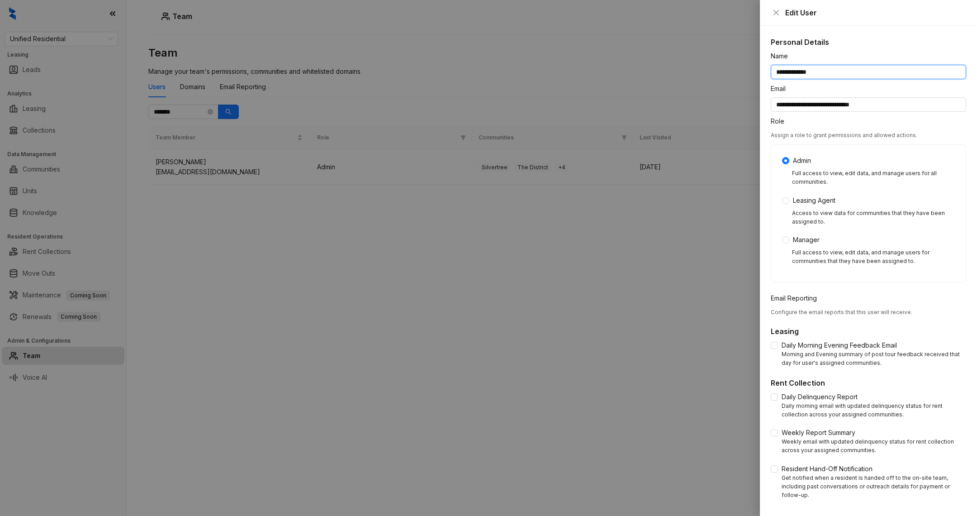
click at [787, 72] on input "**********" at bounding box center [868, 72] width 195 height 14
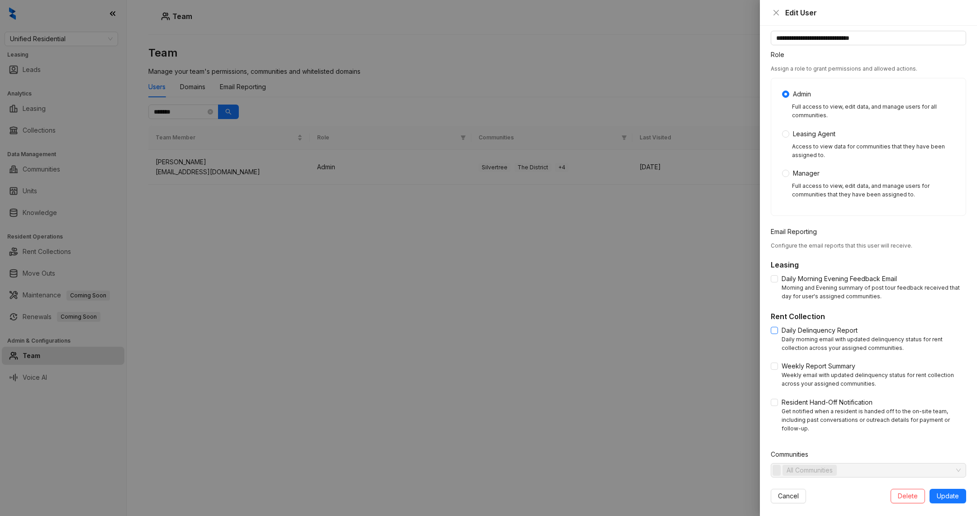
type input "**********"
click at [778, 333] on span "Daily Delinquency Report" at bounding box center [819, 330] width 83 height 10
click at [768, 357] on div "**********" at bounding box center [868, 271] width 217 height 490
click at [771, 360] on div "Daily Delinquency Report Daily morning email with updated delinquency status fo…" at bounding box center [868, 381] width 195 height 113
click at [776, 409] on div "Resident Hand-Off Notification Get notified when a resident is handed off to th…" at bounding box center [868, 415] width 195 height 36
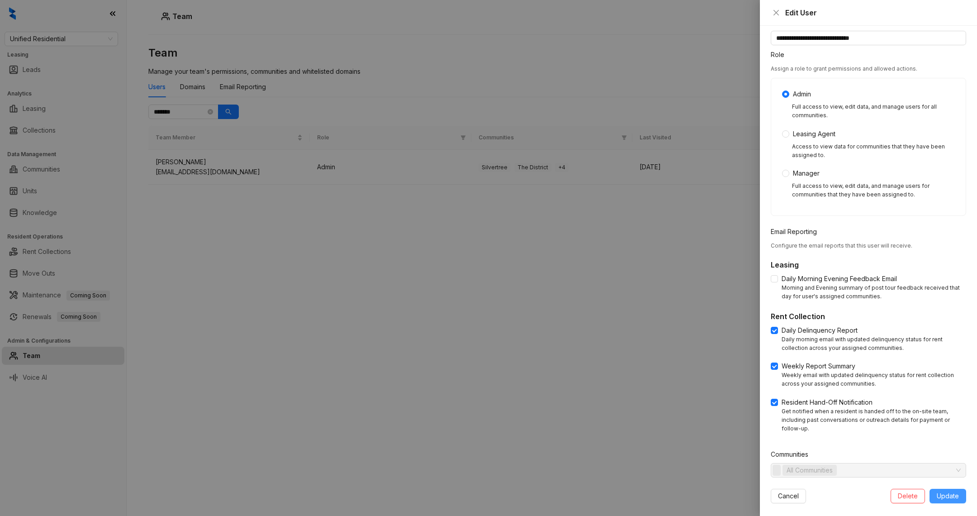
click at [947, 491] on span "Update" at bounding box center [948, 496] width 22 height 10
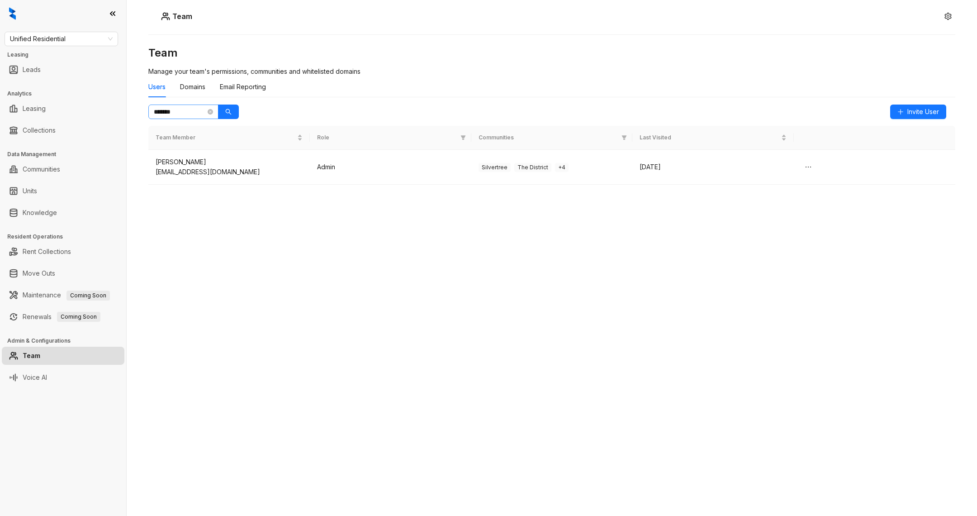
click at [207, 110] on span "*******" at bounding box center [183, 111] width 70 height 14
click at [208, 110] on icon "close-circle" at bounding box center [210, 111] width 5 height 5
